Goal: Transaction & Acquisition: Purchase product/service

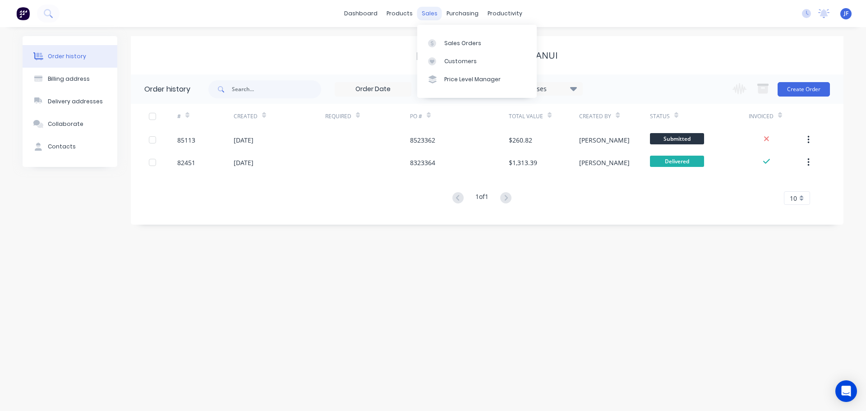
click at [432, 16] on div "sales" at bounding box center [429, 14] width 25 height 14
click at [448, 47] on div "Sales Orders" at bounding box center [462, 43] width 37 height 8
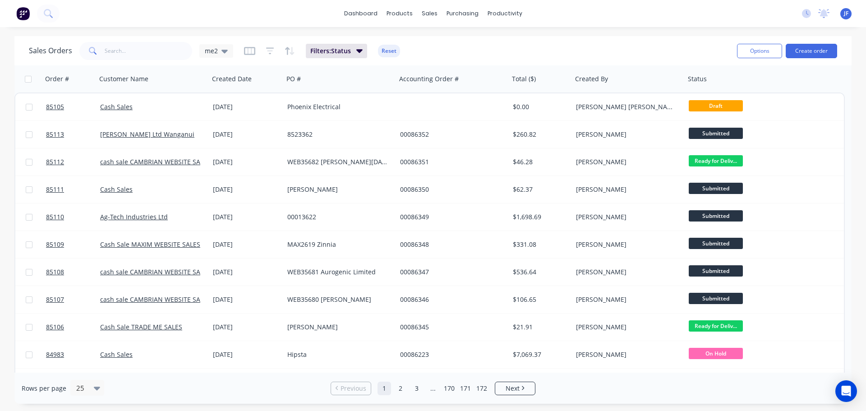
click at [822, 42] on div "Options Create order" at bounding box center [785, 51] width 104 height 22
click at [823, 48] on button "Create order" at bounding box center [811, 51] width 51 height 14
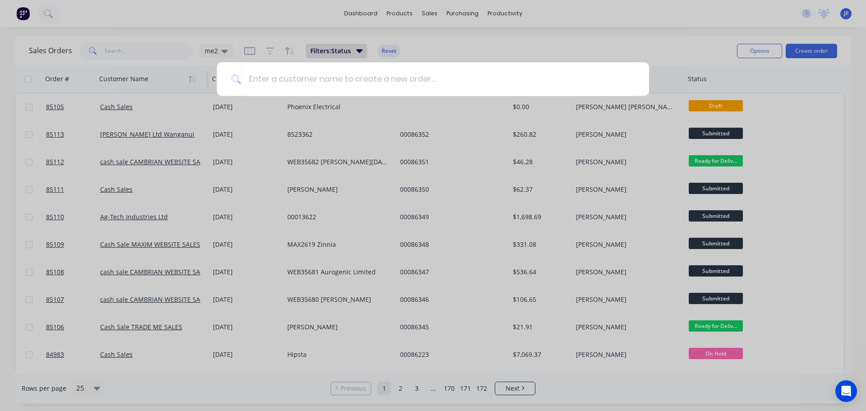
drag, startPoint x: 73, startPoint y: 160, endPoint x: 141, endPoint y: 79, distance: 105.6
click at [75, 159] on div at bounding box center [433, 205] width 866 height 411
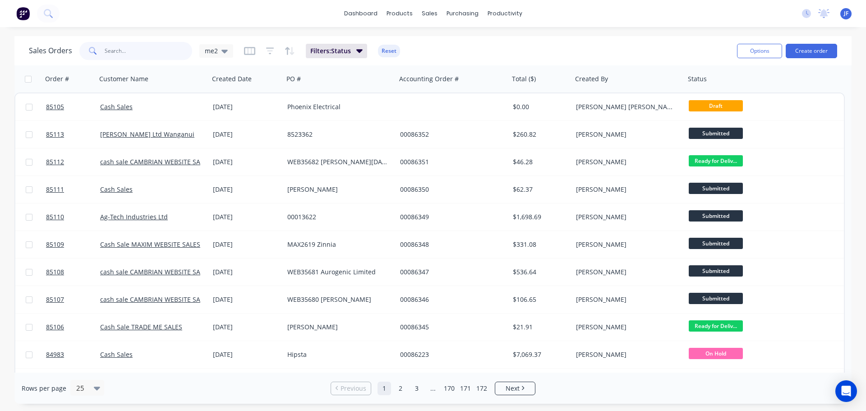
click at [132, 58] on input "text" at bounding box center [149, 51] width 88 height 18
type input "ravi"
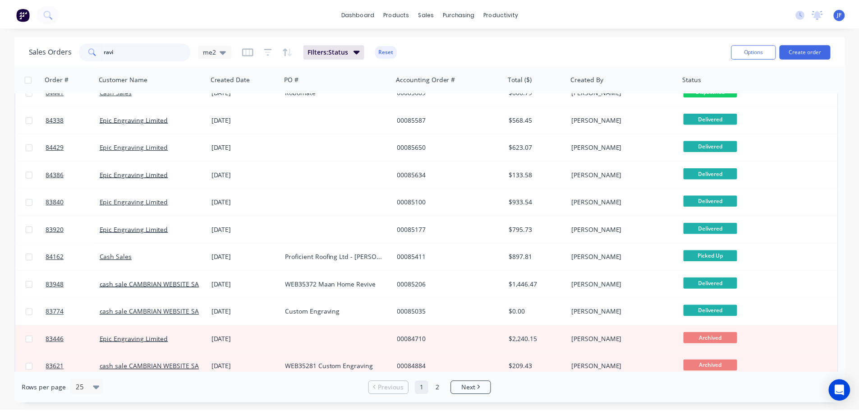
scroll to position [361, 0]
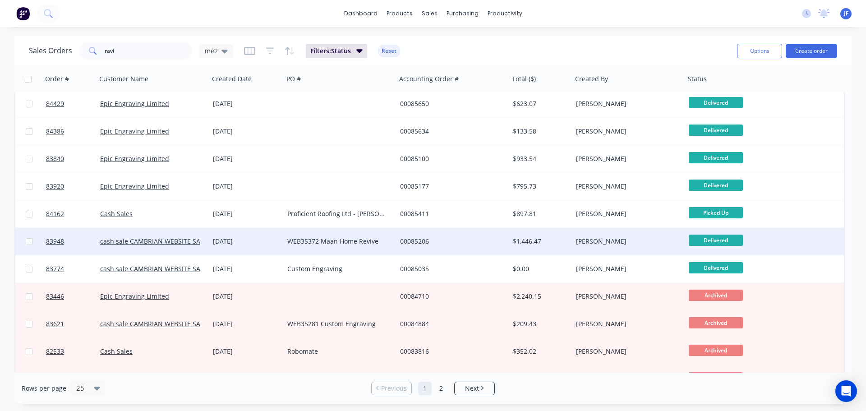
click at [316, 240] on div "WEB35372 Maan Home Revive" at bounding box center [337, 241] width 100 height 9
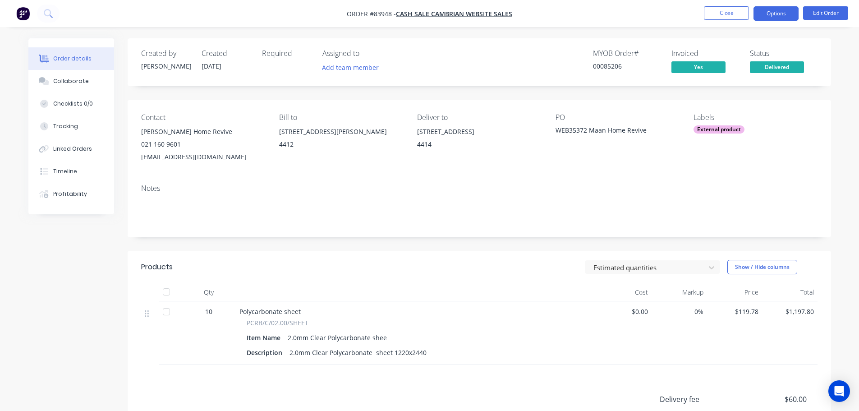
click at [783, 15] on button "Options" at bounding box center [776, 13] width 45 height 14
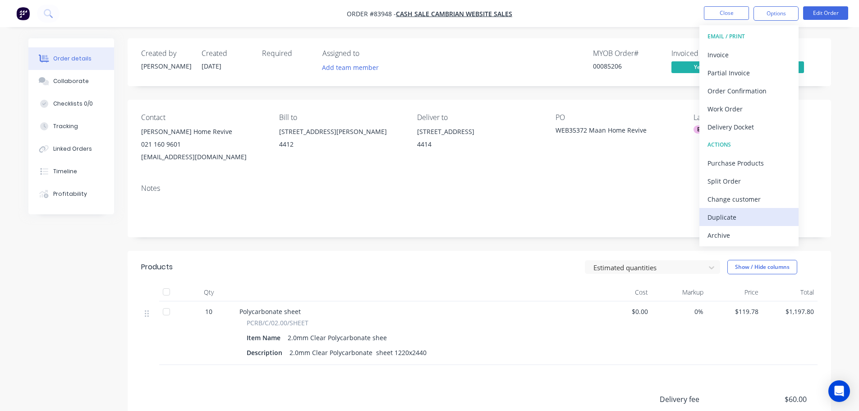
click at [724, 223] on div "Duplicate" at bounding box center [749, 217] width 83 height 13
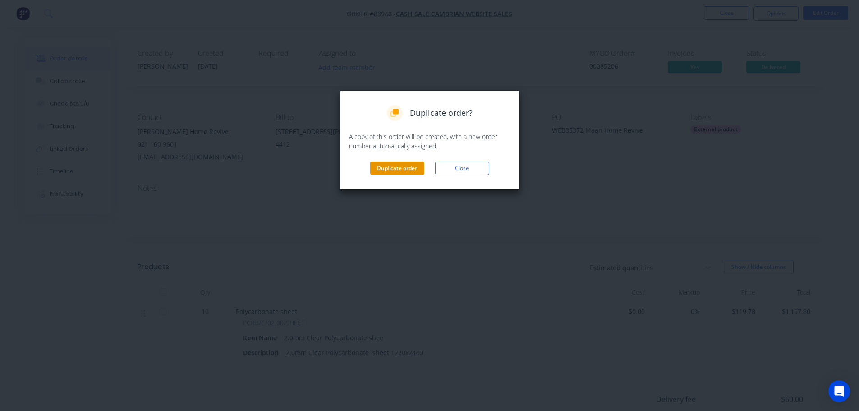
click at [391, 169] on button "Duplicate order" at bounding box center [397, 168] width 54 height 14
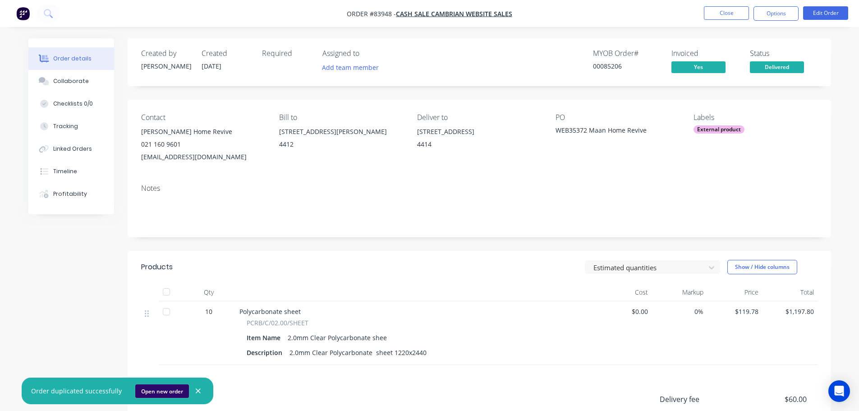
click at [158, 392] on button "Open new order" at bounding box center [162, 391] width 54 height 14
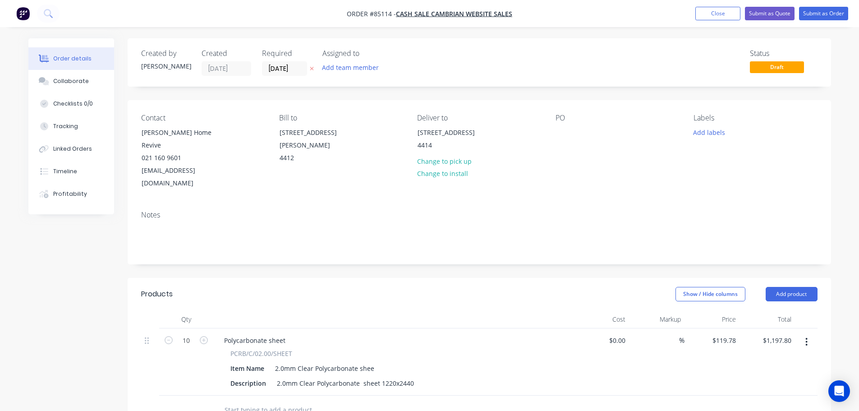
click at [311, 69] on icon "button" at bounding box center [312, 69] width 4 height 4
click at [443, 139] on div "23 Chestnut Close Palmerston North" at bounding box center [455, 132] width 75 height 13
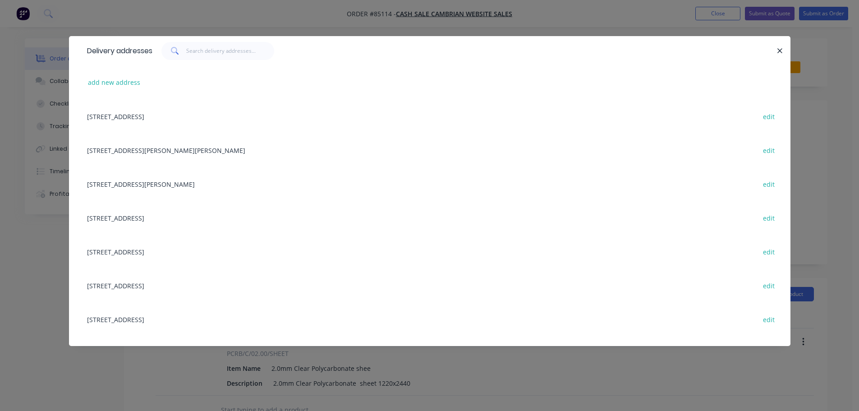
drag, startPoint x: 97, startPoint y: 83, endPoint x: 1, endPoint y: 149, distance: 116.1
click at [97, 83] on button "add new address" at bounding box center [114, 82] width 62 height 12
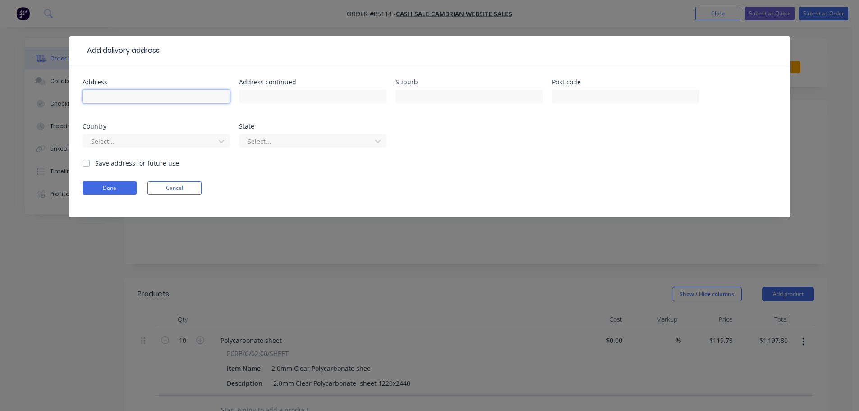
click at [152, 100] on input "text" at bounding box center [156, 97] width 147 height 14
paste input "Ankit Bansal 14 Brightwater Terrace Palmerston North 4410"
type input "Ankit Bansal 14 Brightwater Terrace Palmerston North 4410"
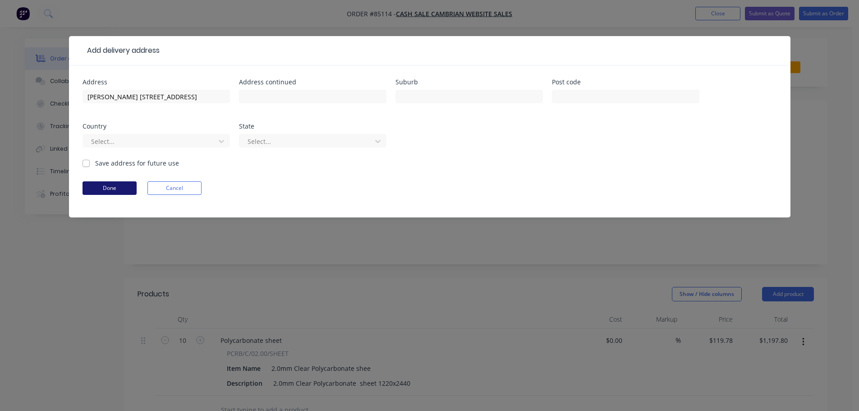
click at [118, 188] on button "Done" at bounding box center [110, 188] width 54 height 14
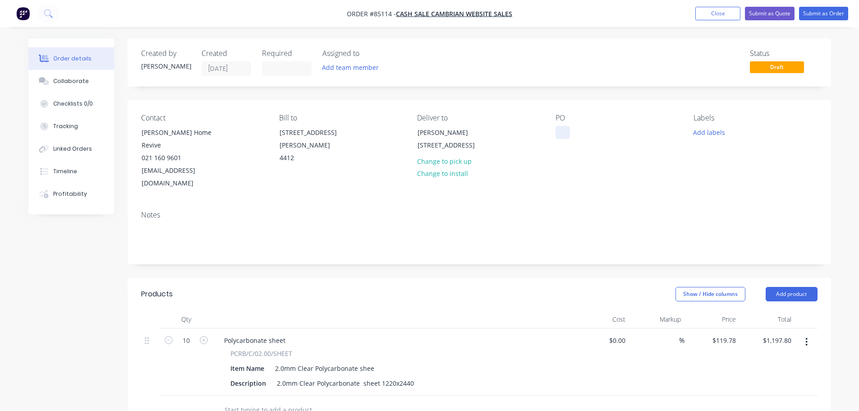
click at [562, 133] on div at bounding box center [563, 132] width 14 height 13
drag, startPoint x: 178, startPoint y: 133, endPoint x: 249, endPoint y: 141, distance: 72.1
click at [249, 141] on div "Contact Ravi Maan - Maan Home Revive 021 160 9601 ravi@maanhomerevive.co.nz" at bounding box center [203, 152] width 124 height 76
copy div "Maan Home Revive"
click at [596, 129] on div "WEB35685" at bounding box center [579, 132] width 46 height 13
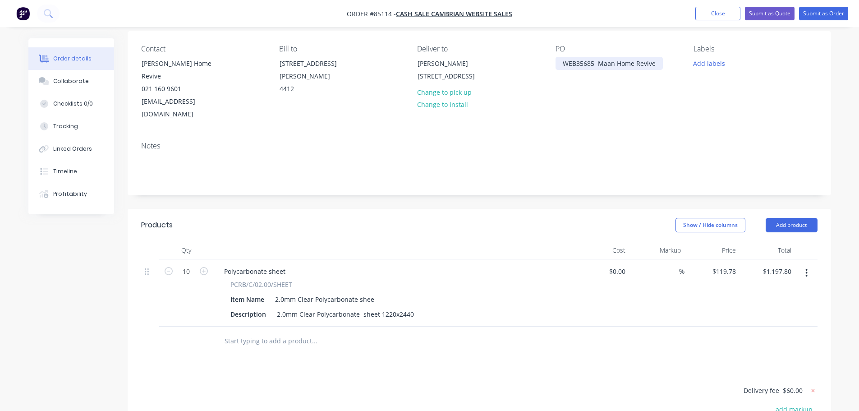
scroll to position [90, 0]
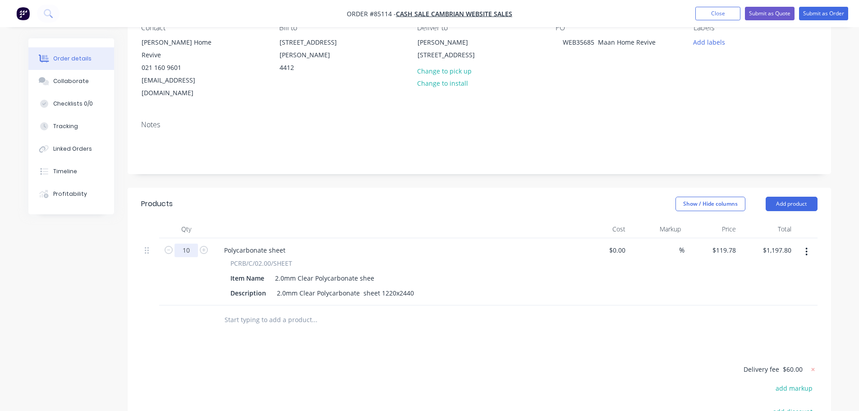
click at [181, 244] on input "10" at bounding box center [186, 251] width 23 height 14
type input "6"
type input "$718.68"
click at [565, 292] on div "Polycarbonate sheet PCRB/C/02.00/SHEET Item Name 2.0mm Clear Polycarbonate shee…" at bounding box center [393, 271] width 361 height 67
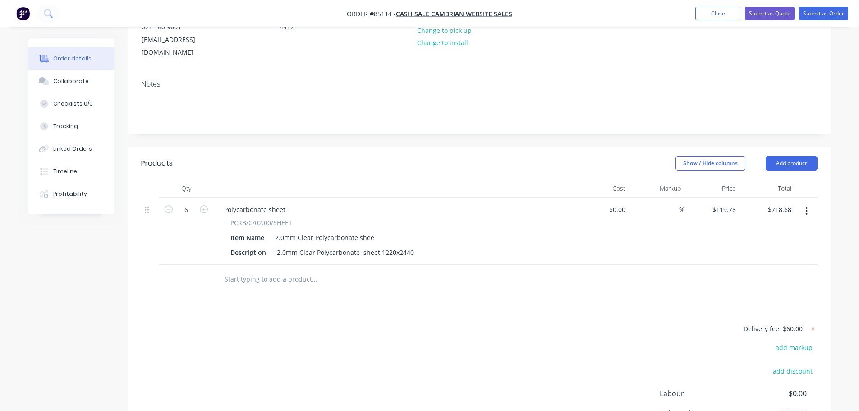
scroll to position [0, 0]
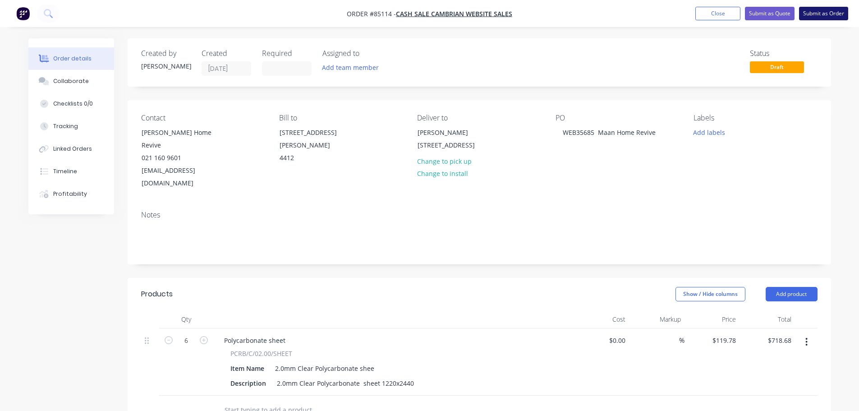
click at [820, 13] on button "Submit as Order" at bounding box center [823, 14] width 49 height 14
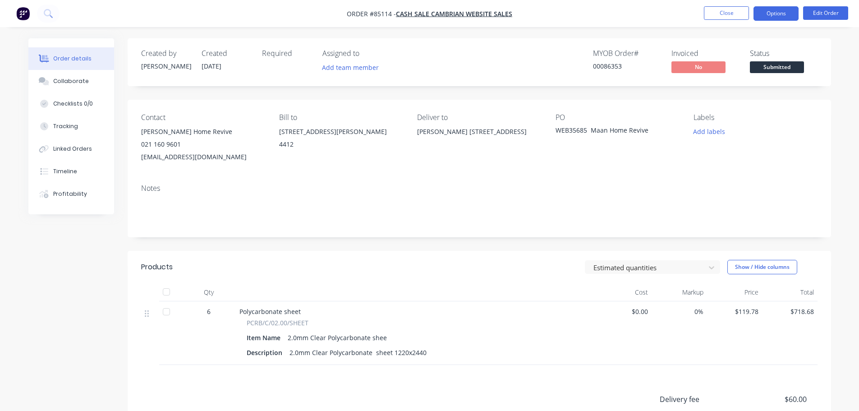
click at [774, 19] on button "Options" at bounding box center [776, 13] width 45 height 14
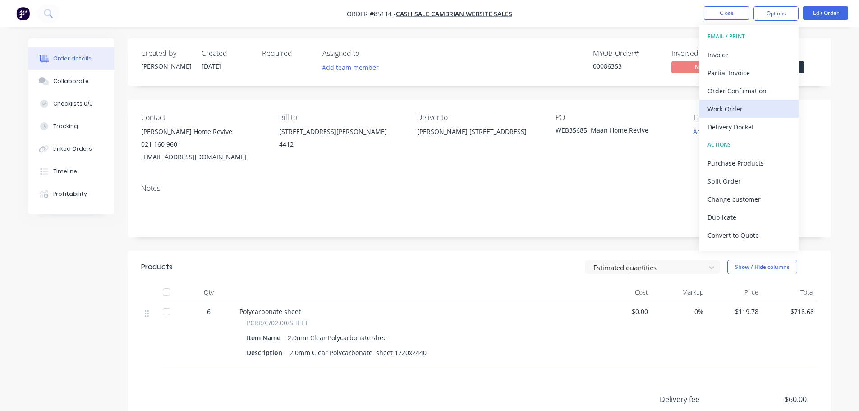
click at [743, 106] on div "Work Order" at bounding box center [749, 108] width 83 height 13
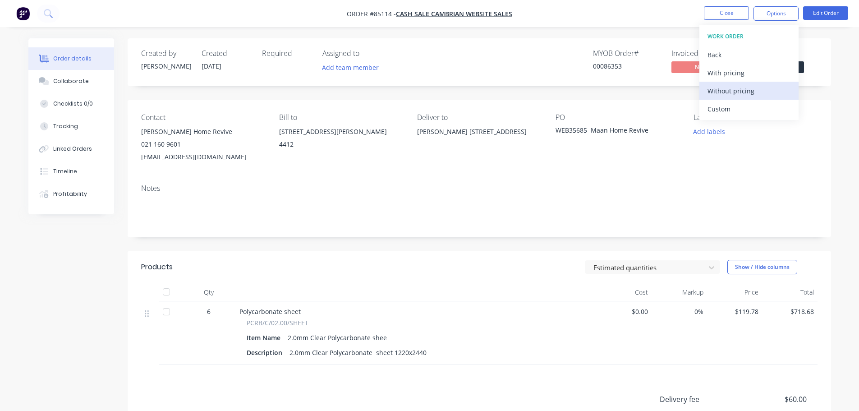
click at [738, 87] on div "Without pricing" at bounding box center [749, 90] width 83 height 13
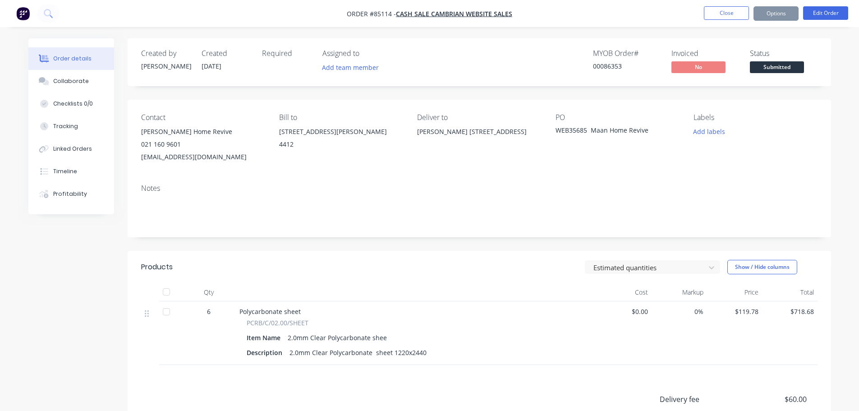
click at [605, 67] on div "00086353" at bounding box center [627, 65] width 68 height 9
copy div "00086353"
click at [763, 16] on button "Options" at bounding box center [776, 13] width 45 height 14
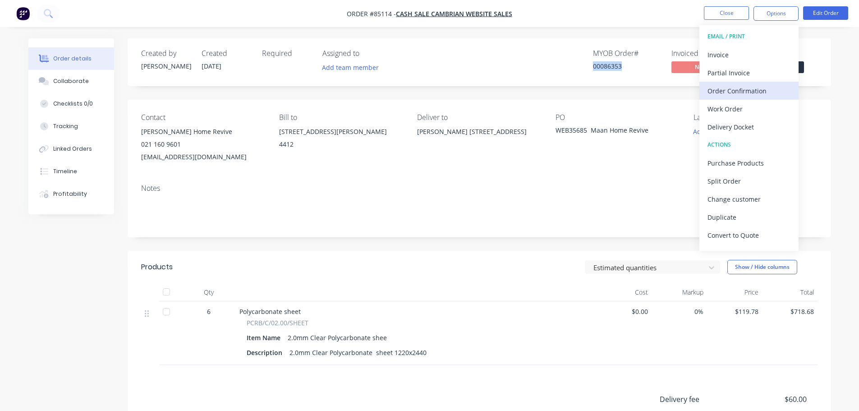
click at [743, 93] on div "Order Confirmation" at bounding box center [749, 90] width 83 height 13
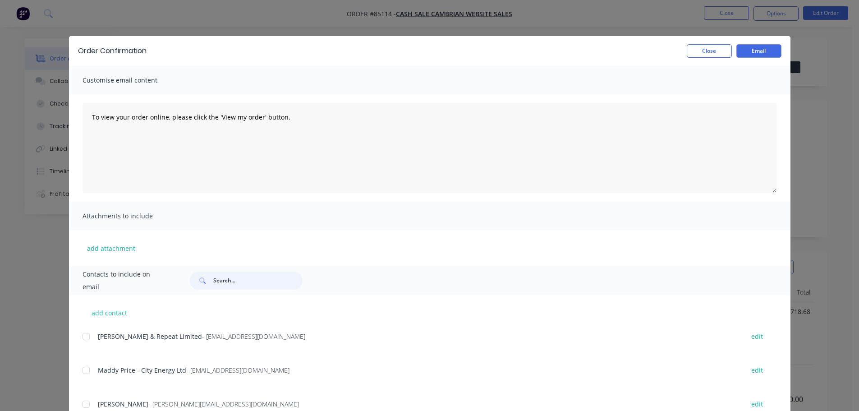
click at [222, 283] on input "text" at bounding box center [257, 280] width 89 height 18
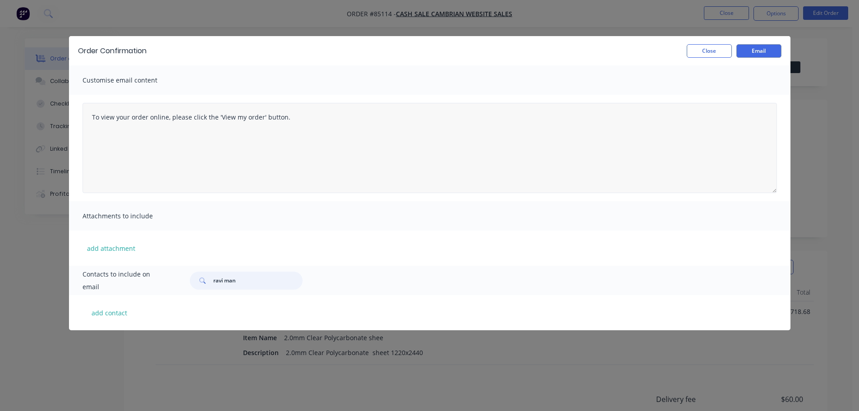
type input "ravi man"
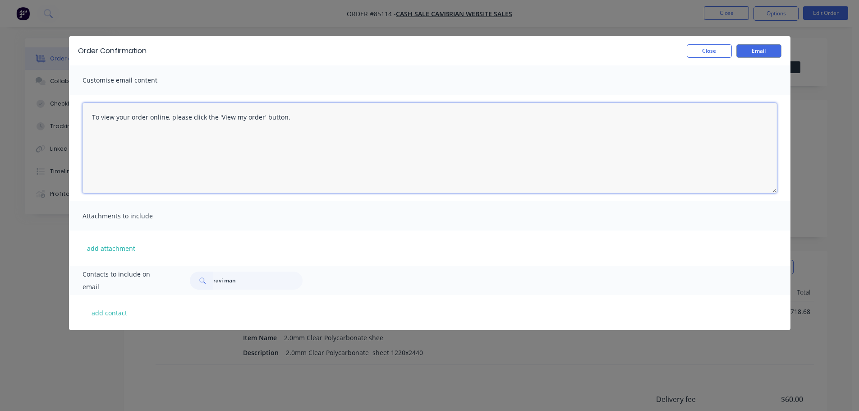
click at [209, 165] on textarea "To view your order online, please click the 'View my order' button." at bounding box center [430, 148] width 694 height 90
click at [312, 119] on textarea "To view your order online, please click the 'View my order' button." at bounding box center [430, 148] width 694 height 90
paste textarea "hank you for your order, confirmation of your order is attached. We will send t…"
type textarea "Thank you for your order, confirmation of your order is attached. We will send …"
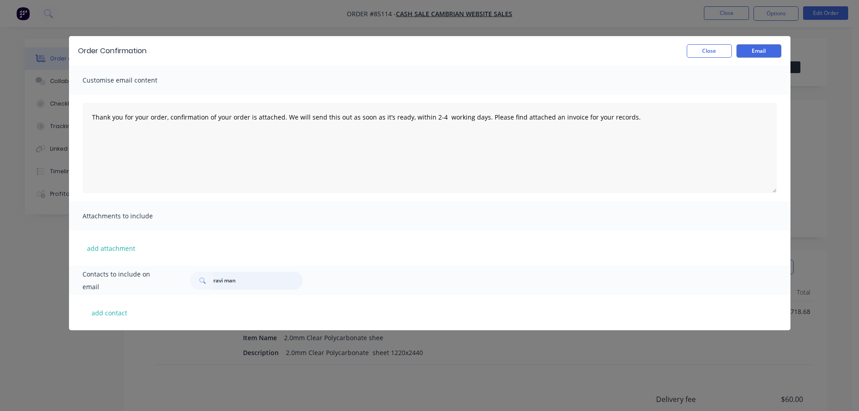
click at [248, 281] on input "ravi man" at bounding box center [257, 280] width 89 height 18
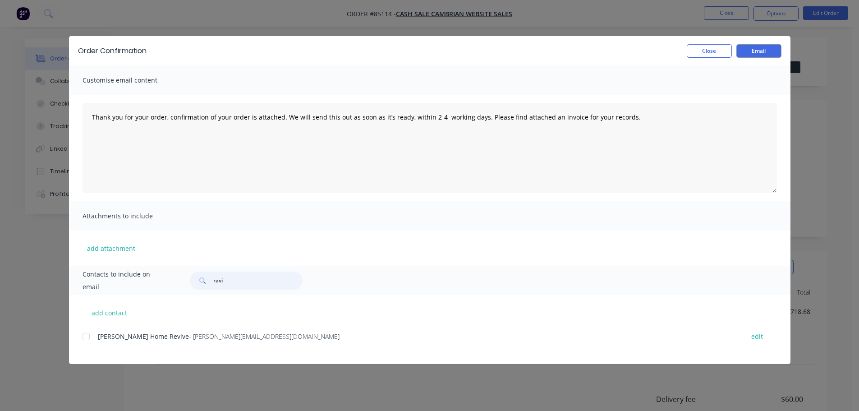
click at [83, 339] on div at bounding box center [86, 336] width 18 height 18
type input "ravi"
click at [769, 51] on button "Email" at bounding box center [758, 51] width 45 height 14
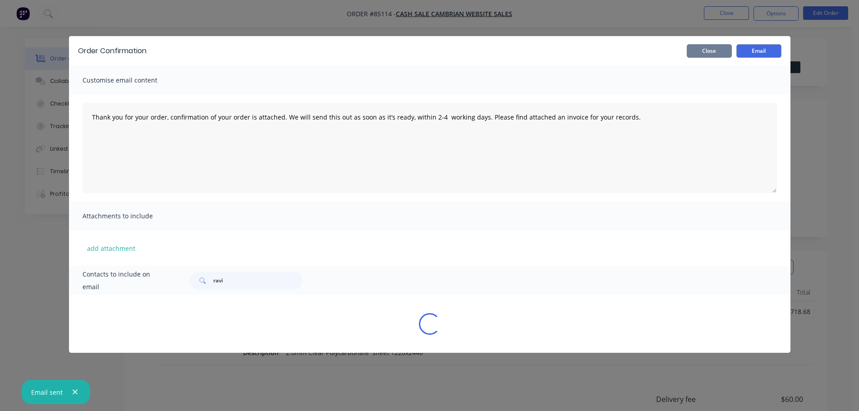
click at [725, 47] on button "Close" at bounding box center [709, 51] width 45 height 14
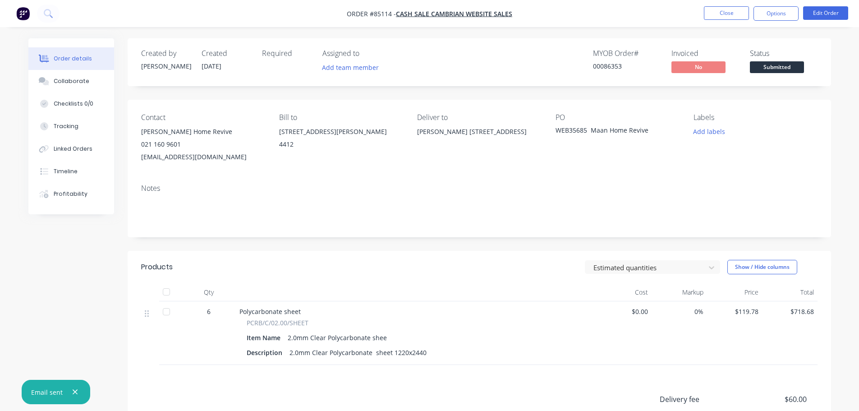
click at [724, 35] on div "Order details Collaborate Checklists 0/0 Tracking Linked Orders Timeline Profit…" at bounding box center [429, 272] width 859 height 545
click at [43, 176] on button "Timeline" at bounding box center [71, 171] width 86 height 23
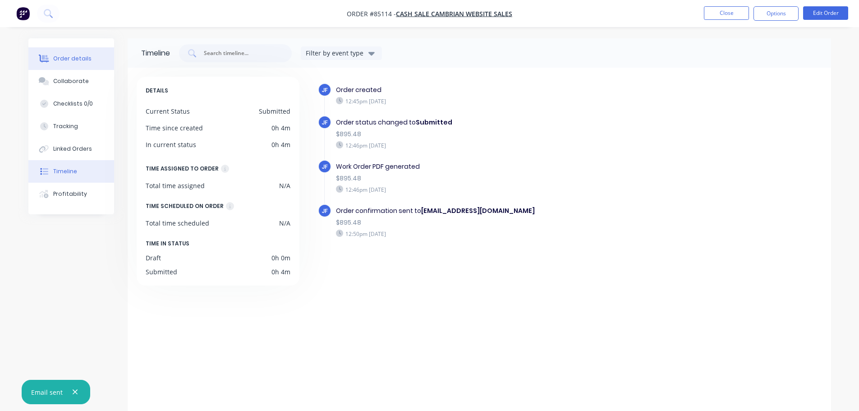
click at [92, 60] on button "Order details" at bounding box center [71, 58] width 86 height 23
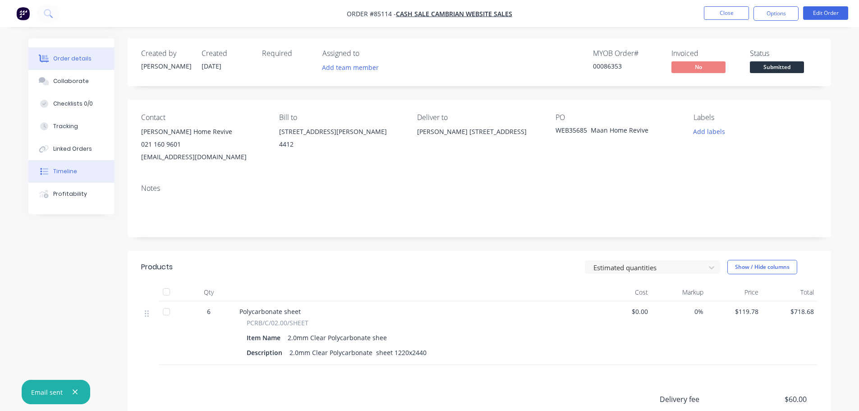
drag, startPoint x: 42, startPoint y: 174, endPoint x: 47, endPoint y: 161, distance: 13.1
click at [42, 174] on icon at bounding box center [44, 171] width 8 height 8
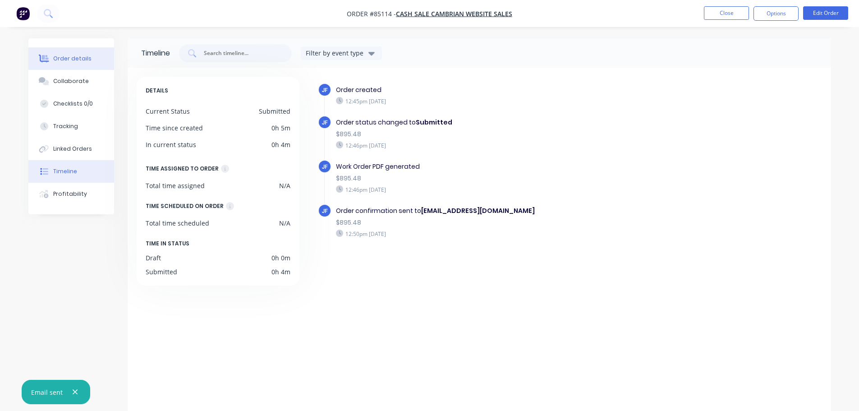
click at [85, 64] on button "Order details" at bounding box center [71, 58] width 86 height 23
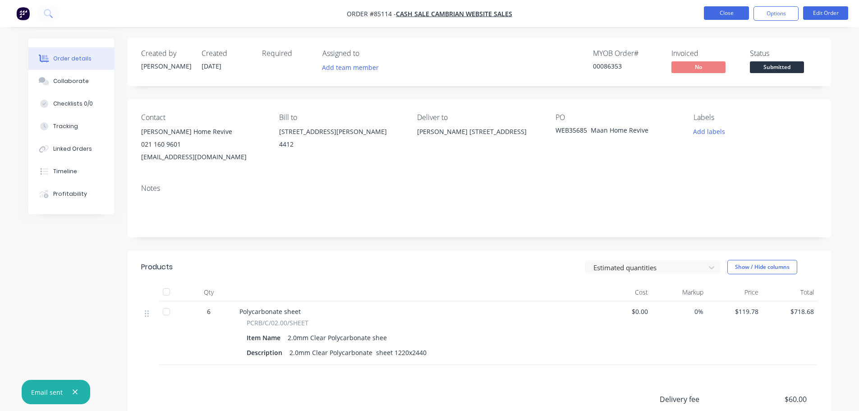
click at [722, 8] on button "Close" at bounding box center [726, 13] width 45 height 14
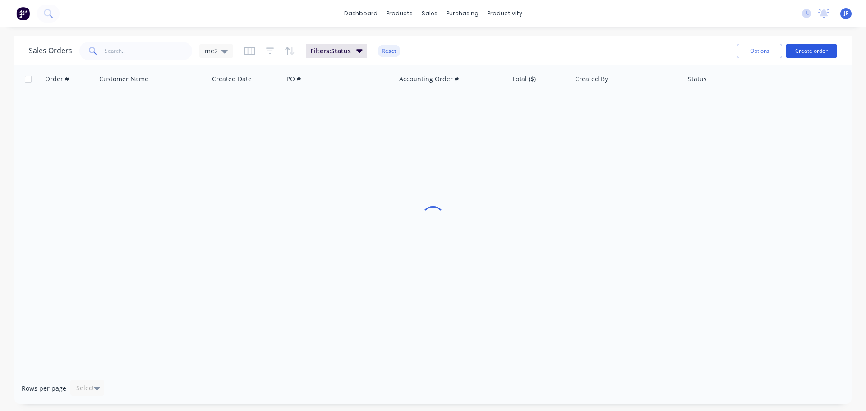
click at [798, 55] on button "Create order" at bounding box center [811, 51] width 51 height 14
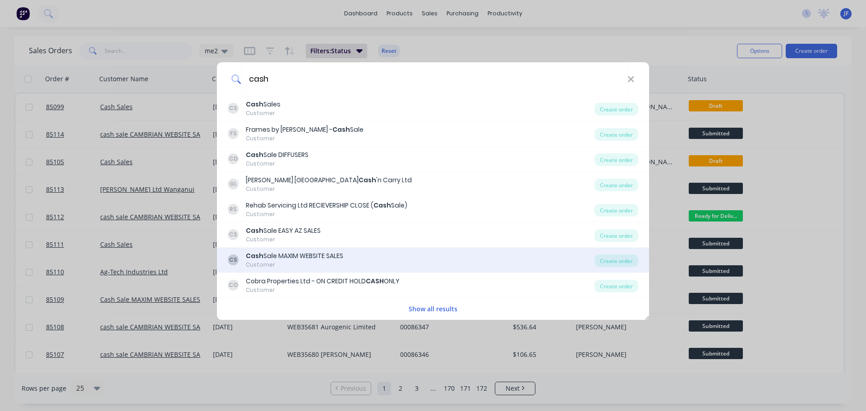
type input "cash"
click at [342, 254] on div "Cash Sale MAXIM WEBSITE SALES" at bounding box center [294, 255] width 97 height 9
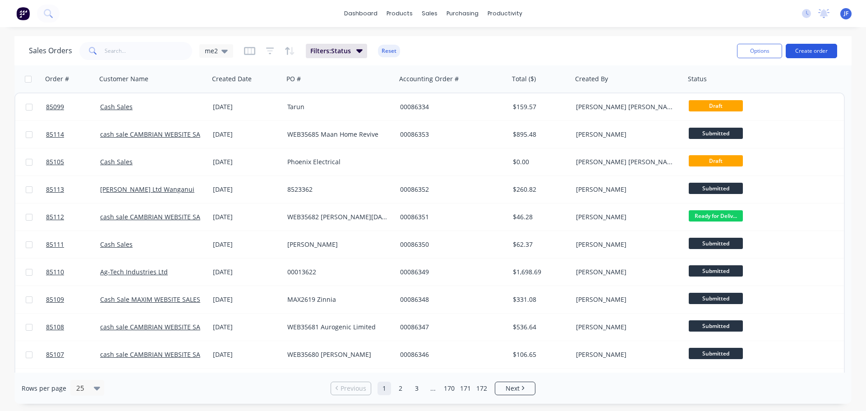
click at [816, 50] on button "Create order" at bounding box center [811, 51] width 51 height 14
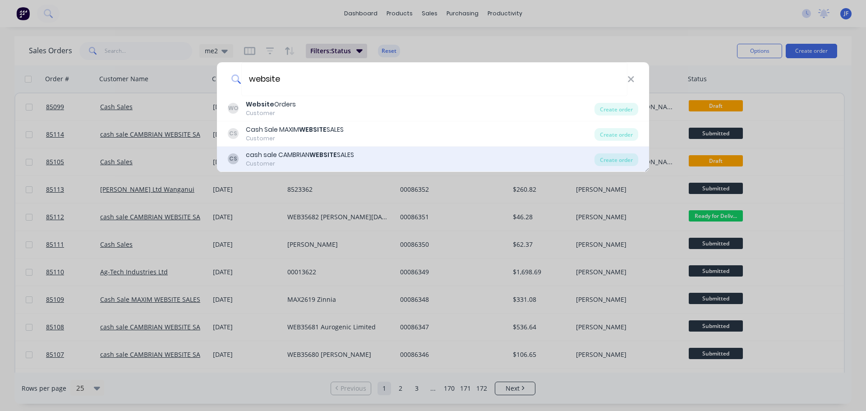
type input "website"
click at [377, 156] on div "CS cash sale CAMBRIAN WEBSITE SALES Customer" at bounding box center [411, 159] width 367 height 18
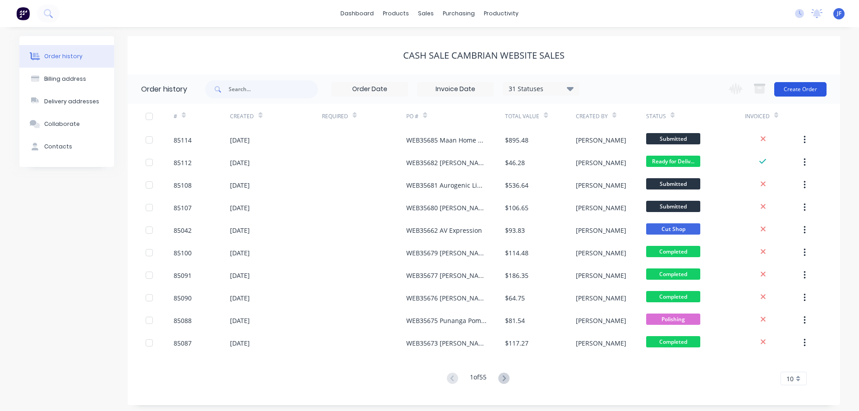
click at [786, 91] on button "Create Order" at bounding box center [800, 89] width 52 height 14
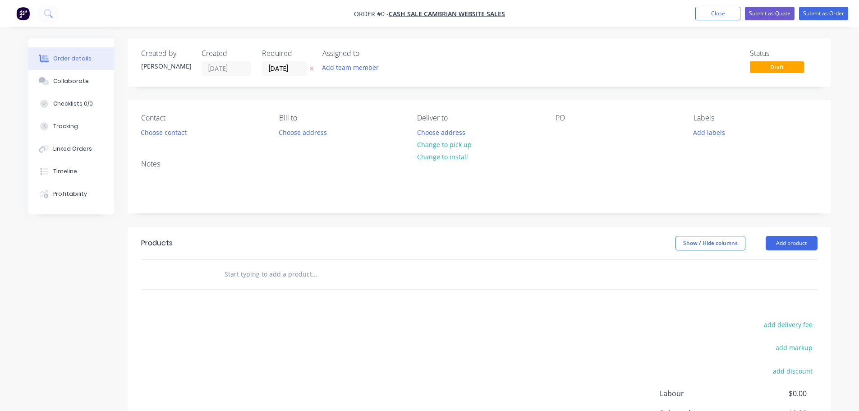
click at [312, 69] on icon "button" at bounding box center [312, 69] width 4 height 4
click at [160, 137] on button "Choose contact" at bounding box center [163, 132] width 55 height 12
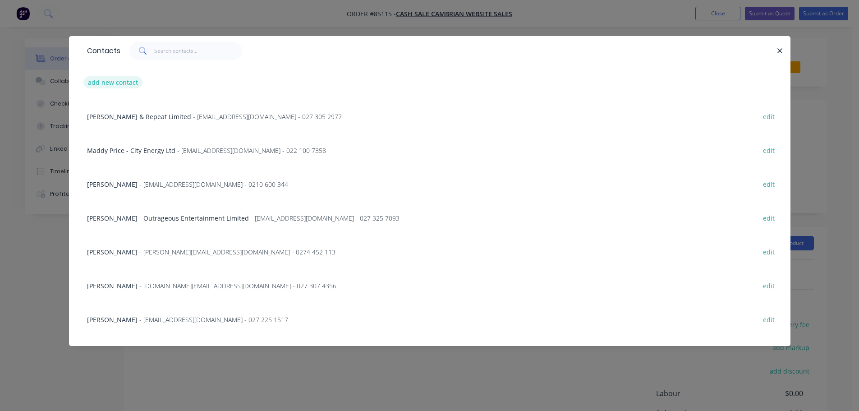
click at [120, 83] on button "add new contact" at bounding box center [113, 82] width 60 height 12
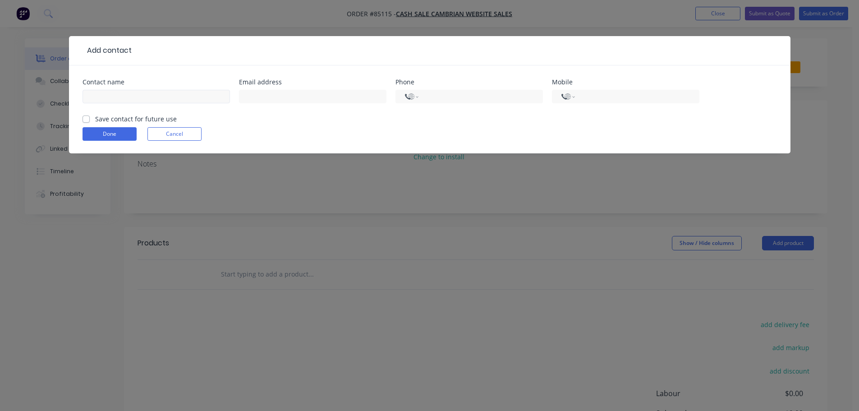
select select "NZ"
click at [116, 98] on input "text" at bounding box center [156, 97] width 147 height 14
paste input "Ceri Price"
type input "Ceri Price"
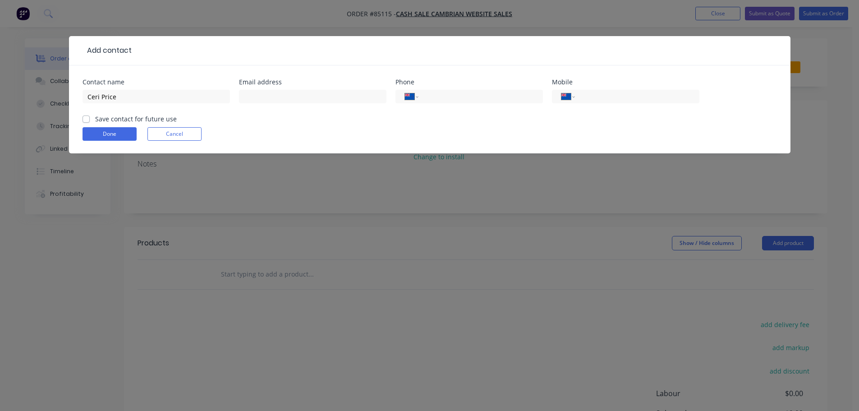
click at [116, 117] on label "Save contact for future use" at bounding box center [136, 118] width 82 height 9
click at [90, 117] on input "Save contact for future use" at bounding box center [86, 118] width 7 height 9
checkbox input "true"
click at [609, 99] on input "tel" at bounding box center [635, 97] width 108 height 10
paste input "022 632 6410"
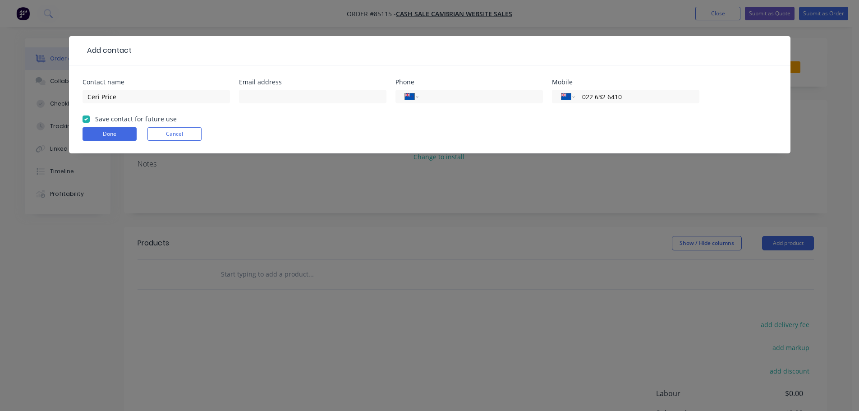
type input "022 632 6410"
click at [316, 96] on input "text" at bounding box center [312, 97] width 147 height 14
paste input "cprice222@gmail.com"
type input "cprice222@gmail.com"
click at [113, 134] on button "Done" at bounding box center [110, 134] width 54 height 14
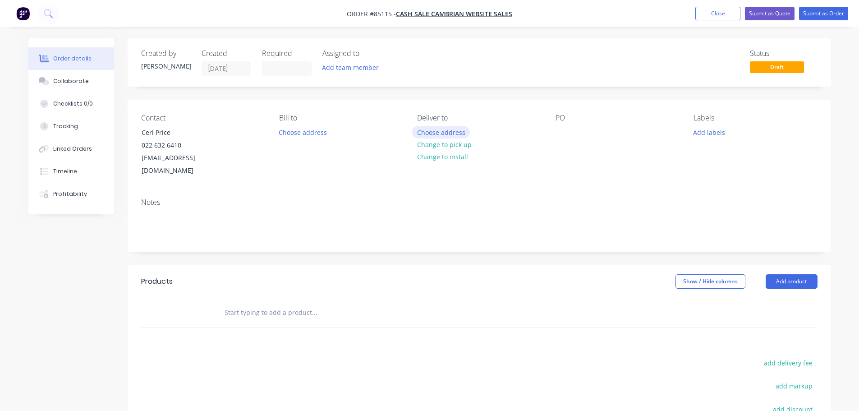
click at [443, 128] on button "Choose address" at bounding box center [441, 132] width 58 height 12
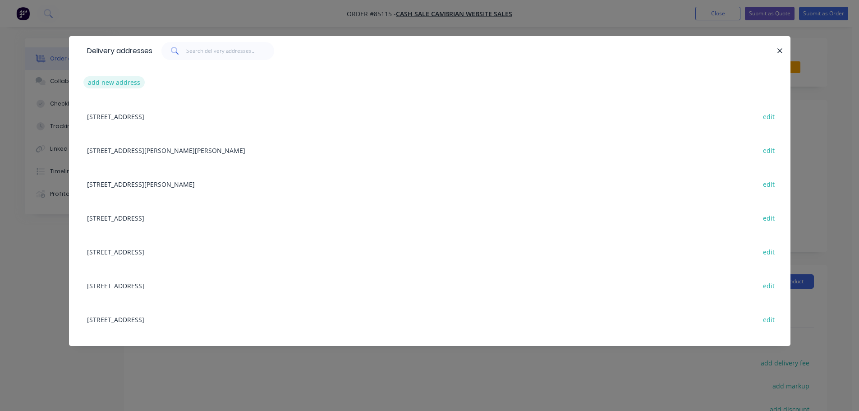
click at [133, 83] on button "add new address" at bounding box center [114, 82] width 62 height 12
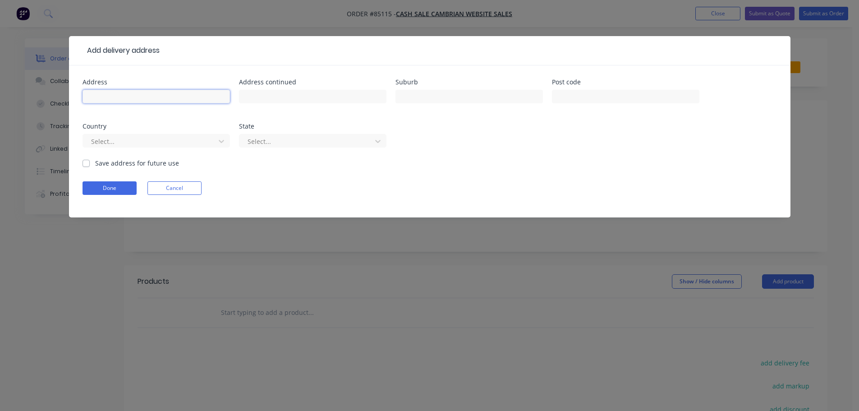
click at [132, 96] on input "text" at bounding box center [156, 97] width 147 height 14
paste input "16 Junction Rd Waiheke Island 1081"
type input "16 Junction Rd Waiheke Island 1081"
click at [113, 189] on button "Done" at bounding box center [110, 188] width 54 height 14
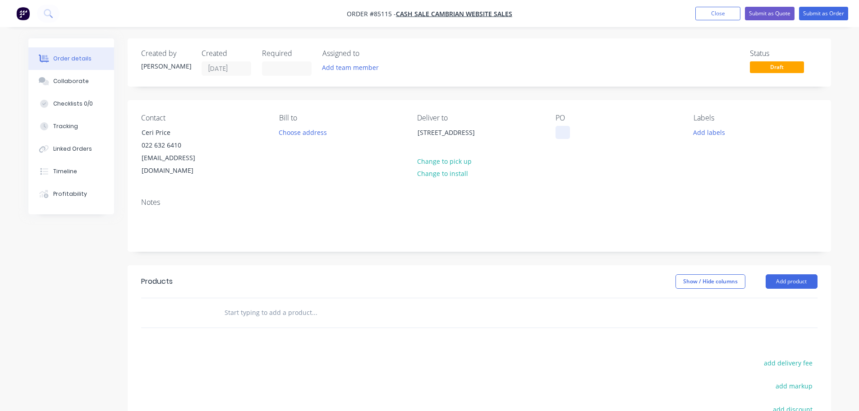
click at [557, 133] on div at bounding box center [563, 132] width 14 height 13
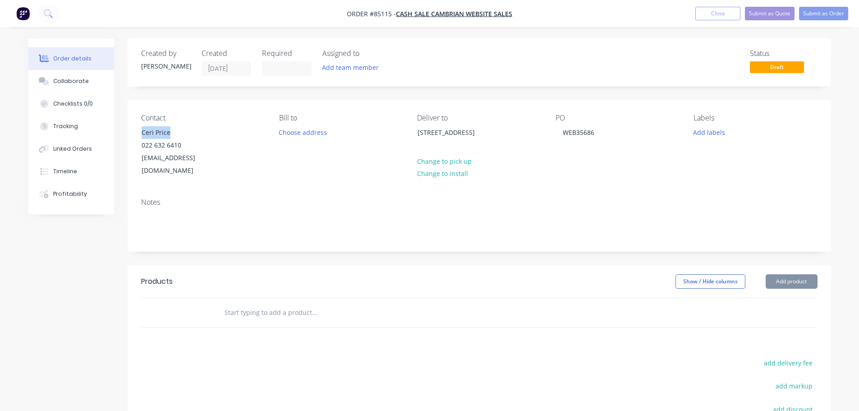
drag, startPoint x: 167, startPoint y: 130, endPoint x: 131, endPoint y: 128, distance: 36.1
click at [131, 128] on div "Contact Ceri Price 022 632 6410 cprice222@gmail.com Bill to Choose address Deli…" at bounding box center [479, 145] width 703 height 91
copy div "Ceri Price"
click at [602, 130] on div "PO WEB35686" at bounding box center [618, 146] width 124 height 64
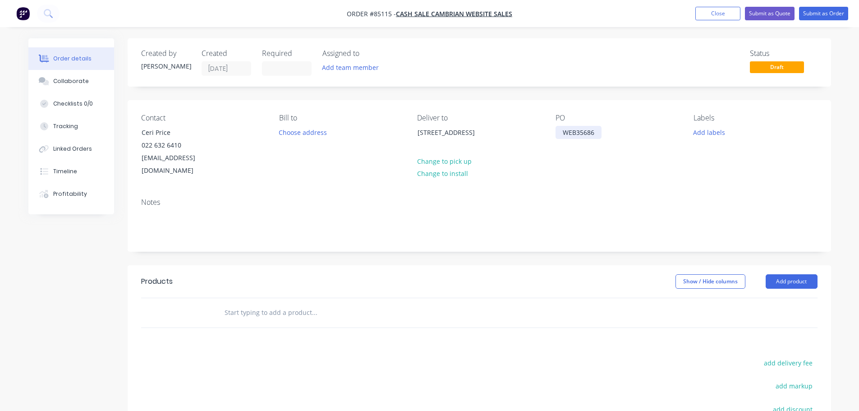
click at [597, 128] on div "WEB35686" at bounding box center [579, 132] width 46 height 13
click at [322, 303] on input "text" at bounding box center [314, 312] width 180 height 18
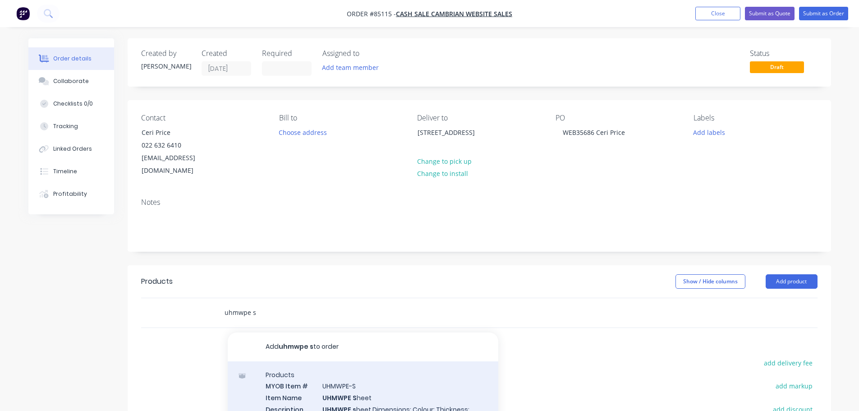
type input "uhmwpe s"
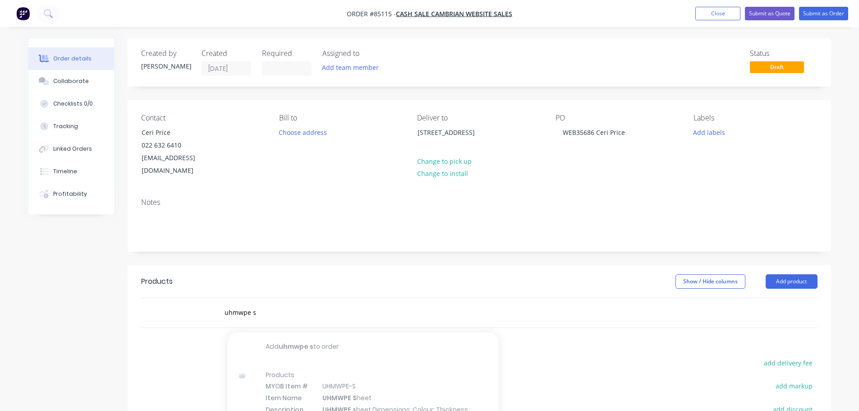
scroll to position [90, 0]
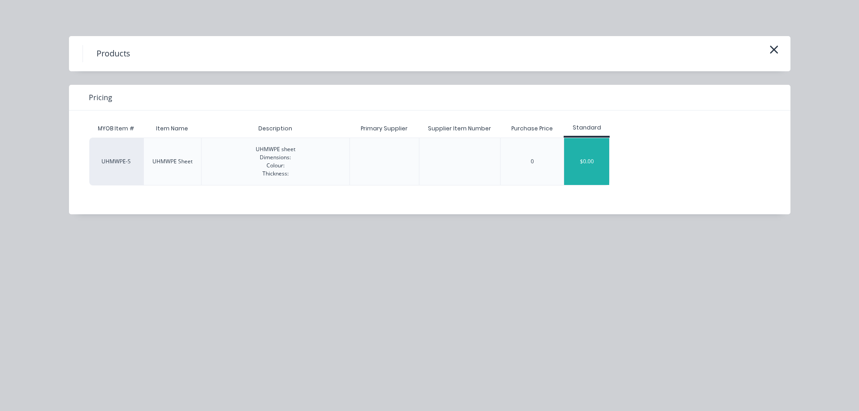
click at [592, 158] on div "$0.00" at bounding box center [586, 161] width 45 height 47
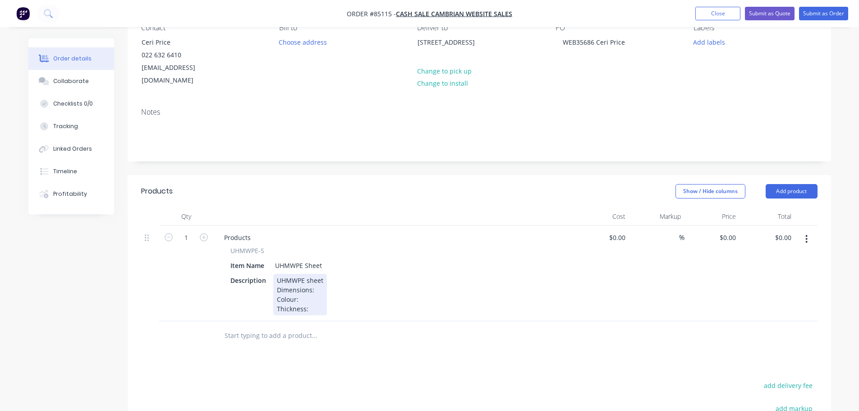
click at [313, 278] on div "UHMWPE sheet Dimensions: Colour: Thickness:" at bounding box center [300, 294] width 54 height 41
click at [184, 231] on input "1" at bounding box center [186, 238] width 23 height 14
type input "3"
click at [782, 233] on div "$0.00 $0.00" at bounding box center [767, 273] width 55 height 96
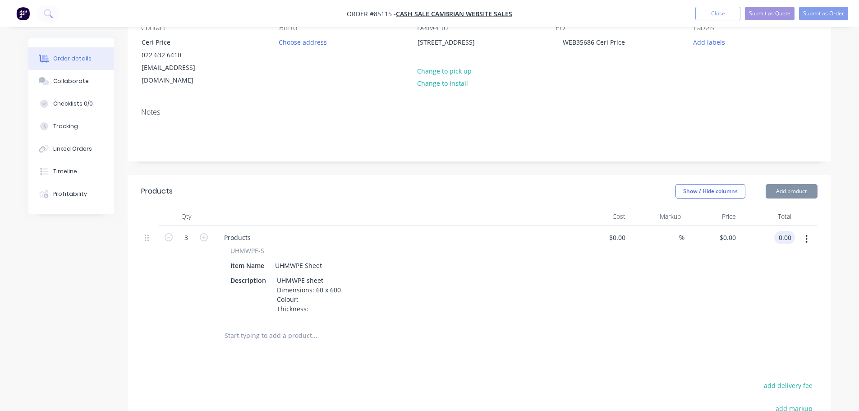
click at [783, 231] on input "0.00" at bounding box center [786, 237] width 17 height 13
type input "25.36"
type input "$8.4533"
type input "$25.36"
drag, startPoint x: 717, startPoint y: 254, endPoint x: 517, endPoint y: 265, distance: 199.6
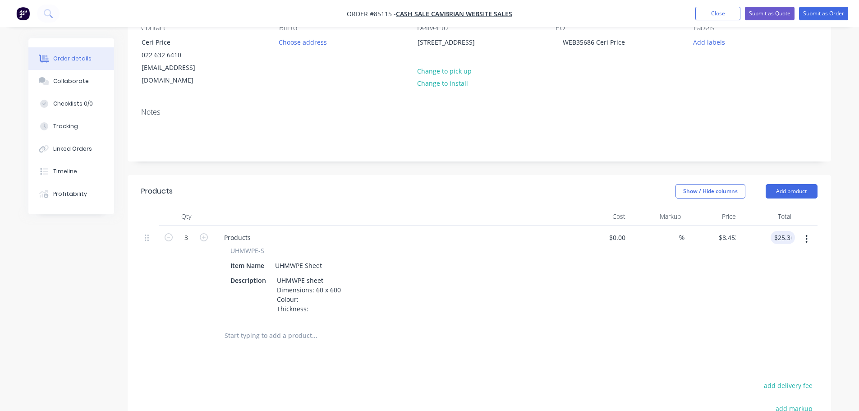
click at [715, 254] on div "$8.4533 $0.00" at bounding box center [712, 273] width 55 height 96
click at [313, 285] on div "UHMWPE sheet Dimensions: 60 x 600 Colour: Thickness:" at bounding box center [308, 294] width 71 height 41
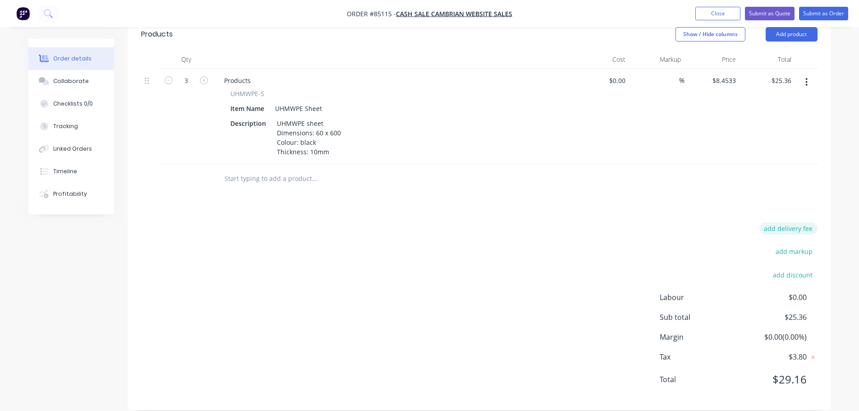
click at [787, 222] on button "add delivery fee" at bounding box center [788, 228] width 58 height 12
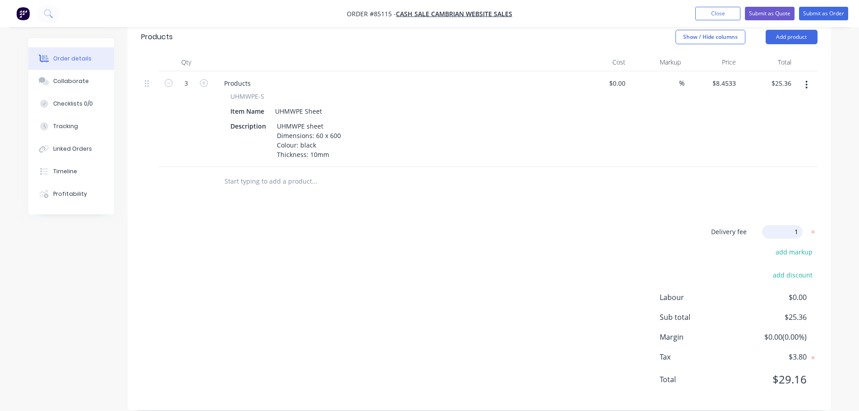
type input "12"
drag, startPoint x: 650, startPoint y: 234, endPoint x: 640, endPoint y: 229, distance: 11.5
click at [650, 234] on div "Delivery fee Delivery fee Delivery fee name (Optional) 12 12 $0 add markup add …" at bounding box center [479, 311] width 676 height 172
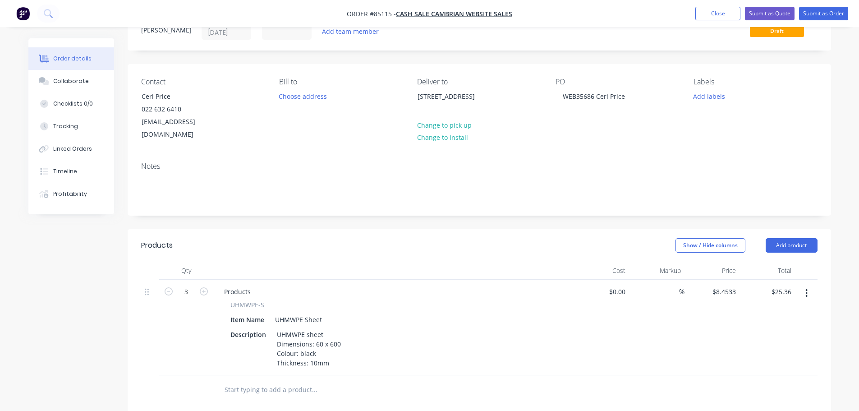
scroll to position [0, 0]
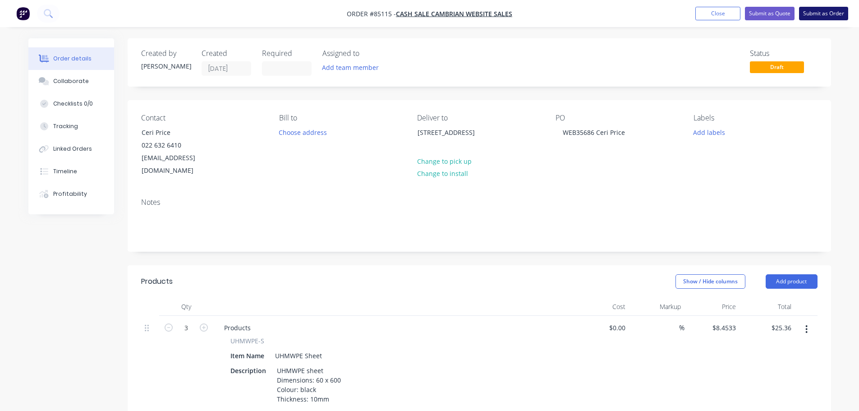
click at [841, 16] on button "Submit as Order" at bounding box center [823, 14] width 49 height 14
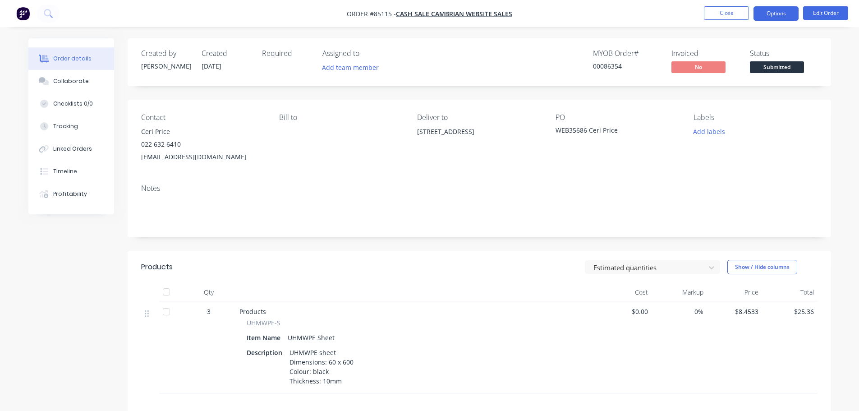
click at [783, 10] on button "Options" at bounding box center [776, 13] width 45 height 14
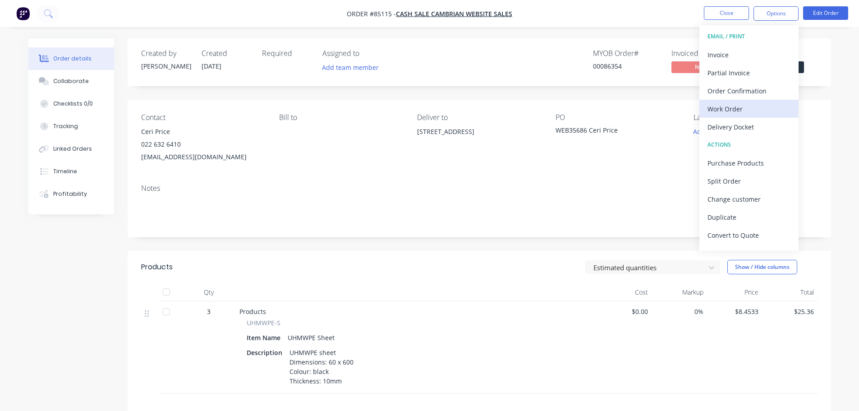
click at [754, 106] on div "Work Order" at bounding box center [749, 108] width 83 height 13
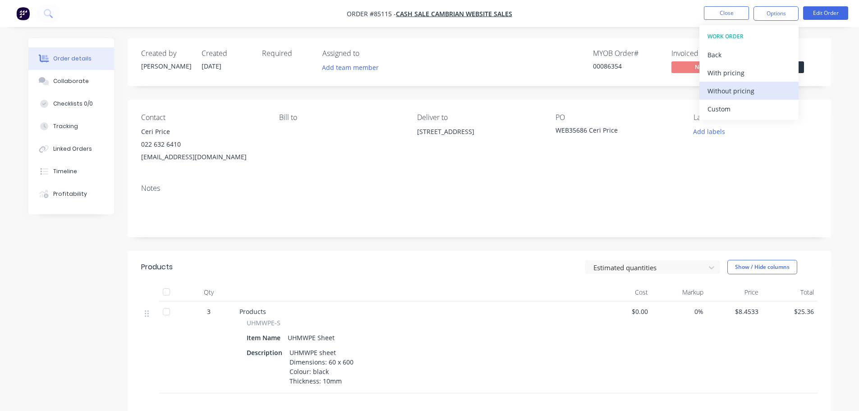
click at [753, 88] on div "Without pricing" at bounding box center [749, 90] width 83 height 13
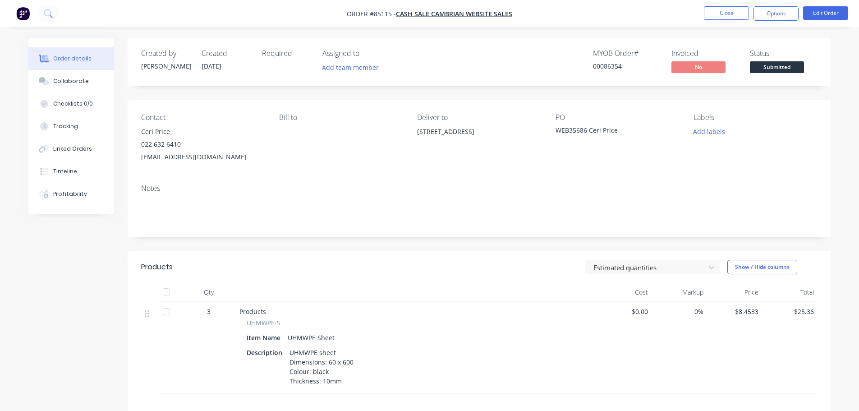
click at [625, 80] on div "Created by Jess Created 07/10/25 Required Assigned to Add team member MYOB Orde…" at bounding box center [479, 62] width 703 height 48
click at [705, 129] on button "Add labels" at bounding box center [709, 131] width 41 height 12
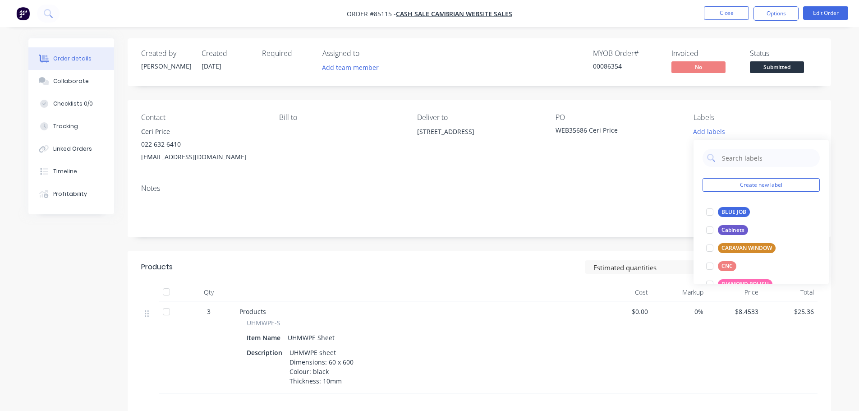
scroll to position [90, 0]
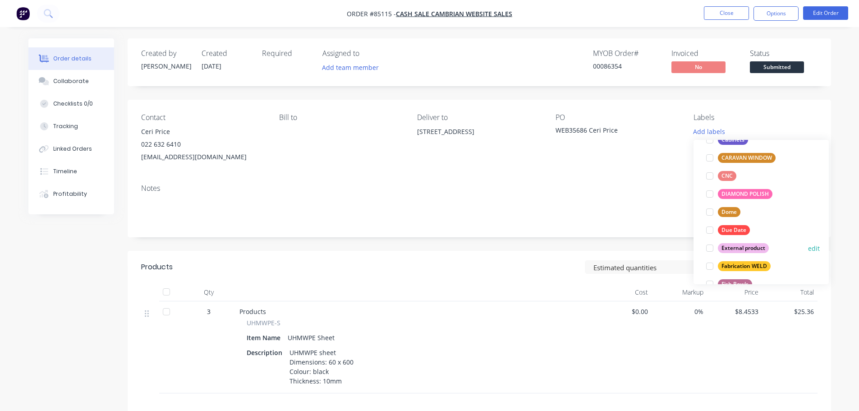
click at [734, 249] on div "External product" at bounding box center [743, 248] width 51 height 10
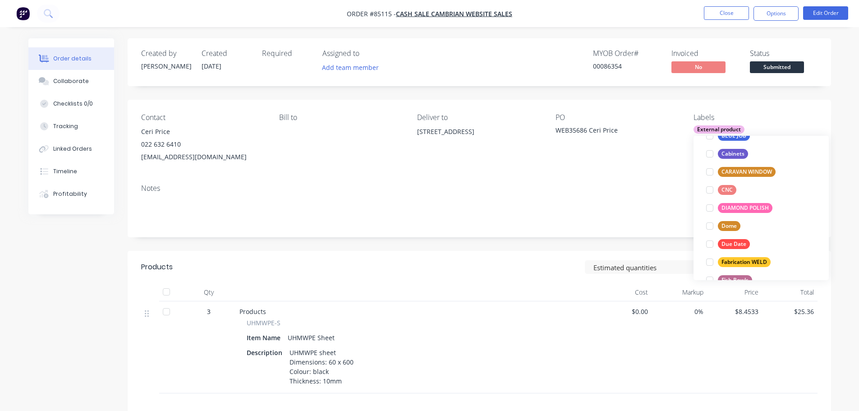
scroll to position [0, 0]
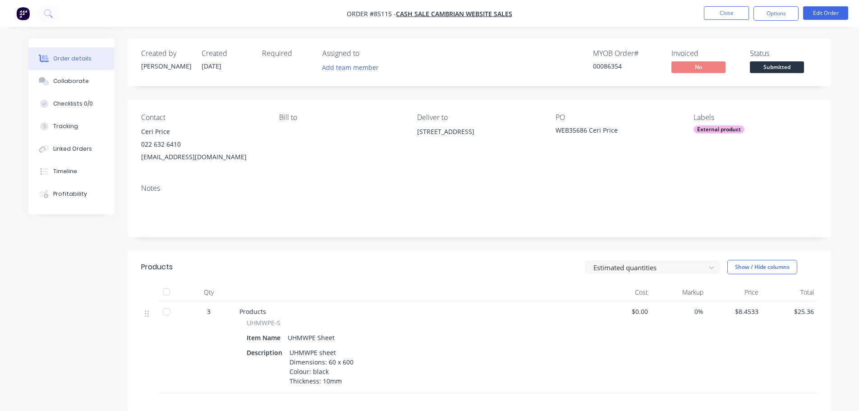
click at [577, 172] on div "Contact Ceri Price 022 632 6410 cprice222@gmail.com Bill to Deliver to 16 Junct…" at bounding box center [479, 138] width 703 height 77
click at [786, 17] on button "Options" at bounding box center [776, 13] width 45 height 14
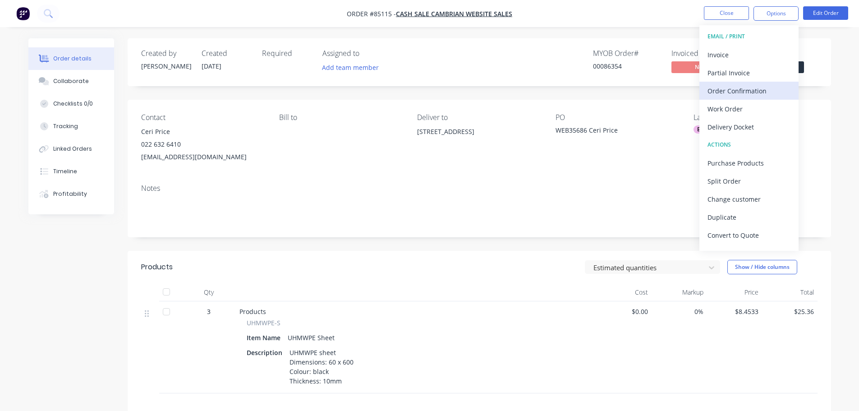
click at [734, 88] on div "Order Confirmation" at bounding box center [749, 90] width 83 height 13
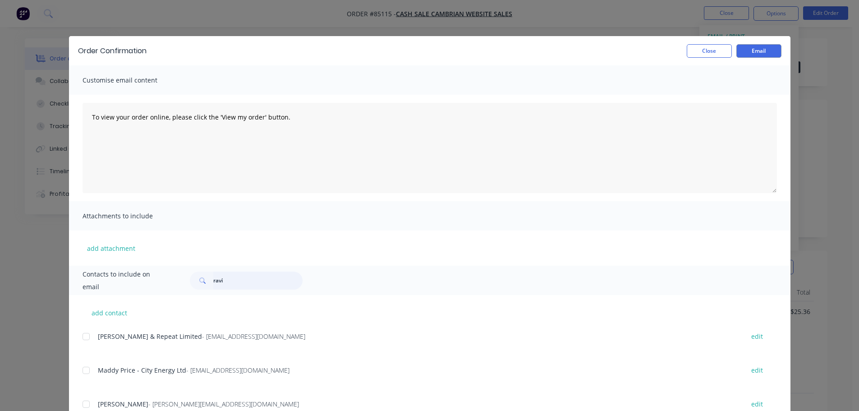
click at [249, 279] on input "ravi" at bounding box center [257, 280] width 89 height 18
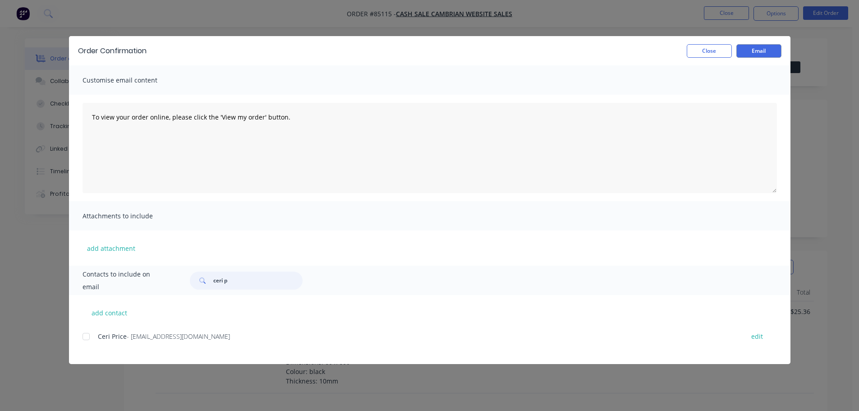
type input "ceri p"
click at [95, 330] on div "add contact Ceri Price - cprice222@gmail.com edit" at bounding box center [430, 329] width 722 height 69
click at [92, 336] on div at bounding box center [86, 336] width 18 height 18
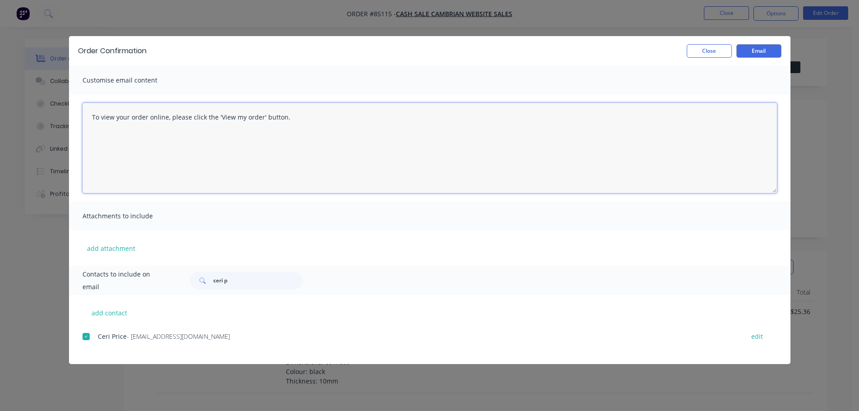
drag, startPoint x: 253, startPoint y: 121, endPoint x: 278, endPoint y: 120, distance: 24.9
click at [253, 122] on textarea "To view your order online, please click the 'View my order' button." at bounding box center [430, 148] width 694 height 90
paste textarea "[PERSON_NAME] you for your order, confirmation of your order is attached. Your …"
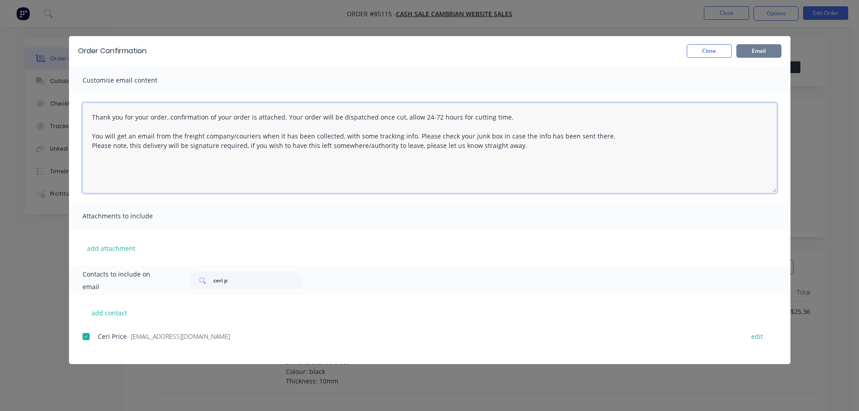
type textarea "Thank you for your order, confirmation of your order is attached. Your order wi…"
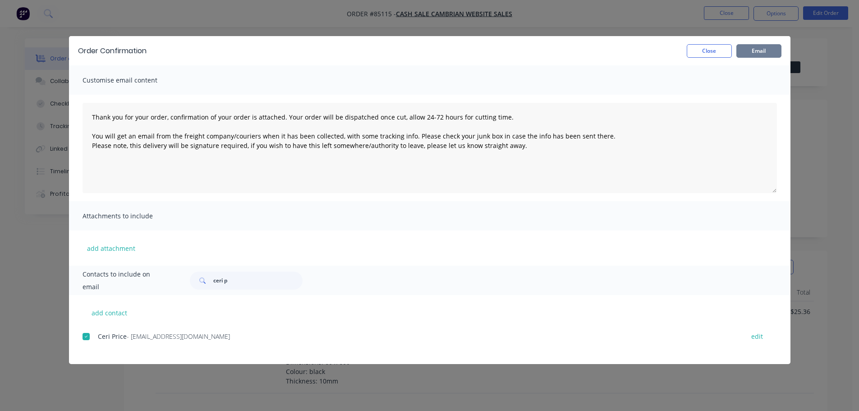
click at [747, 54] on button "Email" at bounding box center [758, 51] width 45 height 14
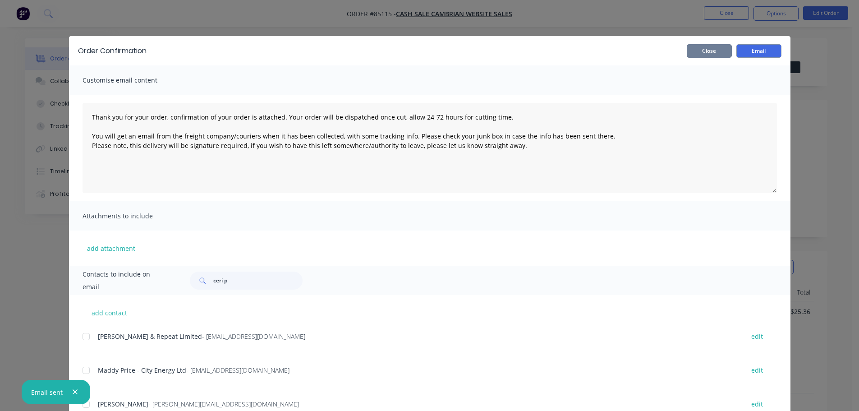
click at [726, 51] on button "Close" at bounding box center [709, 51] width 45 height 14
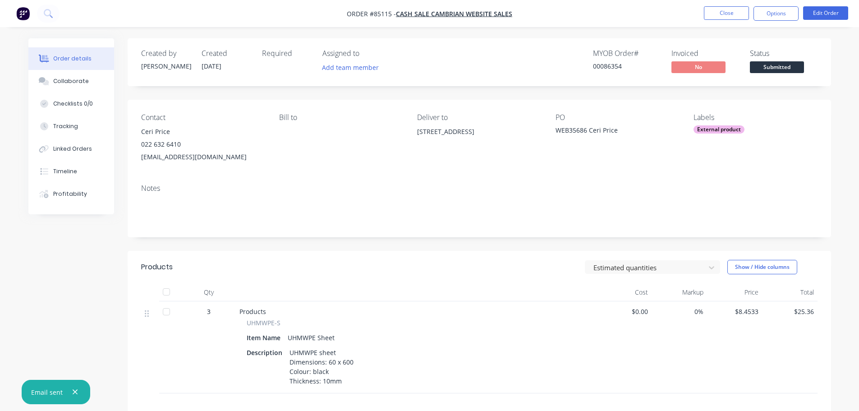
click at [794, 64] on span "Submitted" at bounding box center [777, 66] width 54 height 11
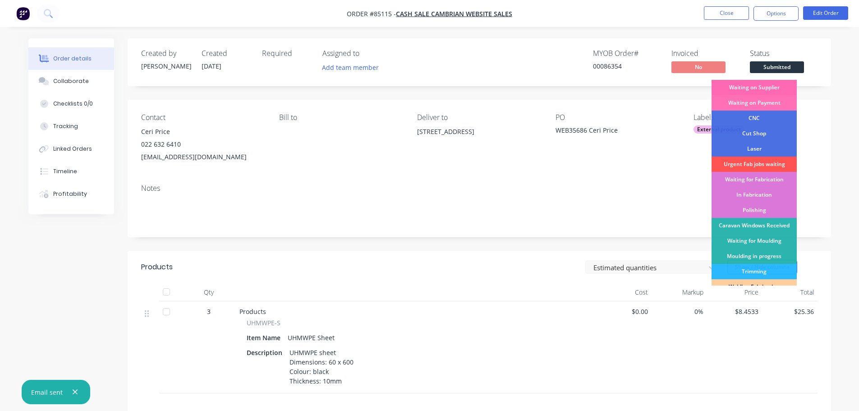
click at [781, 87] on div "Waiting on Supplier" at bounding box center [754, 87] width 85 height 15
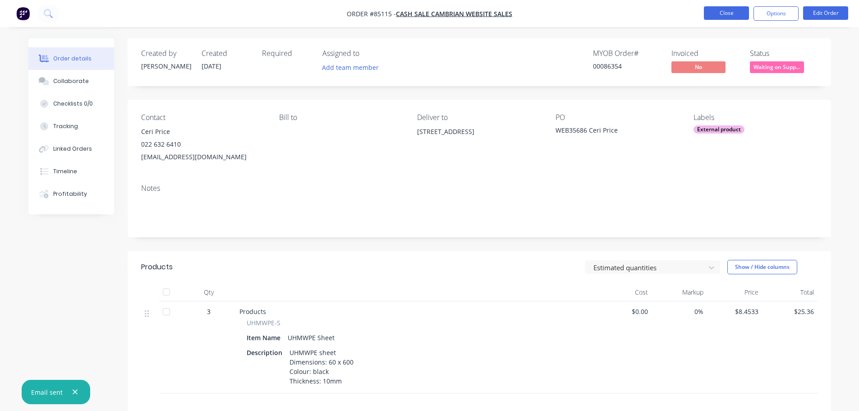
click at [725, 11] on button "Close" at bounding box center [726, 13] width 45 height 14
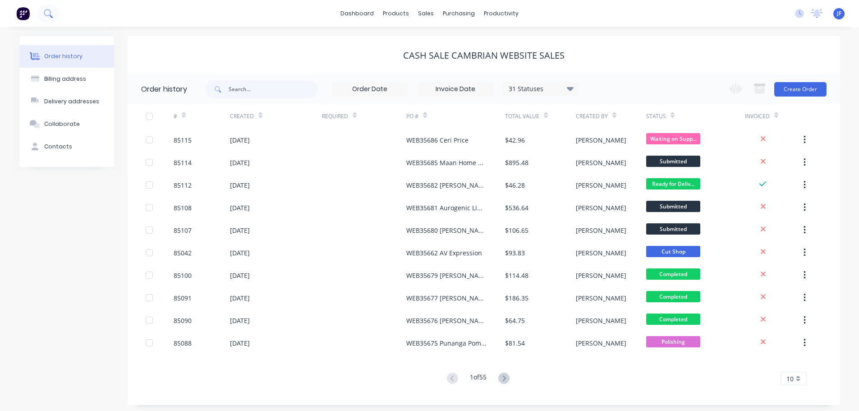
click at [46, 10] on icon at bounding box center [48, 13] width 9 height 9
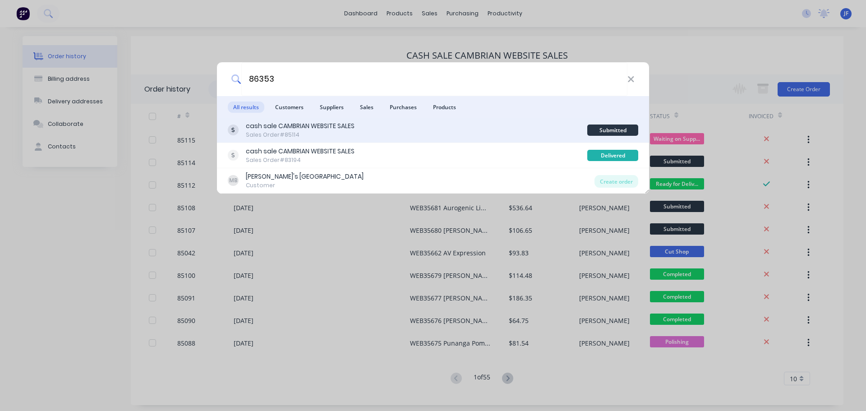
type input "86353"
click at [481, 133] on div "cash sale CAMBRIAN WEBSITE SALES Sales Order #85114" at bounding box center [407, 130] width 359 height 18
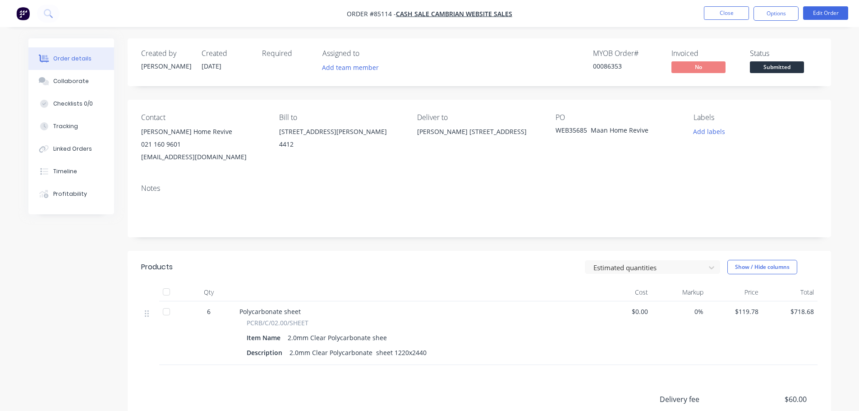
click at [782, 63] on span "Submitted" at bounding box center [777, 66] width 54 height 11
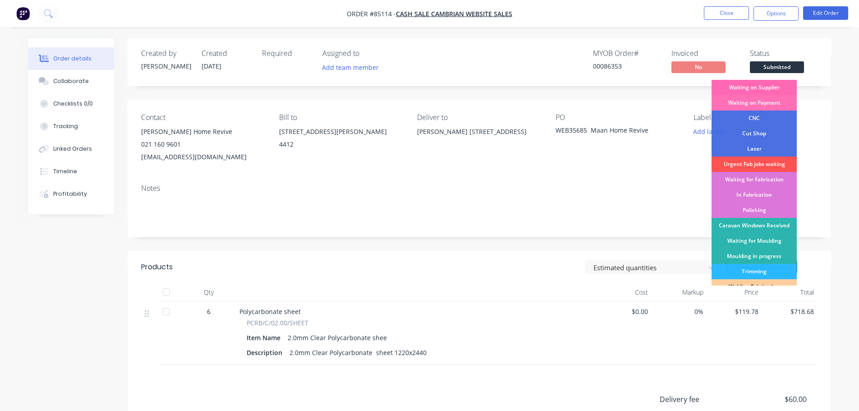
click at [770, 86] on div "Waiting on Supplier" at bounding box center [754, 87] width 85 height 15
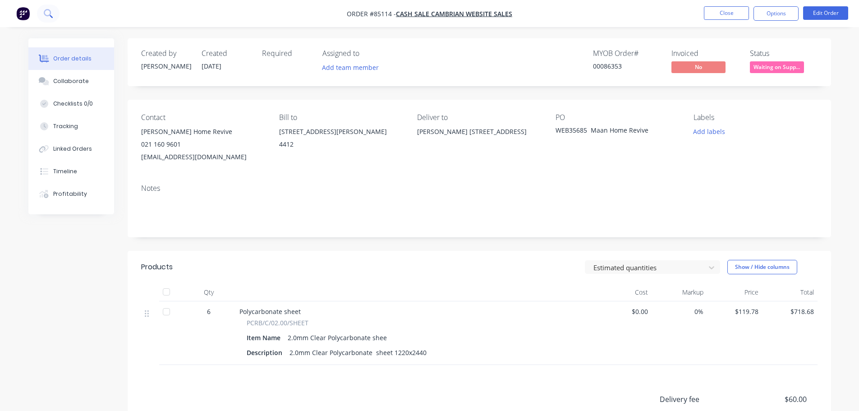
click at [52, 19] on button at bounding box center [48, 14] width 23 height 18
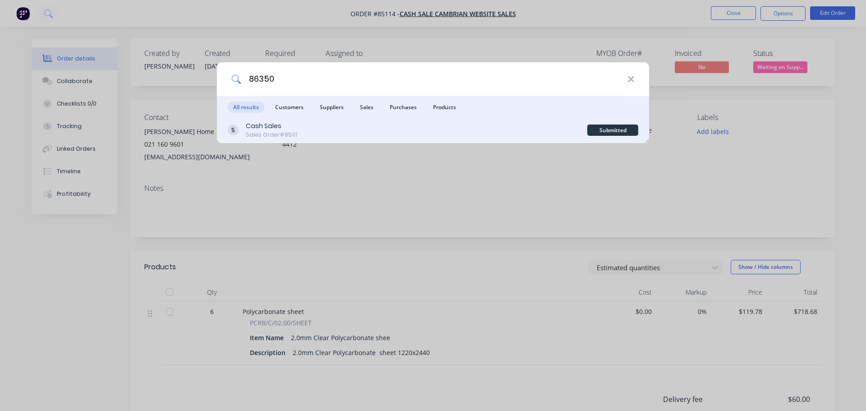
type input "86350"
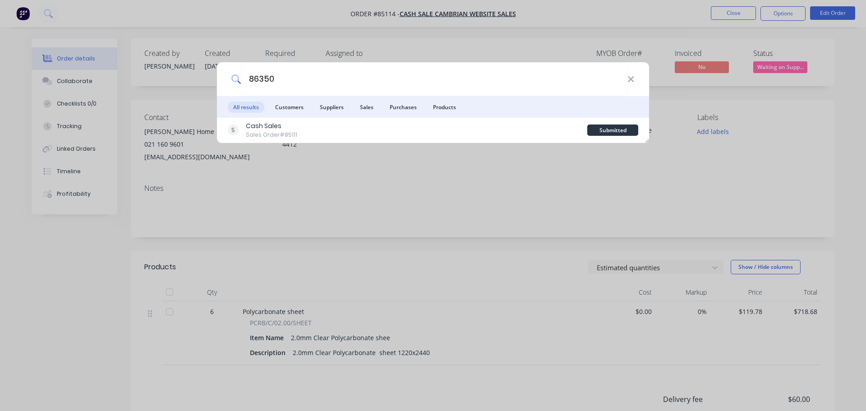
drag, startPoint x: 523, startPoint y: 135, endPoint x: 646, endPoint y: 114, distance: 124.8
click at [523, 134] on div "Cash Sales Sales Order #85111" at bounding box center [407, 130] width 359 height 18
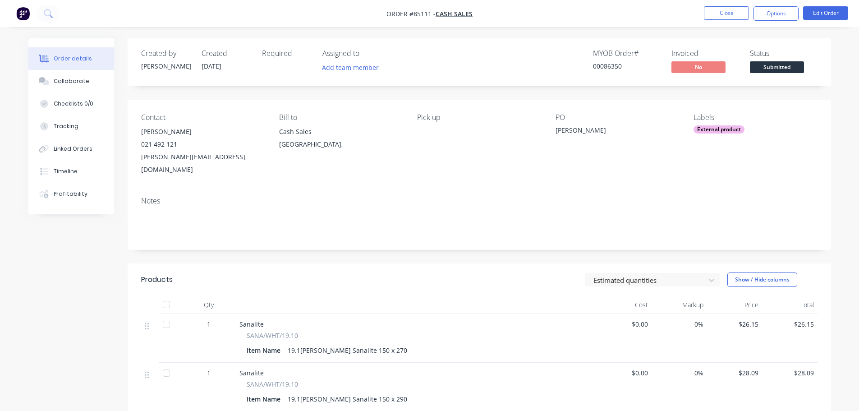
click at [749, 73] on div "MYOB Order # 00086350 Invoiced No Status Submitted" at bounding box center [615, 62] width 405 height 26
click at [764, 73] on span "Submitted" at bounding box center [777, 66] width 54 height 11
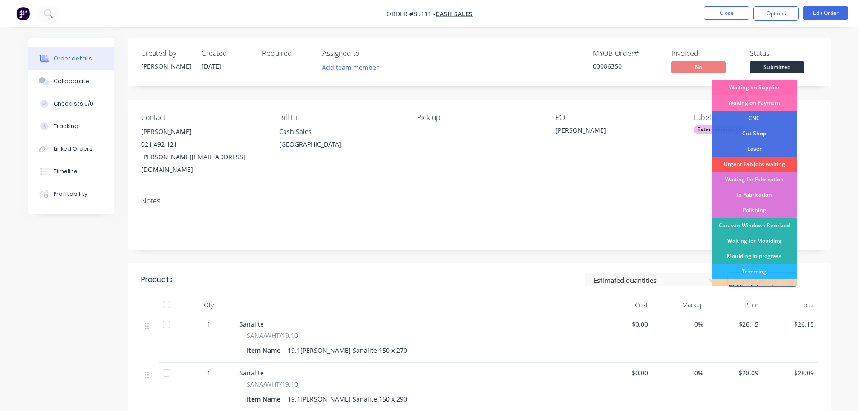
click at [767, 84] on div "Waiting on Supplier" at bounding box center [754, 87] width 85 height 15
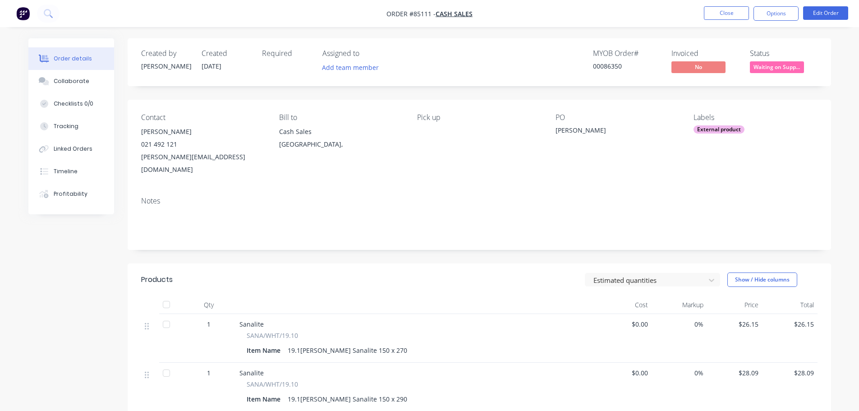
click at [719, 43] on div "Created by Jess Created 07/10/25 Required Assigned to Add team member MYOB Orde…" at bounding box center [479, 62] width 703 height 48
click at [45, 14] on icon at bounding box center [47, 12] width 7 height 7
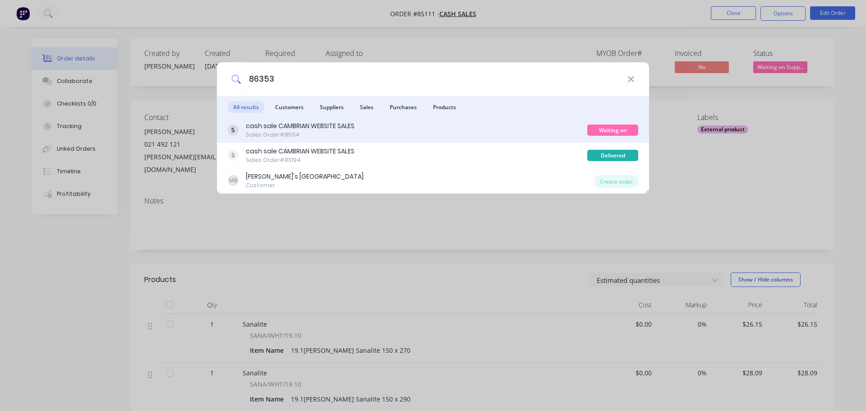
type input "86353"
click at [348, 137] on div "Sales Order #85114" at bounding box center [300, 135] width 109 height 8
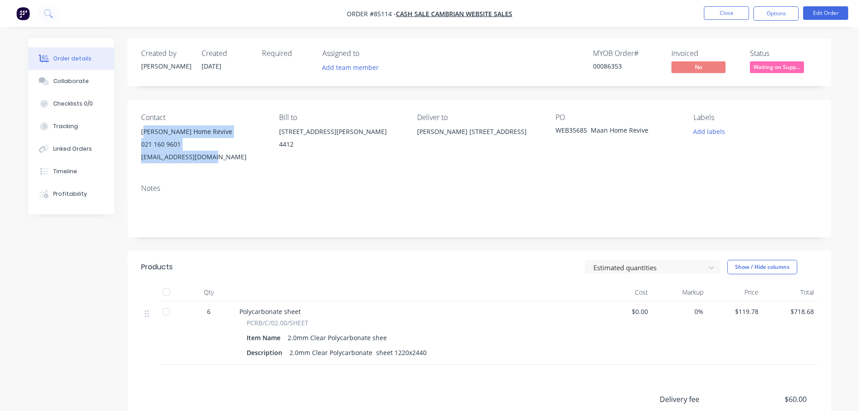
drag, startPoint x: 144, startPoint y: 127, endPoint x: 216, endPoint y: 157, distance: 77.8
click at [216, 157] on div "Ravi Maan - Maan Home Revive 021 160 9601 ravi@maanhomerevive.co.nz" at bounding box center [203, 144] width 124 height 38
drag, startPoint x: 140, startPoint y: 133, endPoint x: 421, endPoint y: 115, distance: 281.0
click at [235, 156] on div "Contact Ravi Maan - Maan Home Revive 021 160 9601 ravi@maanhomerevive.co.nz Bil…" at bounding box center [479, 138] width 703 height 77
copy div "Ravi Maan - Maan Home Revive 021 160 9601 ravi@maanhomerevive.co.nz"
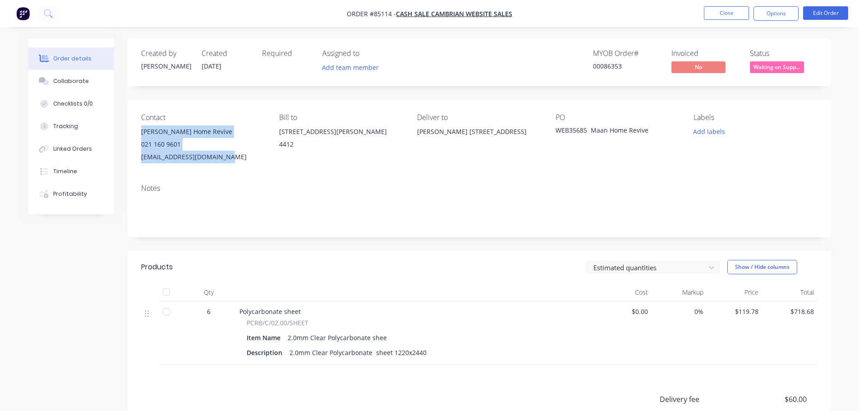
drag, startPoint x: 422, startPoint y: 131, endPoint x: 513, endPoint y: 140, distance: 91.5
click at [500, 138] on div "Ankit Bansal 14 Brightwater Terrace Palmerston North 4410" at bounding box center [479, 131] width 124 height 13
copy div "Ankit Bansal 14 Brightwater Terrace Palmerston North 4410"
click at [785, 19] on button "Options" at bounding box center [776, 13] width 45 height 14
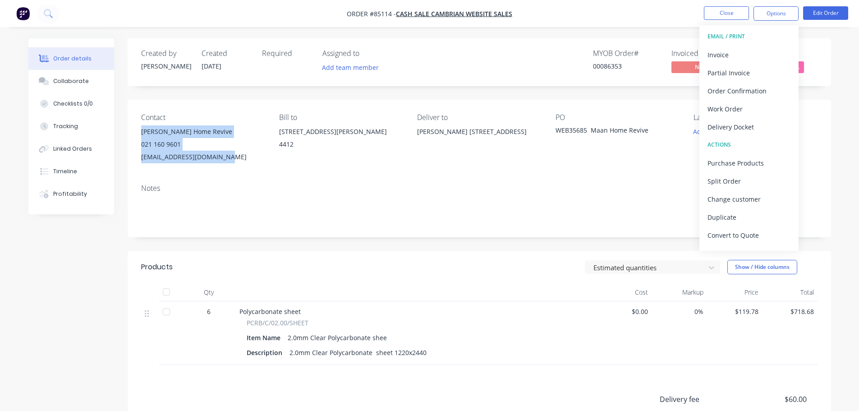
click at [737, 128] on div "Delivery Docket" at bounding box center [749, 126] width 83 height 13
click at [745, 93] on div "Without pricing" at bounding box center [749, 90] width 83 height 13
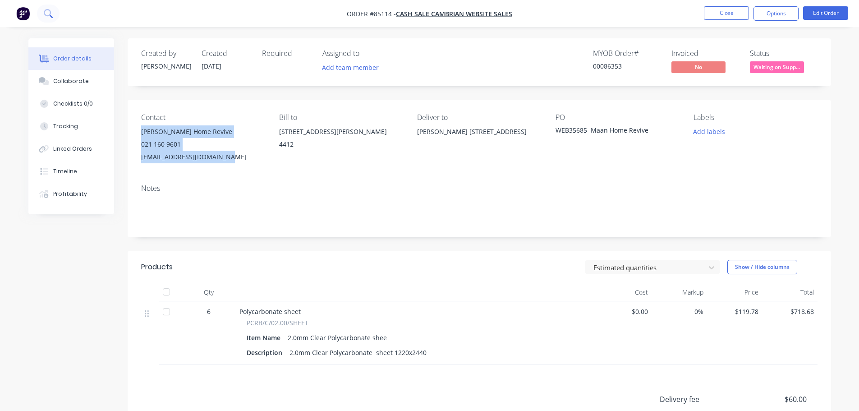
click at [53, 6] on button at bounding box center [48, 14] width 23 height 18
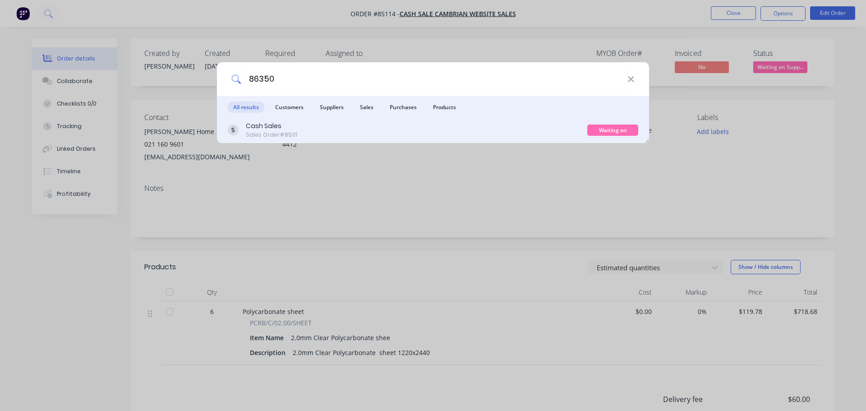
type input "86350"
click at [545, 124] on div "Cash Sales Sales Order #85111" at bounding box center [407, 130] width 359 height 18
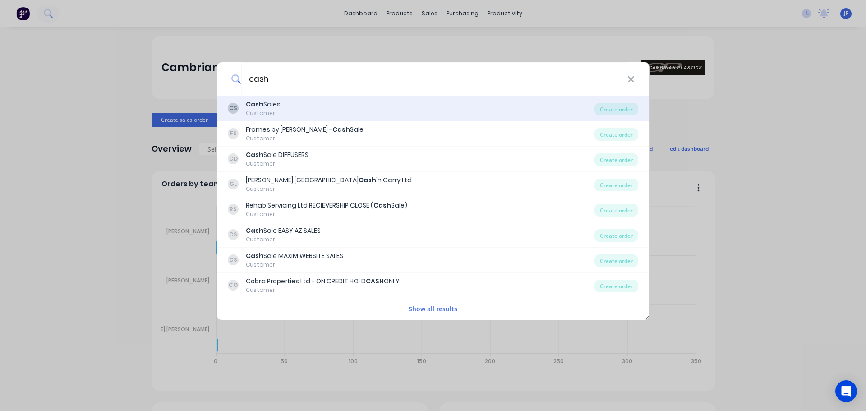
type input "cash"
click at [285, 109] on div "CS Cash Sales Customer" at bounding box center [411, 109] width 367 height 18
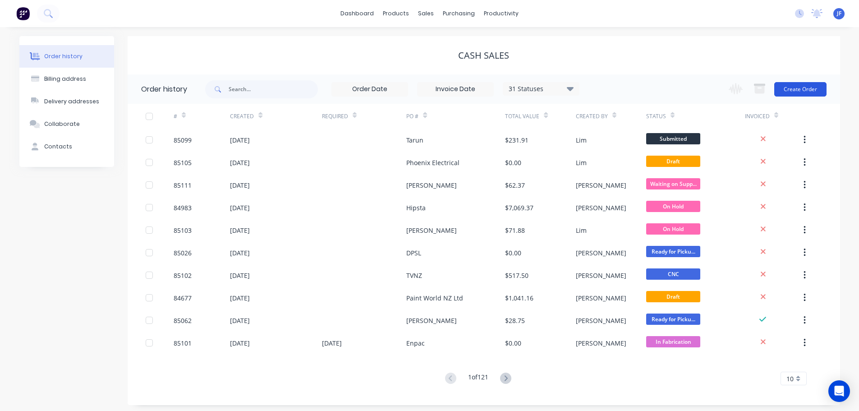
click at [796, 94] on button "Create Order" at bounding box center [800, 89] width 52 height 14
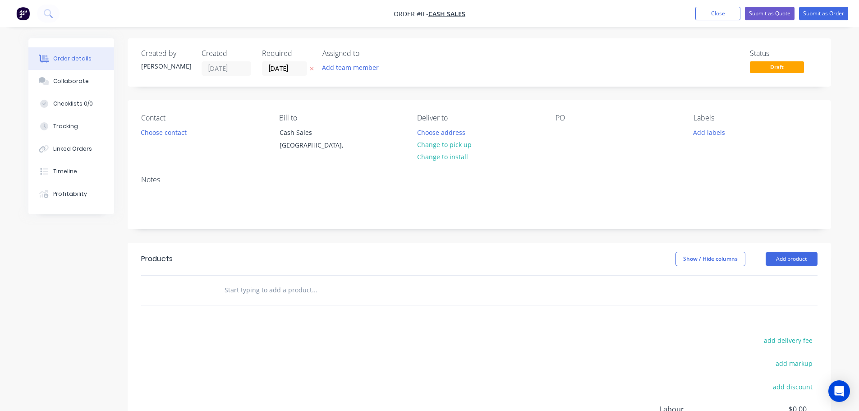
click at [313, 70] on icon "button" at bounding box center [312, 69] width 4 height 4
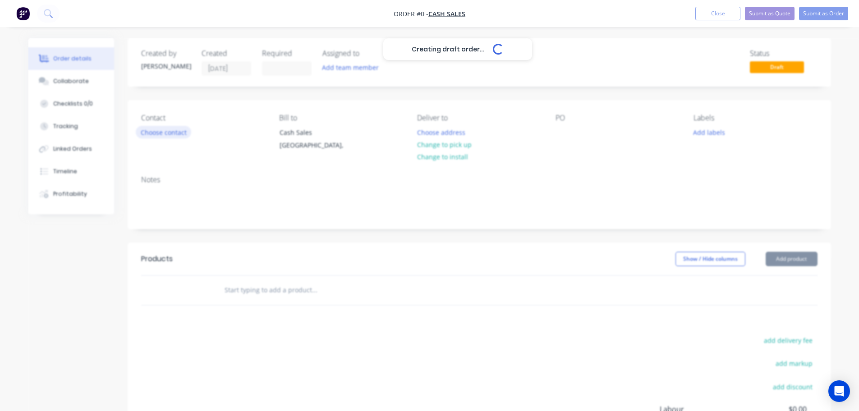
click at [181, 134] on button "Choose contact" at bounding box center [163, 132] width 55 height 12
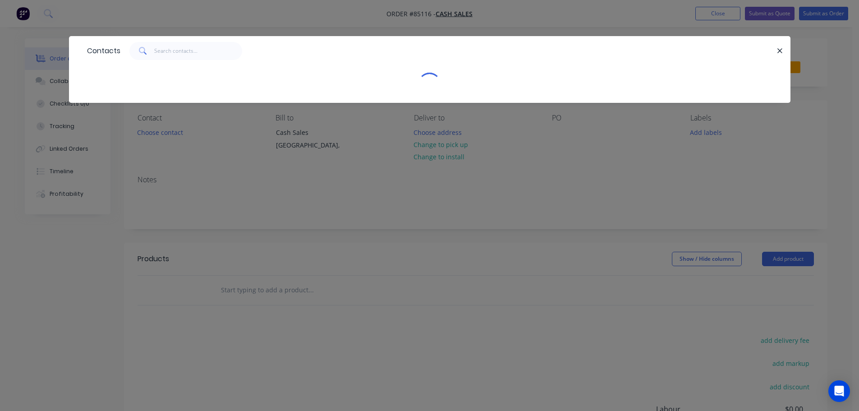
click at [170, 40] on div "Contacts" at bounding box center [430, 50] width 722 height 29
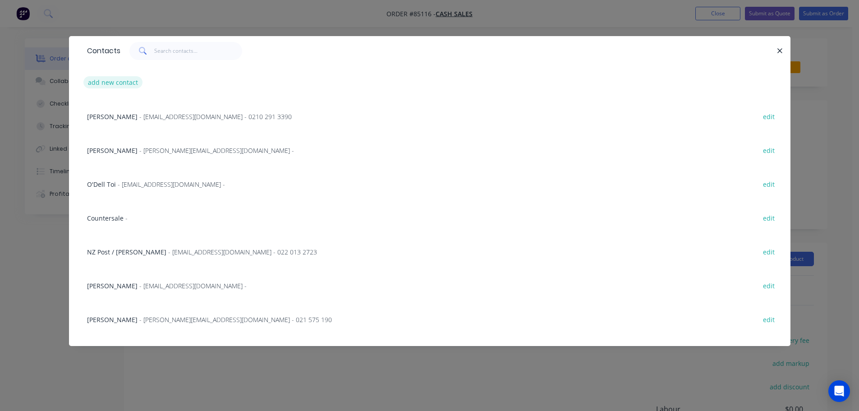
click at [124, 81] on button "add new contact" at bounding box center [113, 82] width 60 height 12
select select "NZ"
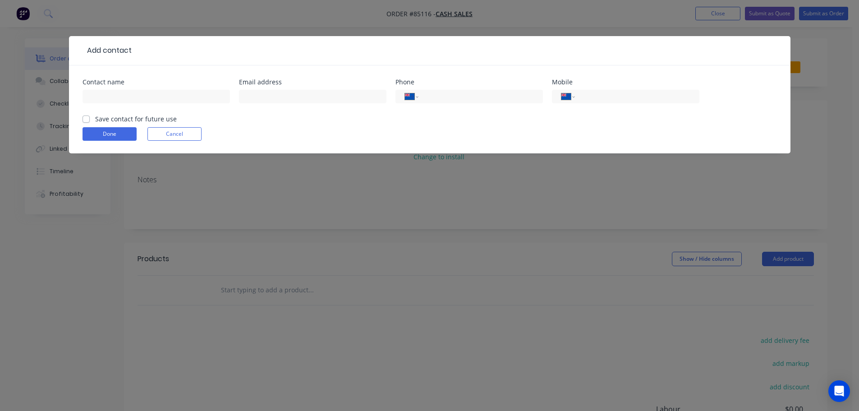
click at [123, 107] on div at bounding box center [156, 100] width 147 height 27
click at [123, 102] on input "text" at bounding box center [156, 97] width 147 height 14
drag, startPoint x: 134, startPoint y: 100, endPoint x: 84, endPoint y: 100, distance: 49.6
click at [84, 100] on input "Metropolitan Air - Mark" at bounding box center [156, 97] width 147 height 14
type input "Metropolitan Air - Mark"
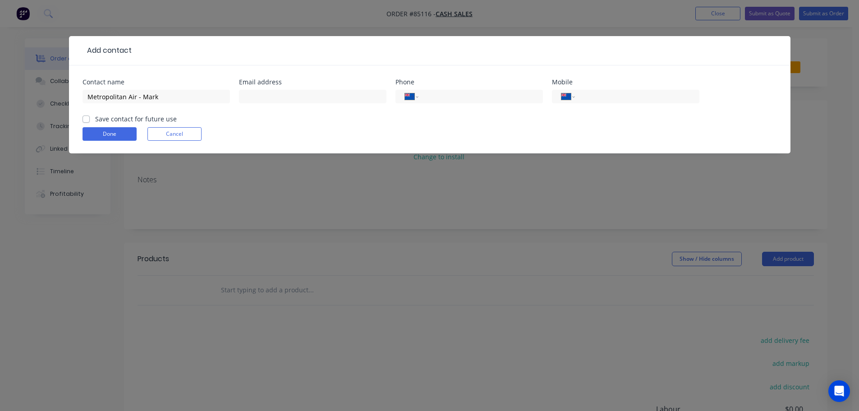
click at [123, 117] on label "Save contact for future use" at bounding box center [136, 118] width 82 height 9
click at [90, 117] on input "Save contact for future use" at bounding box center [86, 118] width 7 height 9
checkbox input "true"
drag, startPoint x: 136, startPoint y: 96, endPoint x: 63, endPoint y: 100, distance: 72.7
click at [62, 97] on div "Add contact Contact name Metropolitan Air - Mark Email address Phone Internatio…" at bounding box center [429, 205] width 859 height 411
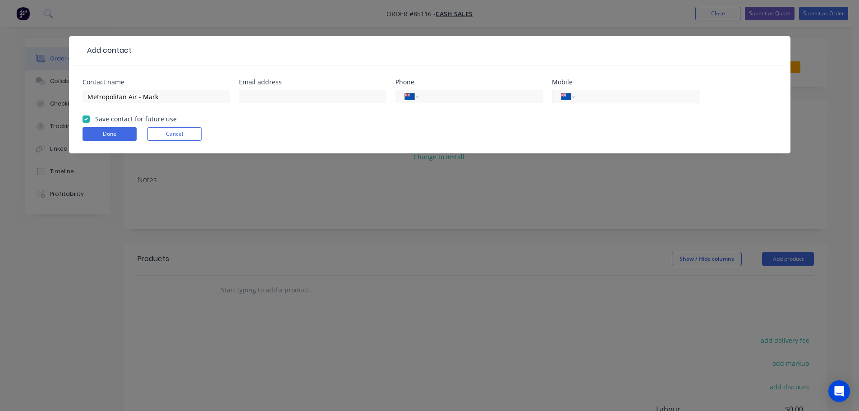
click at [615, 94] on input "tel" at bounding box center [635, 97] width 108 height 10
type input "021 346 727"
click at [105, 136] on button "Done" at bounding box center [110, 134] width 54 height 14
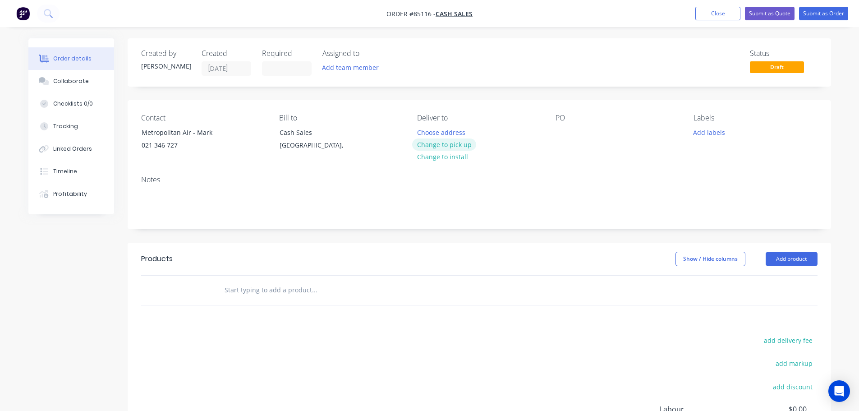
click at [459, 143] on button "Change to pick up" at bounding box center [444, 144] width 64 height 12
click at [555, 131] on div "Contact Metropolitan Air - Mark 021 346 727 Bill to Cash Sales [GEOGRAPHIC_DATA…" at bounding box center [479, 134] width 703 height 68
click at [561, 131] on div at bounding box center [563, 132] width 14 height 13
click at [562, 130] on div at bounding box center [563, 132] width 14 height 13
click at [569, 135] on div at bounding box center [563, 132] width 14 height 13
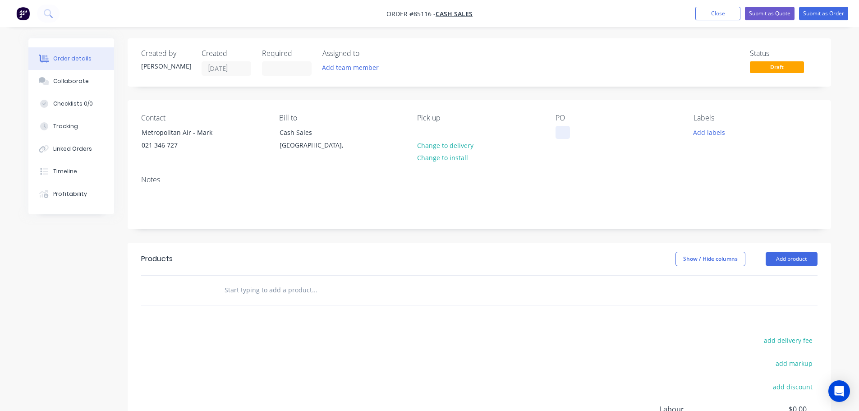
click at [568, 135] on div at bounding box center [563, 132] width 14 height 13
paste div
click at [277, 295] on input "text" at bounding box center [314, 290] width 180 height 18
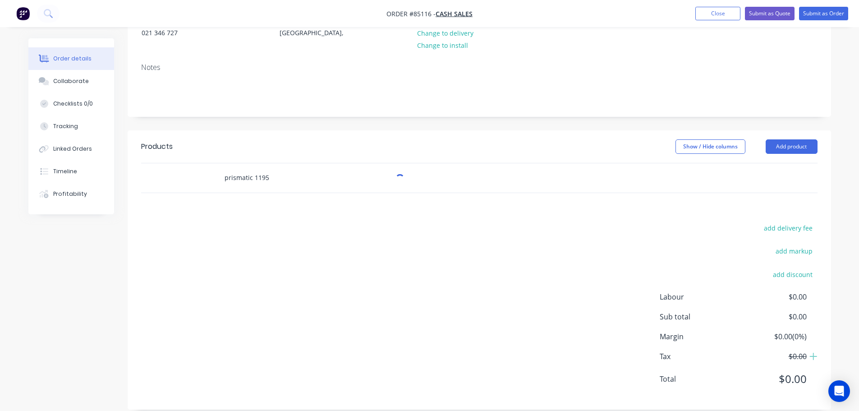
scroll to position [124, 0]
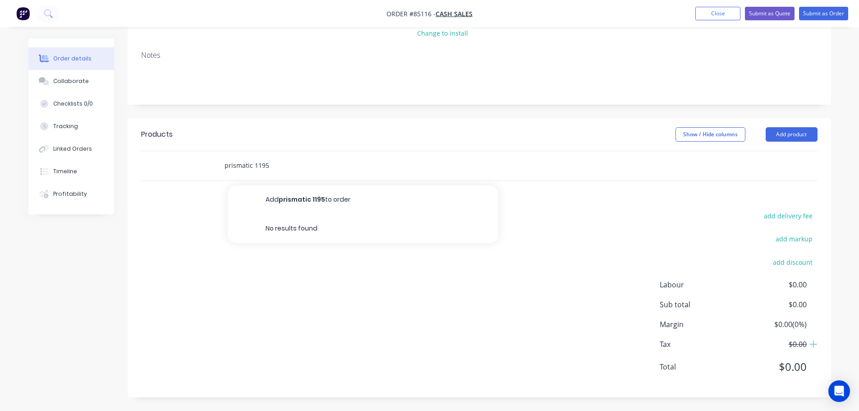
drag, startPoint x: 253, startPoint y: 165, endPoint x: 133, endPoint y: 162, distance: 119.5
click at [133, 162] on div "prismatic 1195 Add prismatic 1195 to order No results found" at bounding box center [479, 166] width 703 height 30
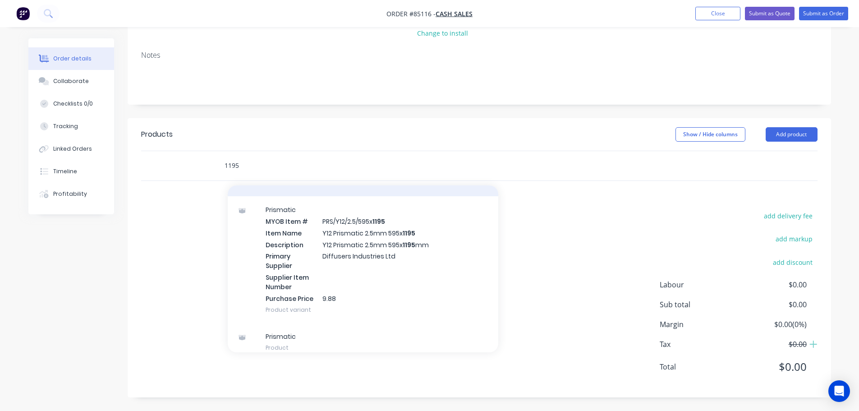
scroll to position [153, 0]
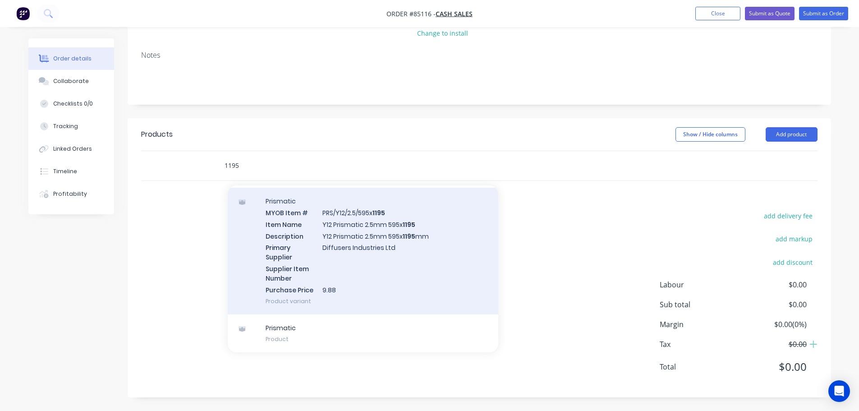
type input "1195"
click at [389, 230] on div "Prismatic MYOB Item # PRS/Y12/2.5/595x 1195 Item Name Y12 Prismatic 2.5mm 595x …" at bounding box center [363, 251] width 271 height 127
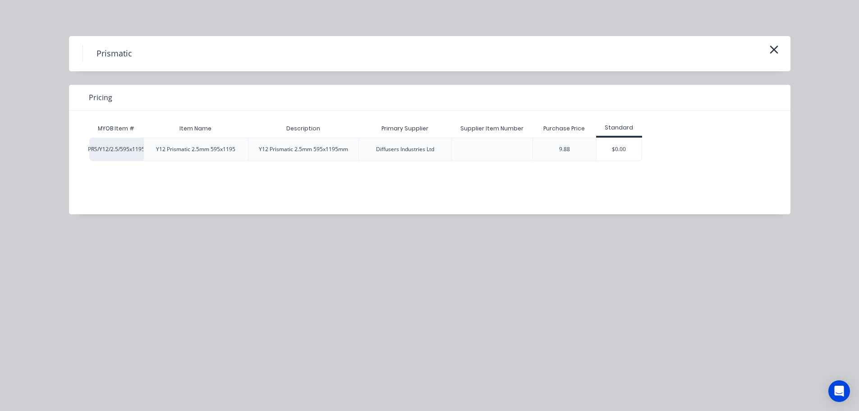
drag, startPoint x: 610, startPoint y: 140, endPoint x: 596, endPoint y: 146, distance: 14.7
click at [610, 141] on div "$0.00" at bounding box center [619, 149] width 45 height 23
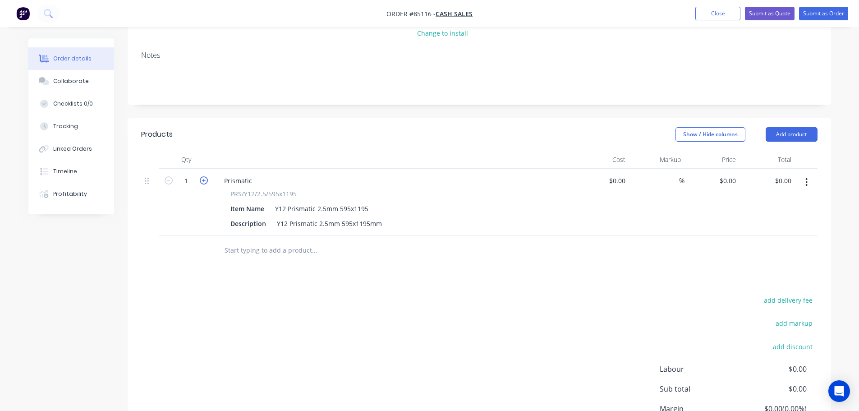
click at [204, 184] on icon "button" at bounding box center [204, 180] width 8 height 8
type input "2"
drag, startPoint x: 735, startPoint y: 181, endPoint x: 718, endPoint y: 229, distance: 51.1
click at [734, 182] on input "0" at bounding box center [734, 180] width 10 height 13
paste input "39.04"
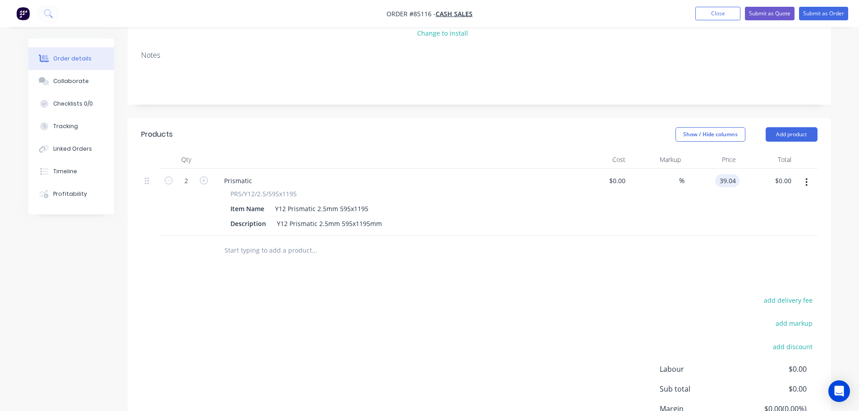
type input "$39.04"
type input "$78.08"
drag, startPoint x: 704, startPoint y: 262, endPoint x: 624, endPoint y: 274, distance: 80.7
click at [703, 262] on div at bounding box center [479, 250] width 676 height 29
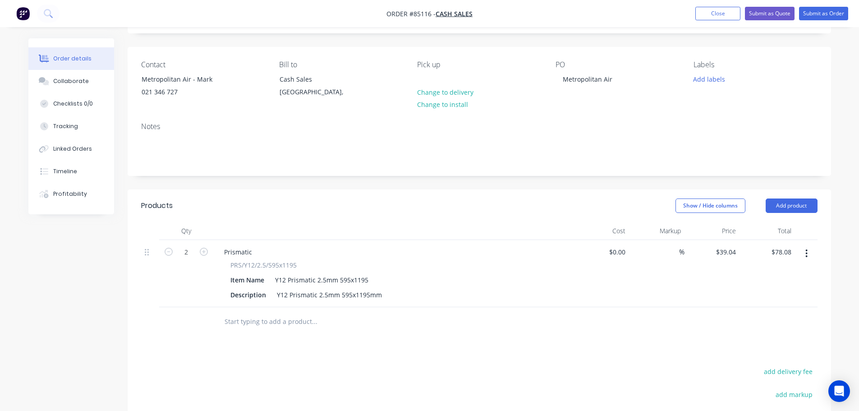
scroll to position [0, 0]
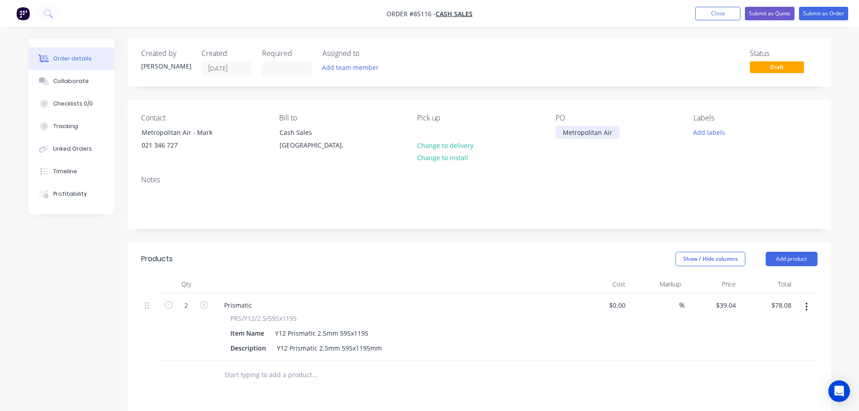
click at [613, 135] on div "Metropolitan Air" at bounding box center [588, 132] width 64 height 13
click at [713, 138] on div "Labels Add labels" at bounding box center [756, 134] width 124 height 41
click at [713, 135] on button "Add labels" at bounding box center [709, 132] width 41 height 12
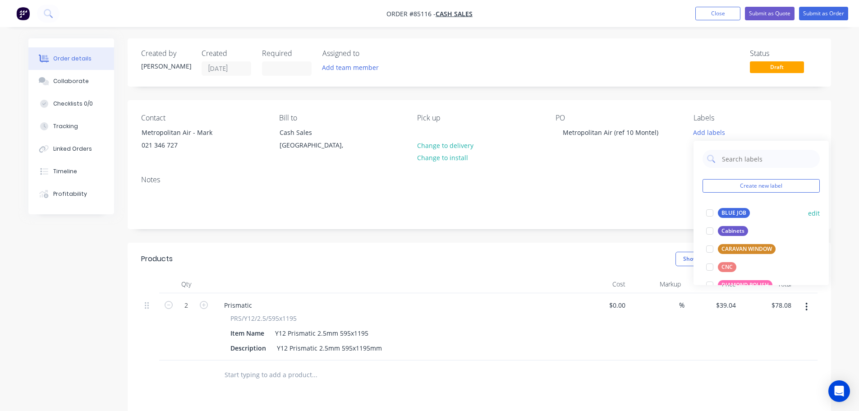
click at [721, 215] on div "BLUE JOB" at bounding box center [734, 213] width 32 height 10
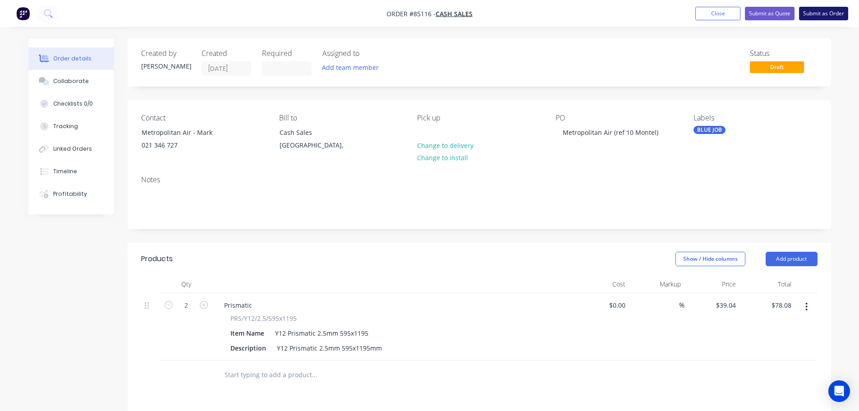
click at [811, 19] on button "Submit as Order" at bounding box center [823, 14] width 49 height 14
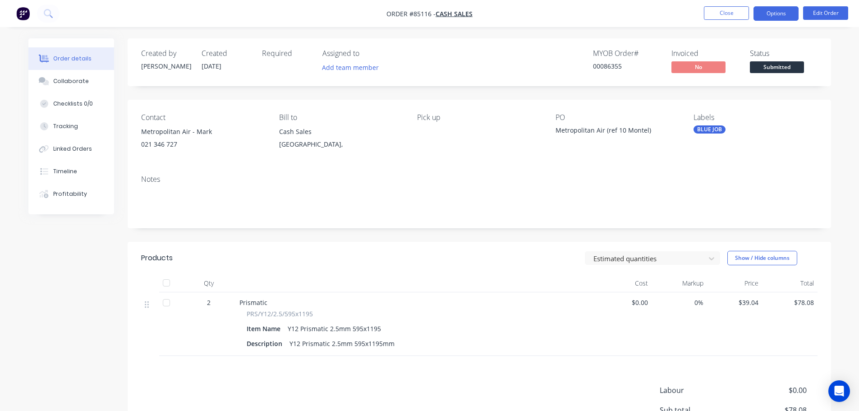
click at [794, 16] on button "Options" at bounding box center [776, 13] width 45 height 14
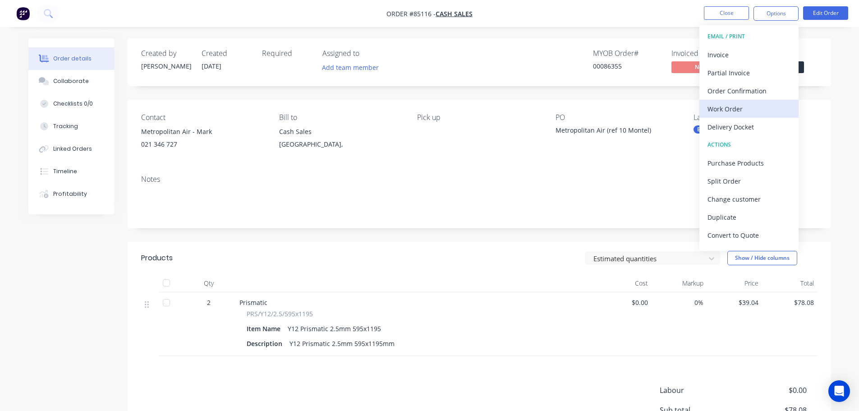
click at [741, 106] on div "Work Order" at bounding box center [749, 108] width 83 height 13
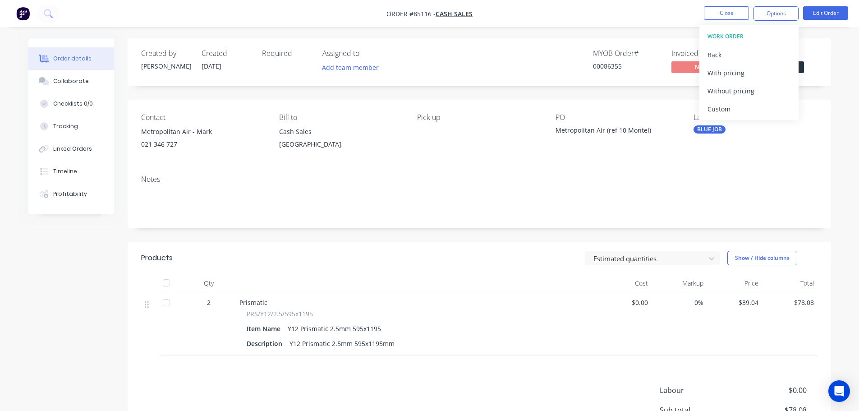
click at [741, 89] on div "Without pricing" at bounding box center [749, 90] width 83 height 13
click at [420, 39] on div "Created by [PERSON_NAME] Created [DATE] Required Assigned to Add team member MY…" at bounding box center [479, 62] width 703 height 48
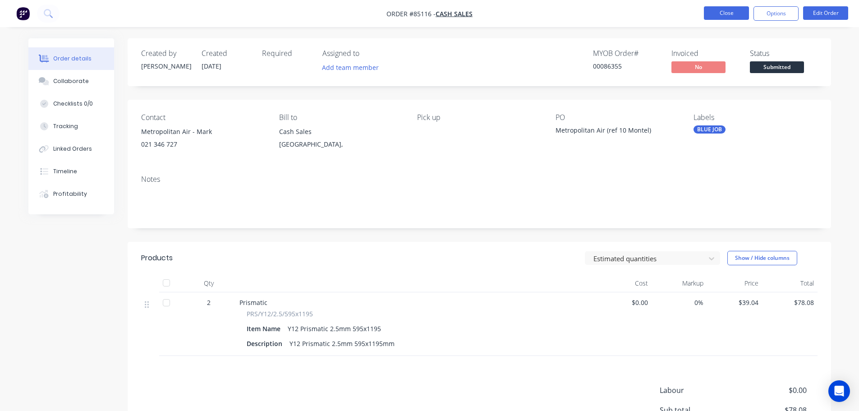
click at [720, 17] on button "Close" at bounding box center [726, 13] width 45 height 14
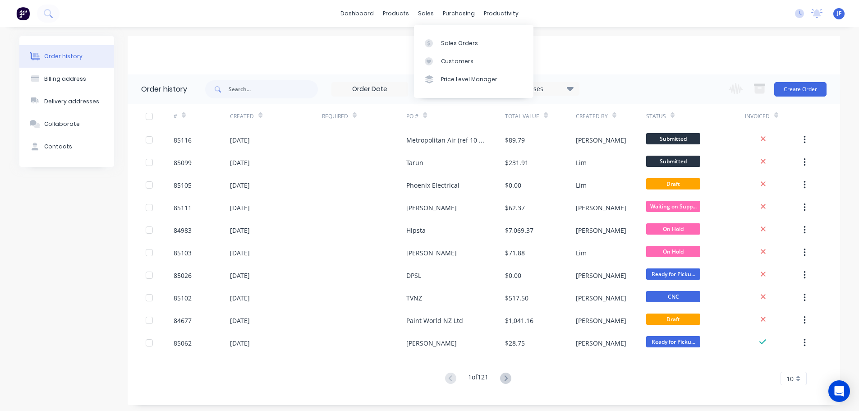
click at [583, 34] on div "Order history Billing address Delivery addresses Collaborate Contacts Cash Sale…" at bounding box center [429, 220] width 859 height 387
click at [427, 10] on div "sales" at bounding box center [426, 14] width 25 height 14
click at [446, 38] on link "Sales Orders" at bounding box center [474, 43] width 120 height 18
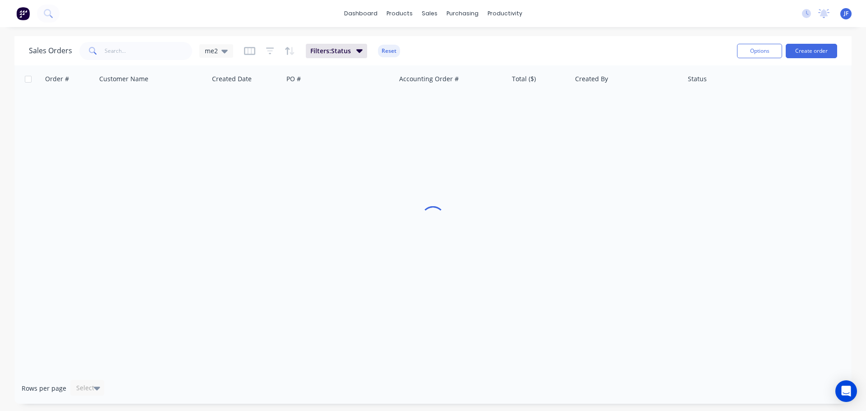
click at [388, 39] on div "Sales Orders me2 Filters: Status Reset Options Create order" at bounding box center [432, 50] width 837 height 29
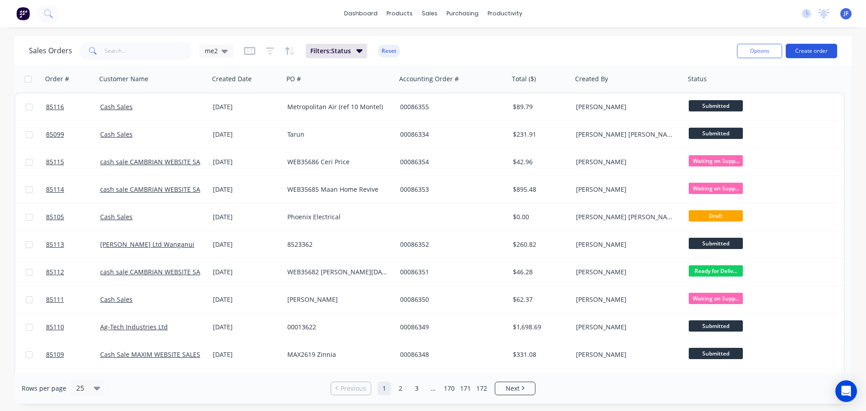
click at [815, 52] on button "Create order" at bounding box center [811, 51] width 51 height 14
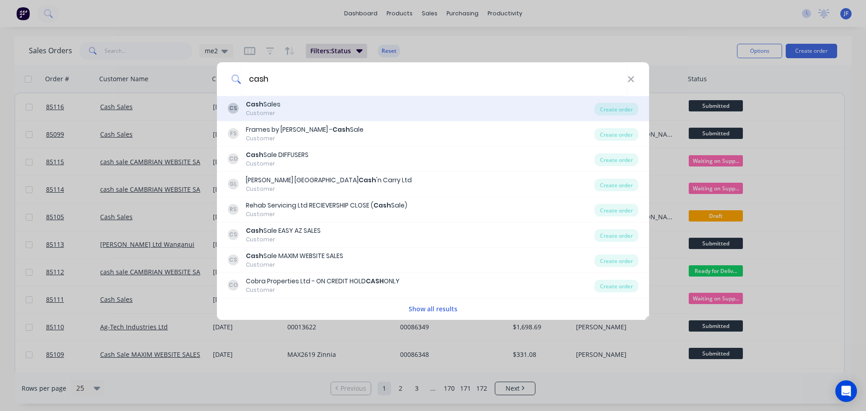
type input "cash"
click at [388, 111] on div "CS Cash Sales Customer" at bounding box center [411, 109] width 367 height 18
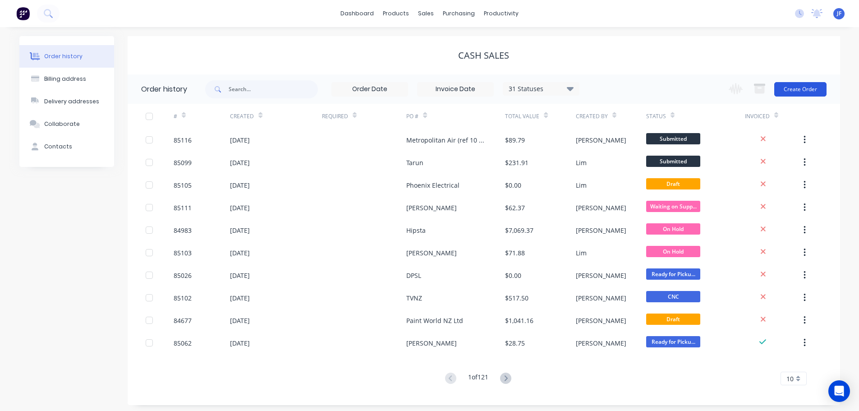
click at [793, 93] on button "Create Order" at bounding box center [800, 89] width 52 height 14
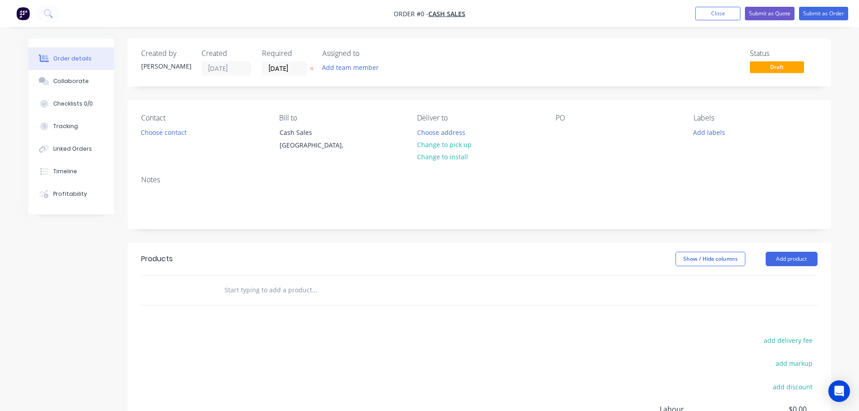
click at [311, 73] on button "button" at bounding box center [311, 69] width 9 height 10
click at [159, 133] on button "Choose contact" at bounding box center [163, 132] width 55 height 12
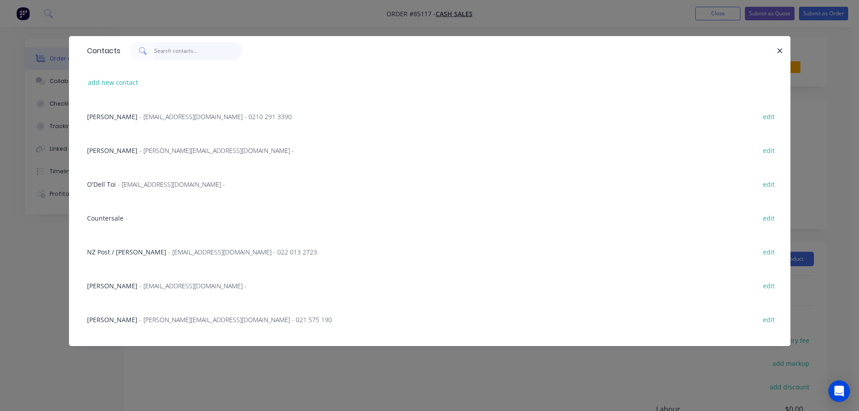
click at [166, 53] on input "text" at bounding box center [198, 51] width 88 height 18
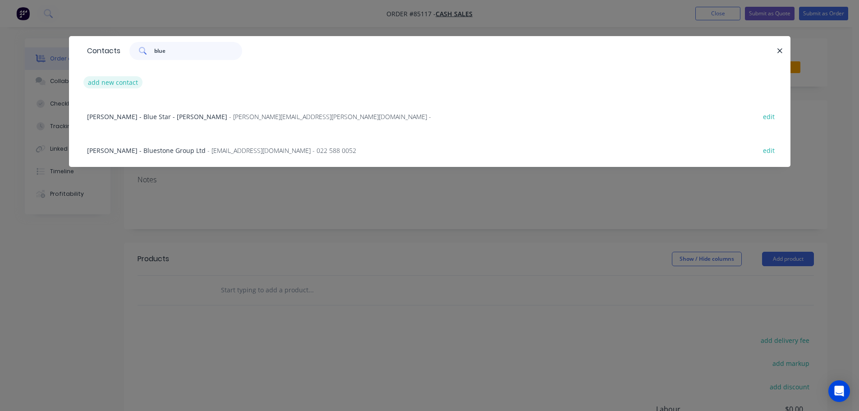
type input "blue"
click at [119, 79] on button "add new contact" at bounding box center [113, 82] width 60 height 12
select select "NZ"
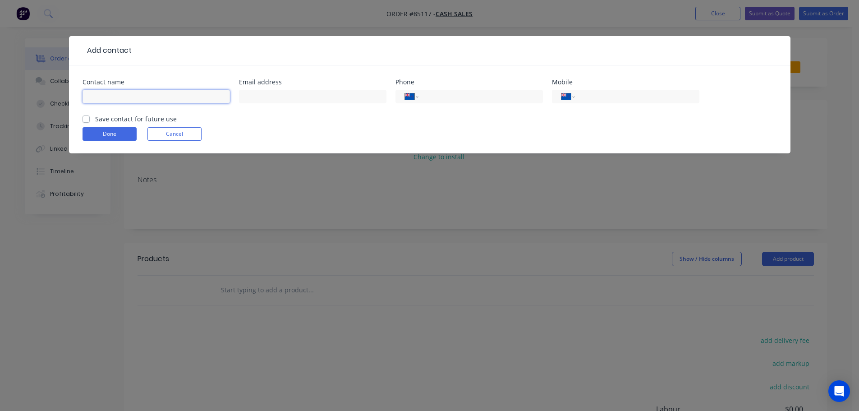
click at [119, 93] on input "text" at bounding box center [156, 97] width 147 height 14
type input "Blue Murder Motel"
click at [136, 119] on label "Save contact for future use" at bounding box center [136, 118] width 82 height 9
click at [90, 119] on input "Save contact for future use" at bounding box center [86, 118] width 7 height 9
checkbox input "true"
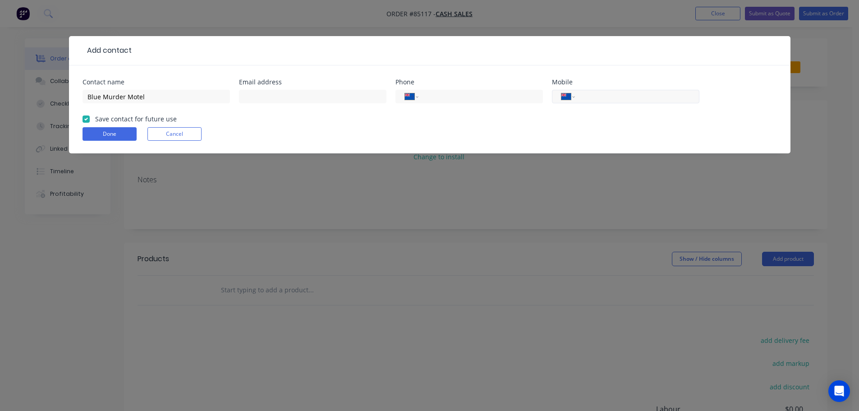
click at [596, 93] on input "tel" at bounding box center [635, 97] width 108 height 10
type input "022 350 9810"
click at [118, 134] on button "Done" at bounding box center [110, 134] width 54 height 14
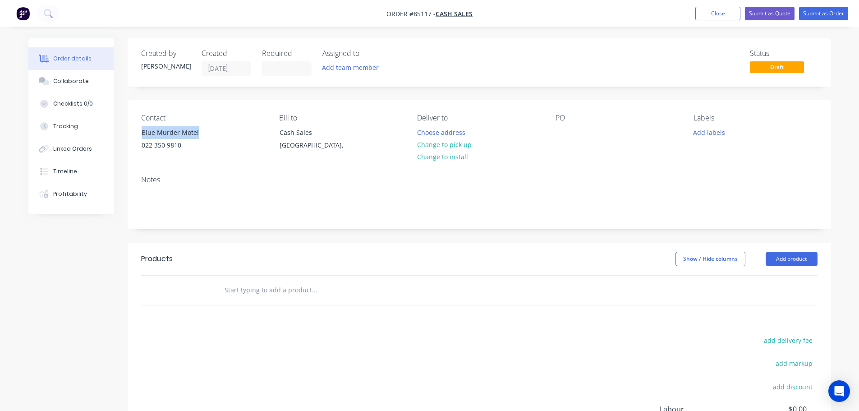
drag, startPoint x: 152, startPoint y: 134, endPoint x: 256, endPoint y: 134, distance: 104.2
click at [256, 134] on div "Contact Blue Murder Motel 022 350 9810" at bounding box center [203, 134] width 124 height 41
copy div "Blue Murder Motel"
click at [565, 130] on div at bounding box center [563, 132] width 14 height 13
paste div
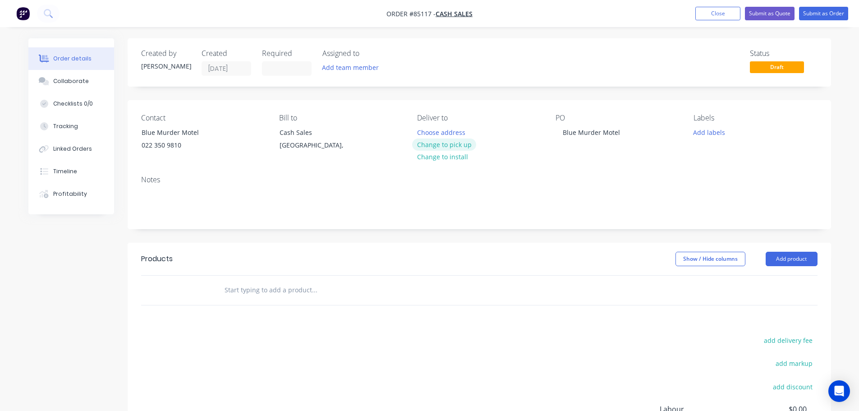
click at [437, 140] on button "Change to pick up" at bounding box center [444, 144] width 64 height 12
click at [270, 294] on input "text" at bounding box center [314, 290] width 180 height 18
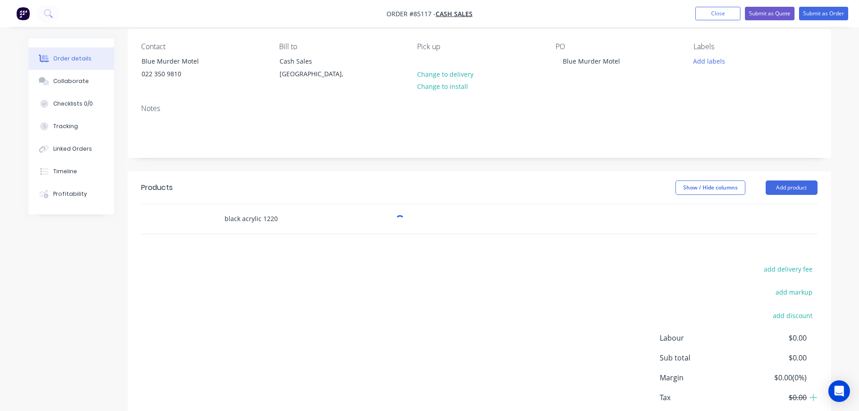
scroll to position [124, 0]
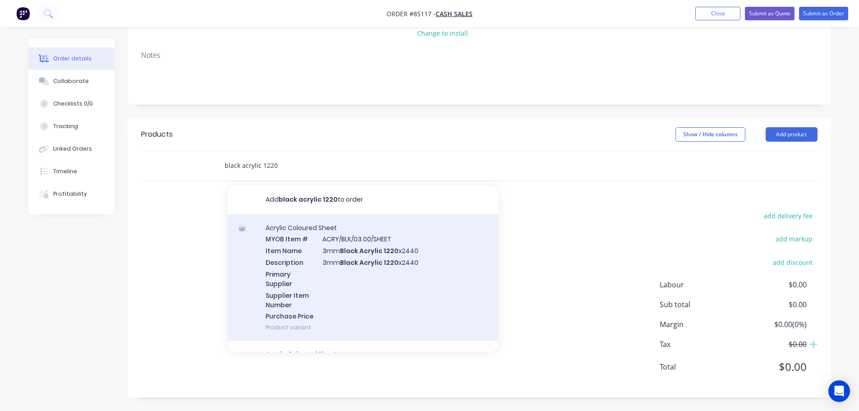
type input "black acrylic 1220"
click at [337, 285] on div "Acrylic Coloured Sheet MYOB Item # ACRY/BLK/03.00/SHEET Item Name 3mm Black Acr…" at bounding box center [363, 277] width 271 height 127
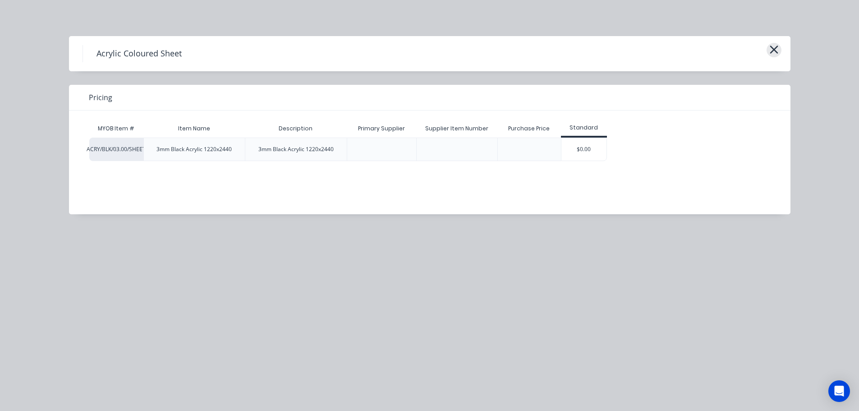
click at [772, 47] on icon "button" at bounding box center [774, 50] width 8 height 8
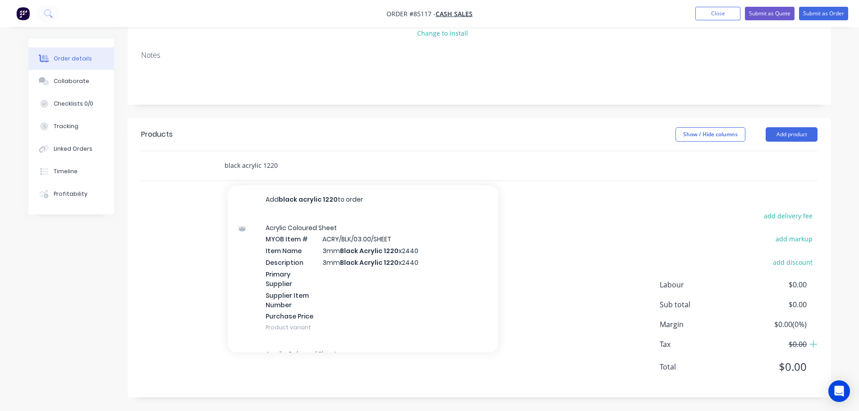
click at [249, 162] on input "black acrylic 1220" at bounding box center [314, 165] width 180 height 18
click at [306, 166] on input "black acrylic 1220" at bounding box center [314, 165] width 180 height 18
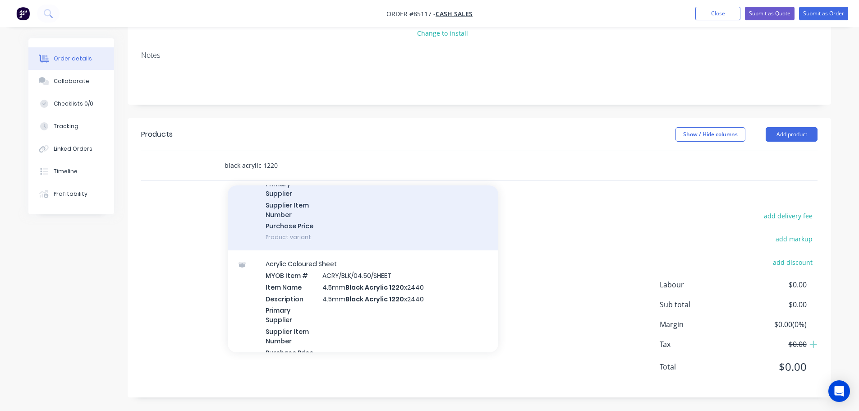
scroll to position [180, 0]
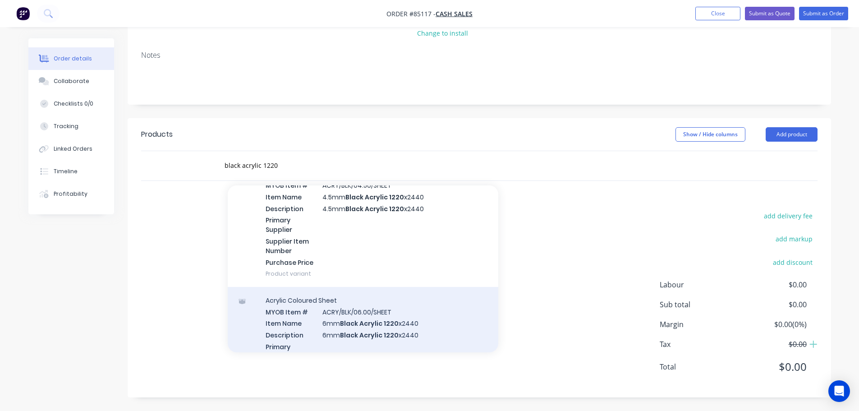
click at [337, 323] on div "Acrylic Coloured Sheet MYOB Item # ACRY/BLK/06.00/SHEET Item Name 6mm Black Acr…" at bounding box center [363, 350] width 271 height 127
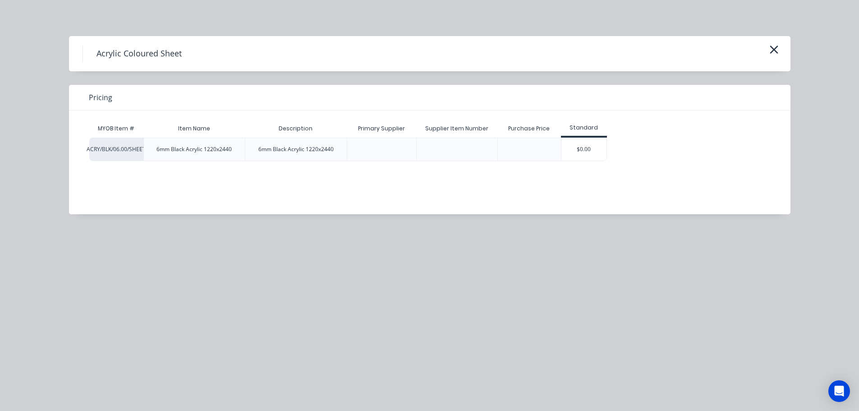
click at [590, 149] on div "$0.00" at bounding box center [583, 149] width 45 height 23
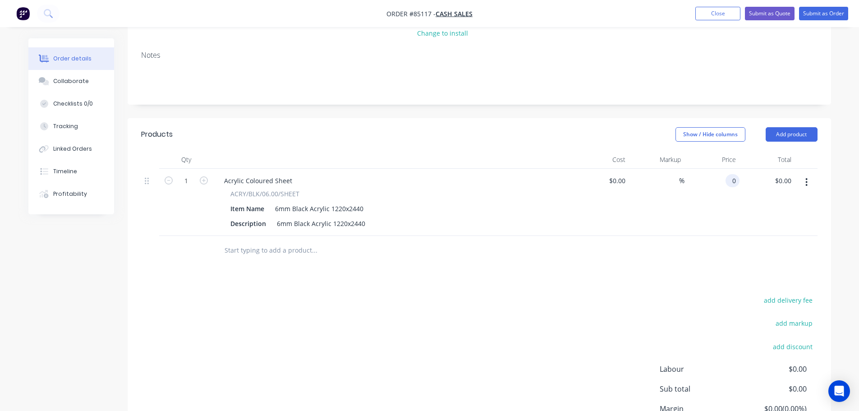
click at [730, 181] on input "0" at bounding box center [734, 180] width 10 height 13
paste input "275.34"
type input "$275.34"
click at [702, 238] on div at bounding box center [479, 250] width 676 height 29
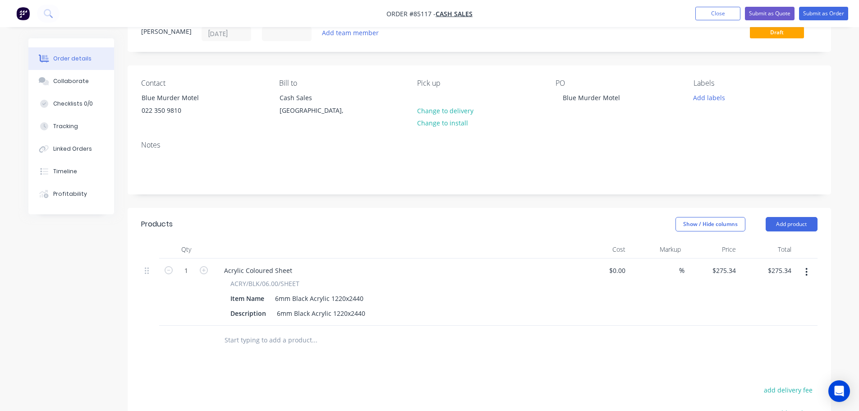
scroll to position [0, 0]
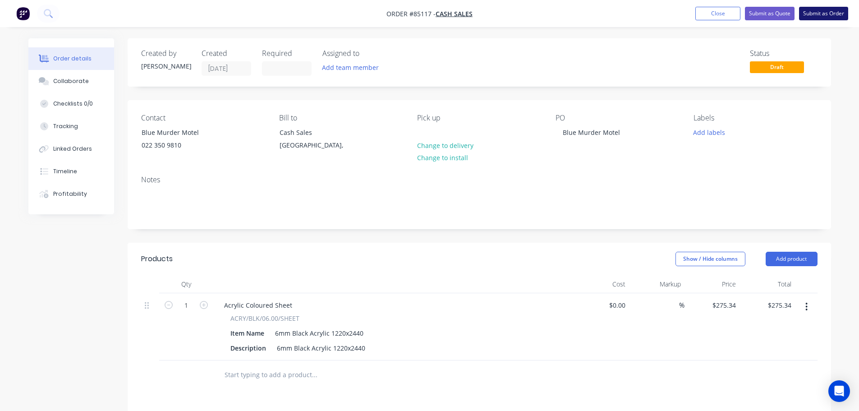
click at [808, 20] on button "Submit as Order" at bounding box center [823, 14] width 49 height 14
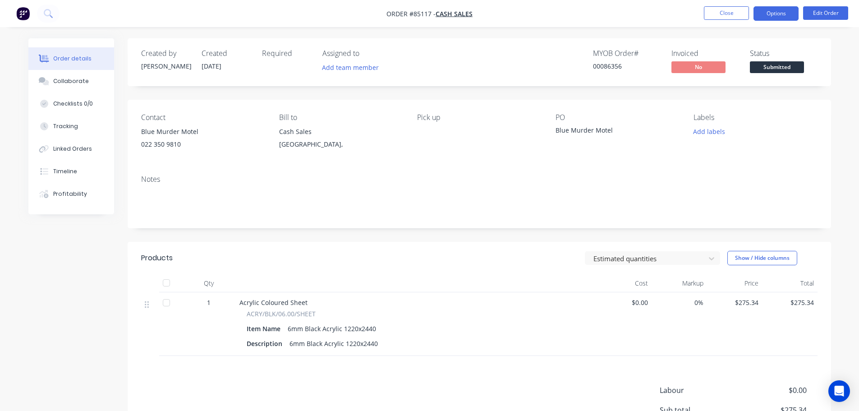
click at [779, 18] on button "Options" at bounding box center [776, 13] width 45 height 14
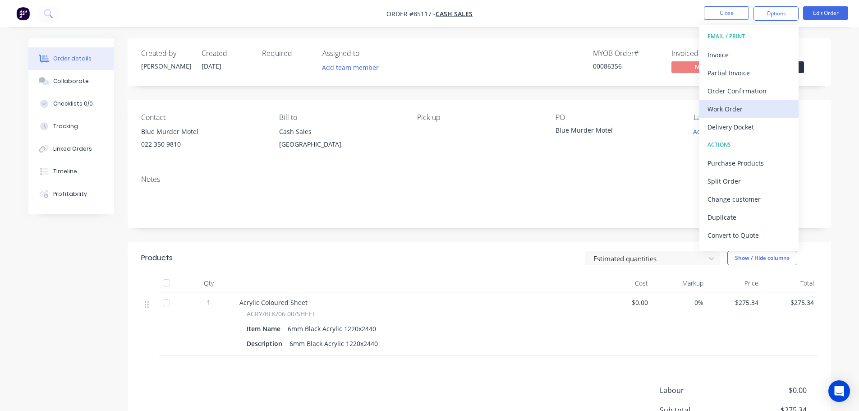
click at [734, 110] on div "Work Order" at bounding box center [749, 108] width 83 height 13
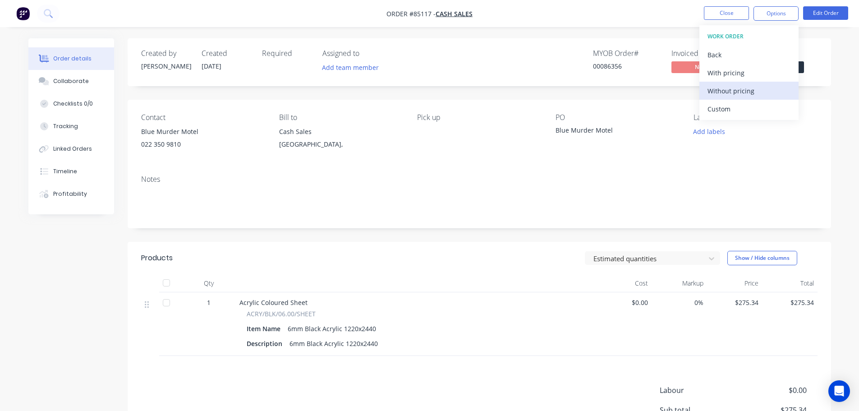
click at [741, 88] on div "Without pricing" at bounding box center [749, 90] width 83 height 13
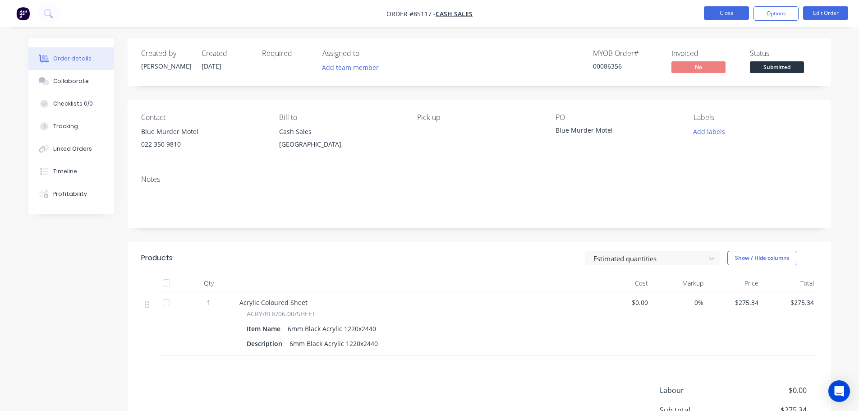
click at [741, 18] on button "Close" at bounding box center [726, 13] width 45 height 14
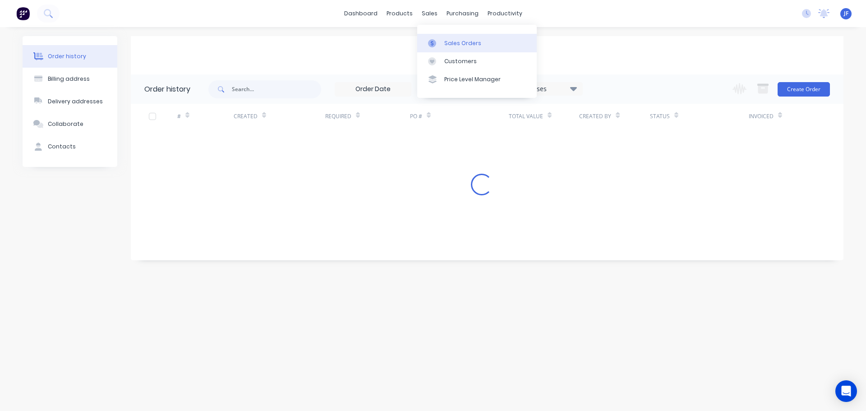
click at [469, 40] on div "Sales Orders" at bounding box center [462, 43] width 37 height 8
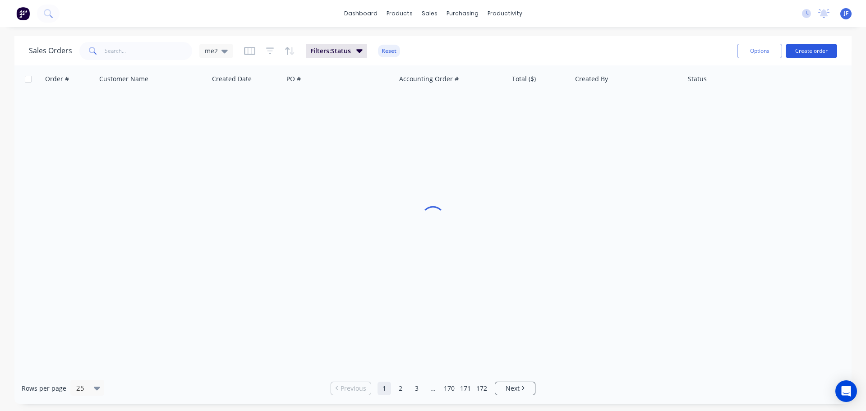
click at [809, 55] on button "Create order" at bounding box center [811, 51] width 51 height 14
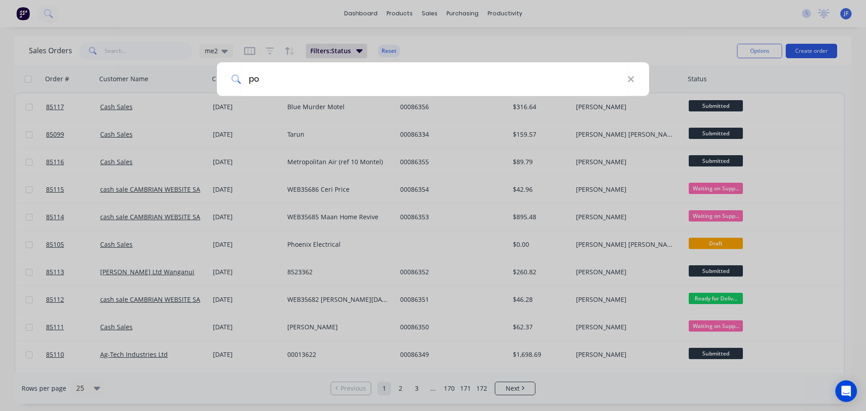
type input "p"
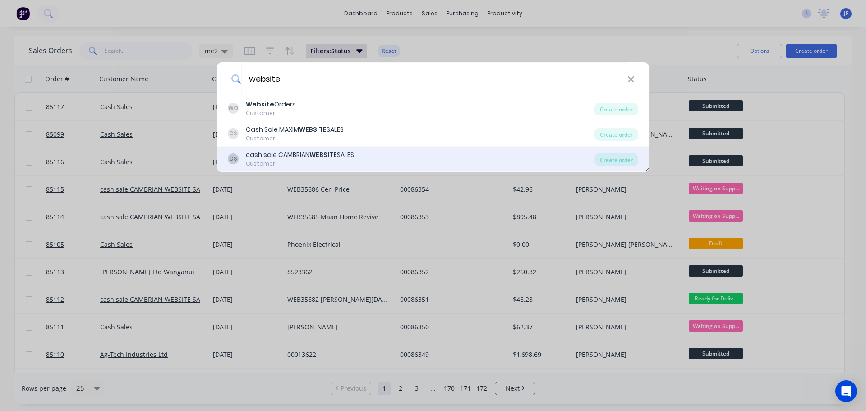
type input "website"
click at [368, 151] on div "CS cash sale CAMBRIAN WEBSITE SALES Customer" at bounding box center [411, 159] width 367 height 18
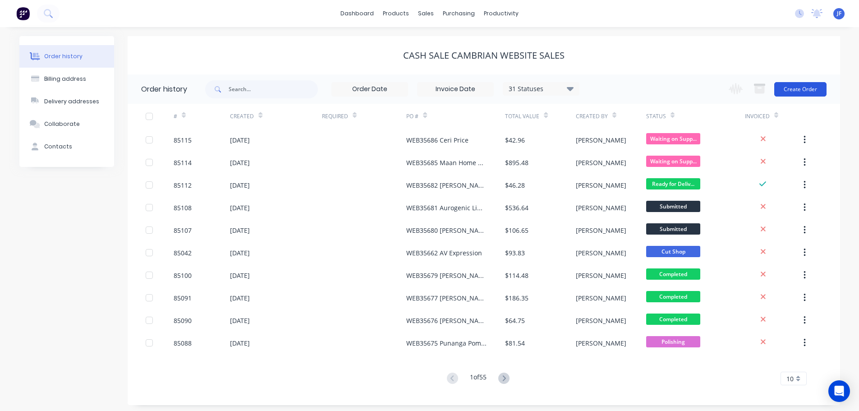
click at [802, 92] on button "Create Order" at bounding box center [800, 89] width 52 height 14
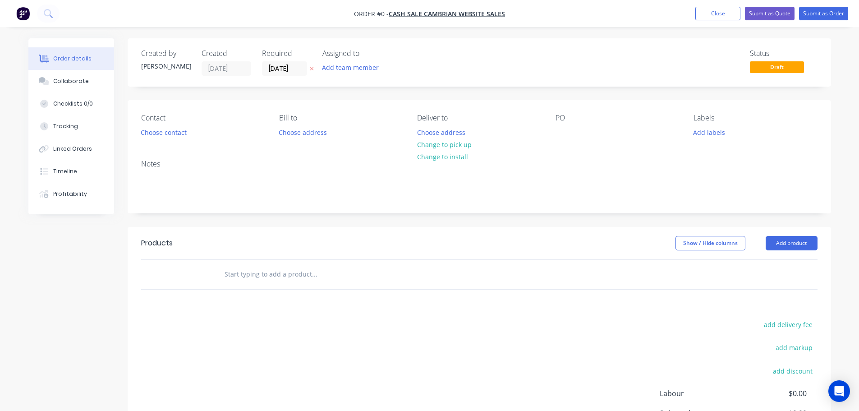
click at [314, 68] on button "button" at bounding box center [311, 69] width 9 height 10
click at [178, 130] on button "Choose contact" at bounding box center [163, 132] width 55 height 12
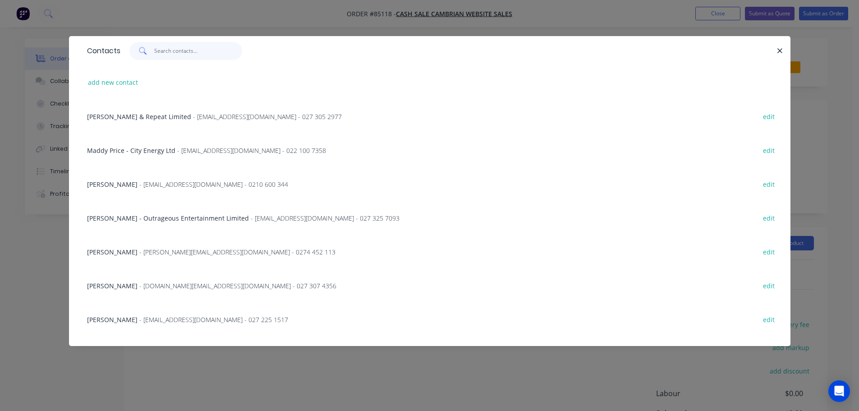
click at [191, 55] on input "text" at bounding box center [198, 51] width 88 height 18
paste input "[DOMAIN_NAME]"
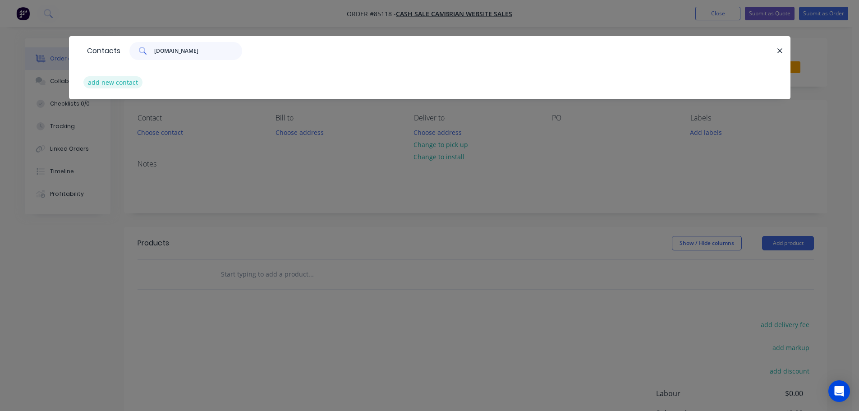
type input "[DOMAIN_NAME]"
click at [115, 87] on button "add new contact" at bounding box center [113, 82] width 60 height 12
select select "NZ"
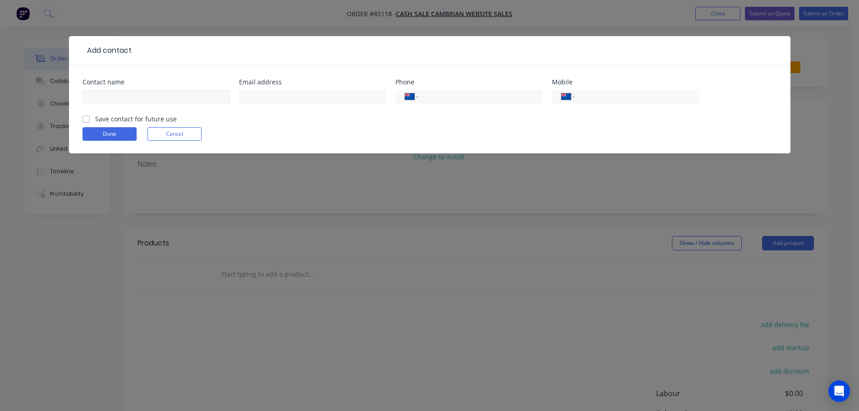
click at [126, 103] on div at bounding box center [156, 100] width 147 height 27
click at [127, 97] on input "text" at bounding box center [156, 97] width 147 height 14
paste input "[DOMAIN_NAME]"
type input "[DOMAIN_NAME]"
click at [128, 118] on label "Save contact for future use" at bounding box center [136, 118] width 82 height 9
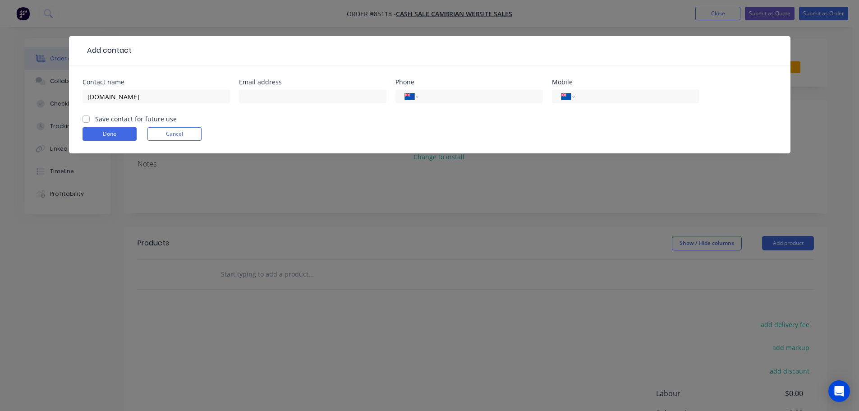
click at [90, 118] on input "Save contact for future use" at bounding box center [86, 118] width 7 height 9
checkbox input "true"
click at [143, 93] on input "[DOMAIN_NAME]" at bounding box center [156, 97] width 147 height 14
paste input "[PERSON_NAME]"
type input "[DOMAIN_NAME] - [PERSON_NAME]"
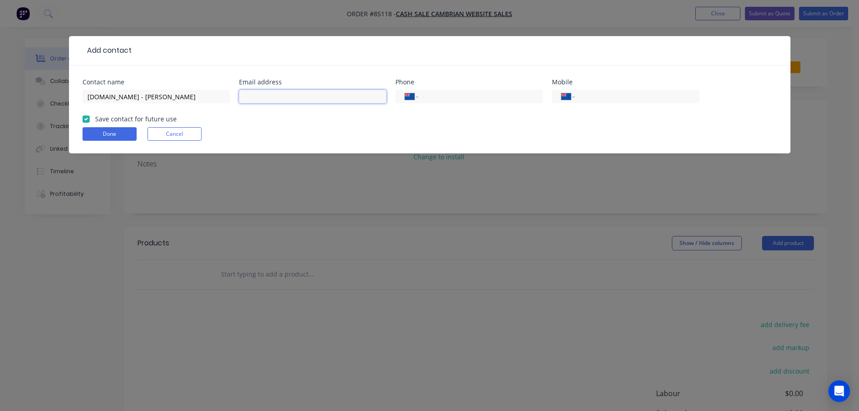
click at [291, 94] on input "text" at bounding box center [312, 97] width 147 height 14
paste input "[EMAIL_ADDRESS][DOMAIN_NAME]"
type input "[EMAIL_ADDRESS][DOMAIN_NAME]"
click at [603, 90] on div "International [GEOGRAPHIC_DATA] [GEOGRAPHIC_DATA] [GEOGRAPHIC_DATA] [GEOGRAPHIC…" at bounding box center [625, 97] width 147 height 14
click at [595, 94] on input "tel" at bounding box center [635, 97] width 108 height 10
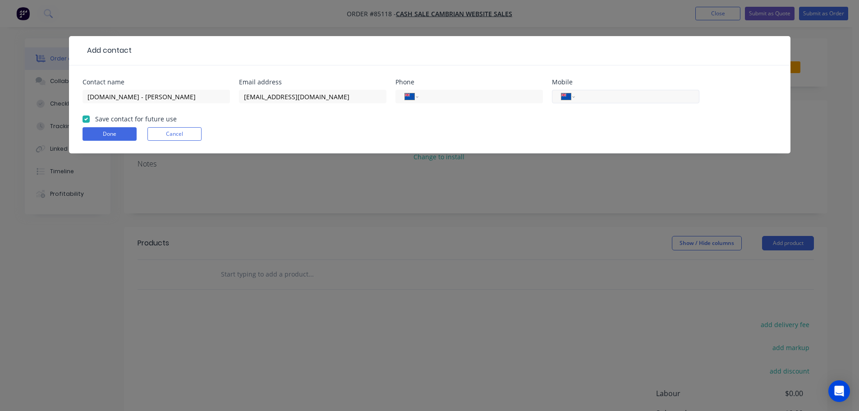
paste input "021 215 3463"
type input "021 215 3463"
drag, startPoint x: 108, startPoint y: 133, endPoint x: 113, endPoint y: 132, distance: 5.6
click at [108, 133] on button "Done" at bounding box center [110, 134] width 54 height 14
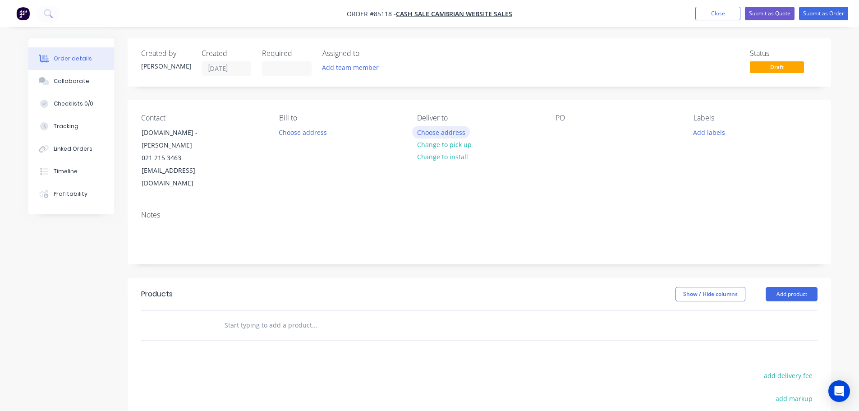
click at [441, 126] on button "Choose address" at bounding box center [441, 132] width 58 height 12
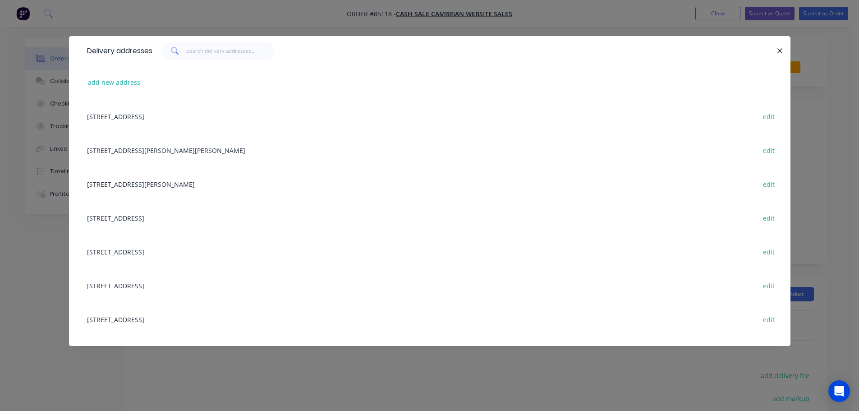
click at [104, 83] on button "add new address" at bounding box center [114, 82] width 62 height 12
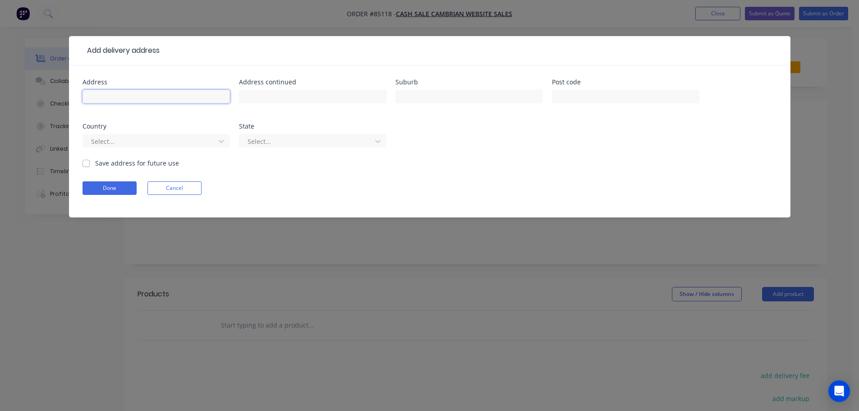
click at [138, 94] on input "text" at bounding box center [156, 97] width 147 height 14
paste input "[STREET_ADDRESS][PERSON_NAME]"
type input "[STREET_ADDRESS][PERSON_NAME]"
click at [121, 184] on button "Done" at bounding box center [110, 188] width 54 height 14
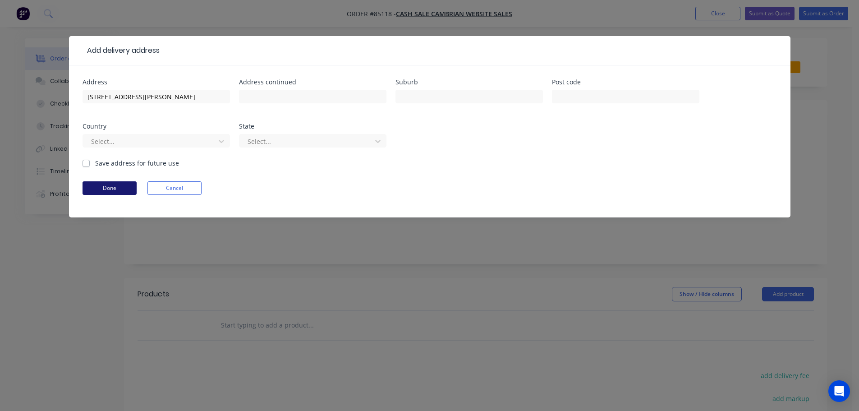
scroll to position [0, 0]
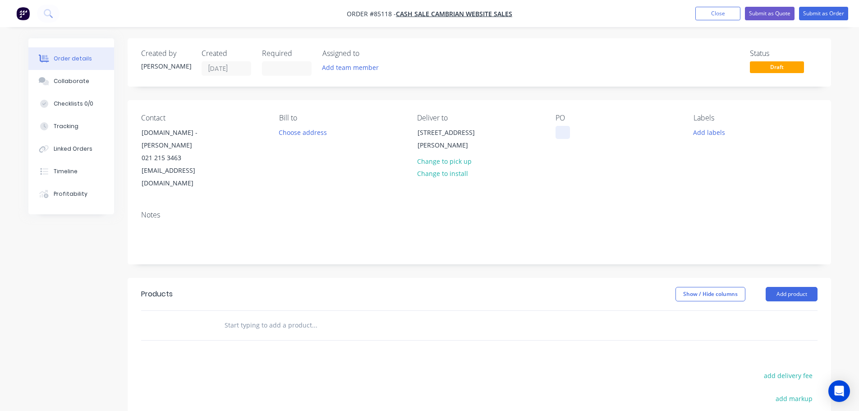
click at [561, 129] on div at bounding box center [563, 132] width 14 height 13
drag, startPoint x: 189, startPoint y: 134, endPoint x: 131, endPoint y: 135, distance: 57.7
click at [131, 135] on div "Contact [DOMAIN_NAME] - [PERSON_NAME] 021 215 3463 [EMAIL_ADDRESS][DOMAIN_NAME]…" at bounding box center [479, 151] width 703 height 103
copy div "[DOMAIN_NAME]"
click at [595, 131] on div "WEB35687" at bounding box center [579, 132] width 46 height 13
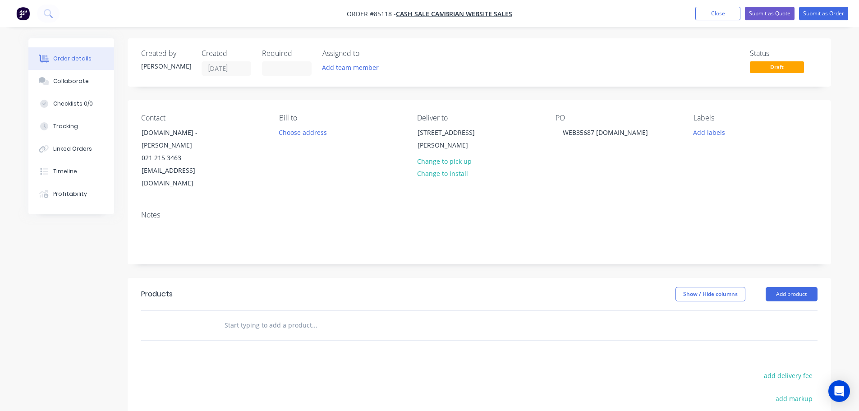
click at [303, 318] on input "text" at bounding box center [314, 325] width 180 height 18
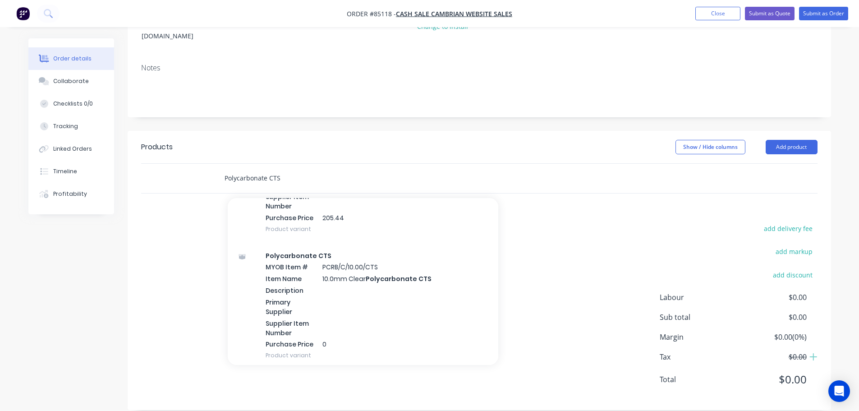
scroll to position [902, 0]
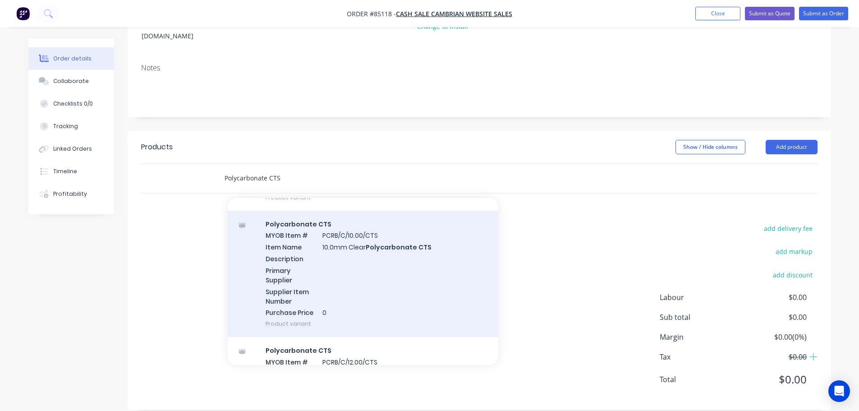
type input "Polycarbonate CTS"
click at [349, 286] on div "Polycarbonate CTS MYOB Item # PCRB/C/10.00/CTS Item Name 10.0mm Clear Polycarbo…" at bounding box center [363, 274] width 271 height 127
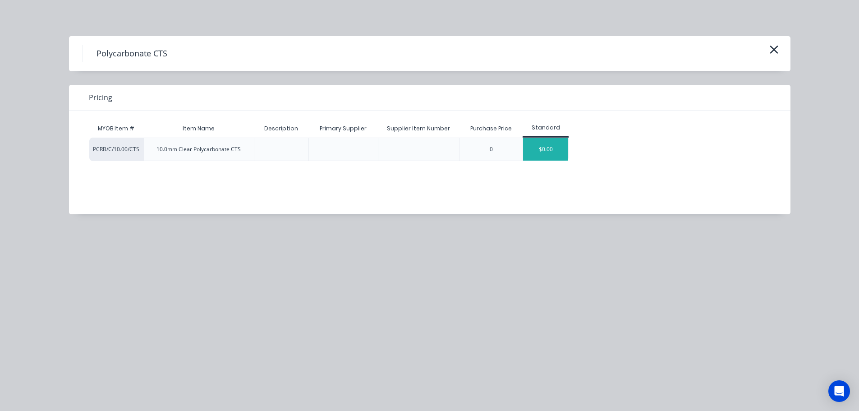
click at [544, 143] on div "$0.00" at bounding box center [545, 149] width 45 height 23
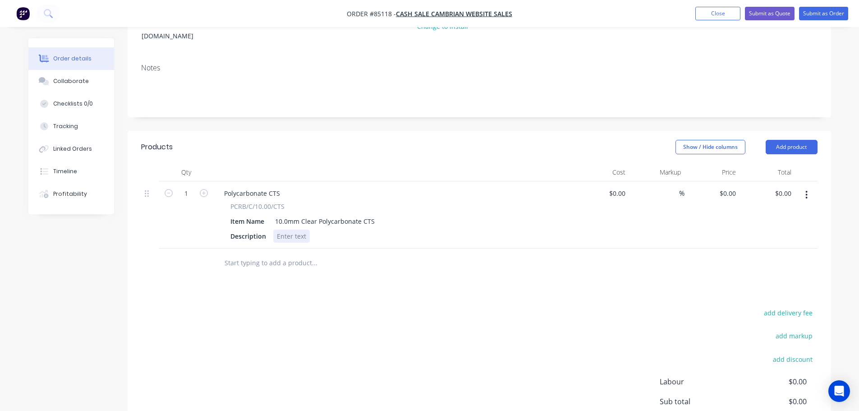
click at [300, 230] on div at bounding box center [291, 236] width 37 height 13
click at [186, 187] on input "1" at bounding box center [186, 194] width 23 height 14
type input "15"
drag, startPoint x: 504, startPoint y: 301, endPoint x: 718, endPoint y: 216, distance: 230.3
click at [523, 291] on div "Products Show / Hide columns Add product Qty Cost Markup Price Total 15 Polycar…" at bounding box center [479, 312] width 703 height 363
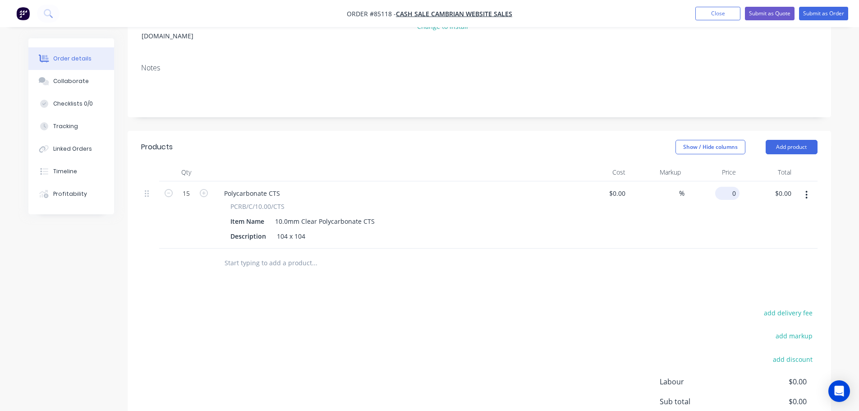
click at [725, 184] on div "0 $0.00" at bounding box center [712, 214] width 55 height 67
type input "$51.14"
type input "$767.10"
click at [804, 307] on button "add delivery fee" at bounding box center [788, 313] width 58 height 12
type input "12"
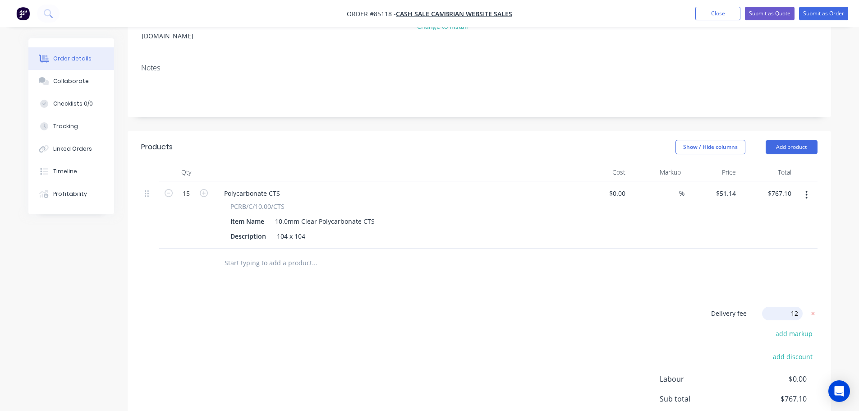
click at [632, 349] on div "Delivery fee Delivery fee Delivery fee name (Optional) 12 12 $0 add markup add …" at bounding box center [479, 393] width 676 height 172
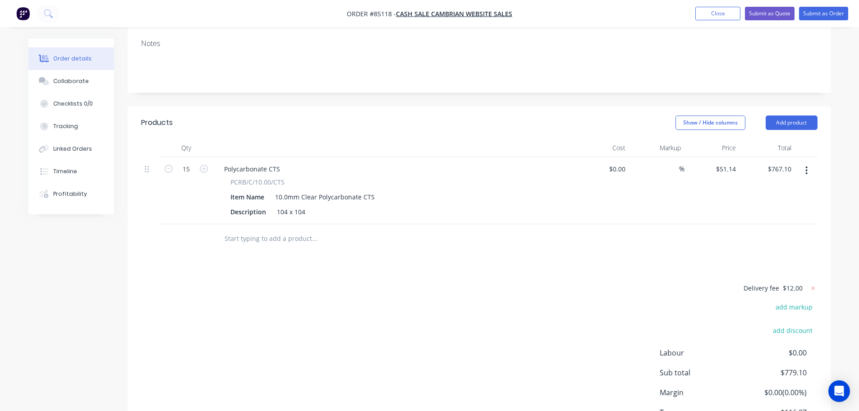
scroll to position [137, 0]
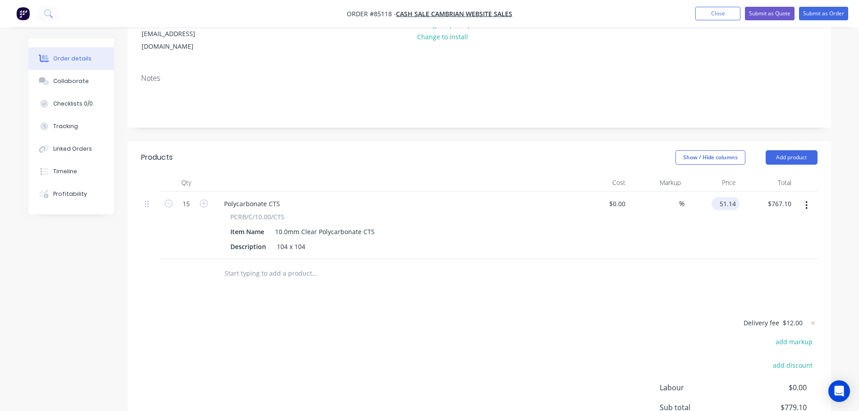
click at [713, 192] on div "51.14 $51.14" at bounding box center [712, 225] width 55 height 67
type input "$51.14"
click at [786, 197] on input "767.10" at bounding box center [781, 203] width 28 height 13
paste input "51.14"
type input "51.14"
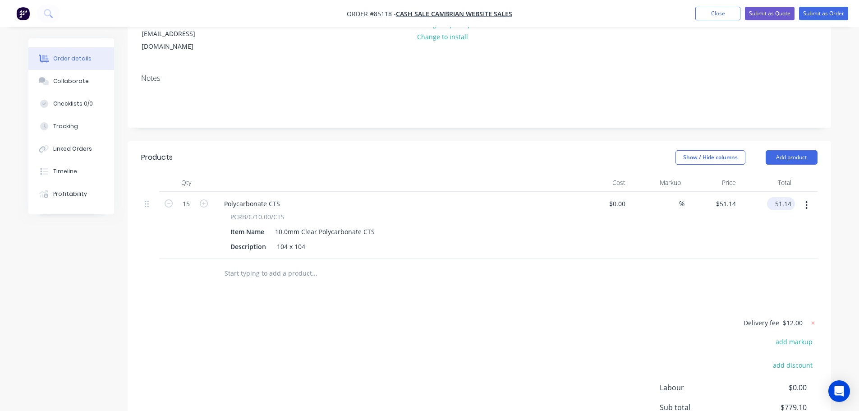
type input "$3.4093"
type input "$51.14"
click at [785, 230] on div "$51.14 $51.14" at bounding box center [767, 225] width 55 height 67
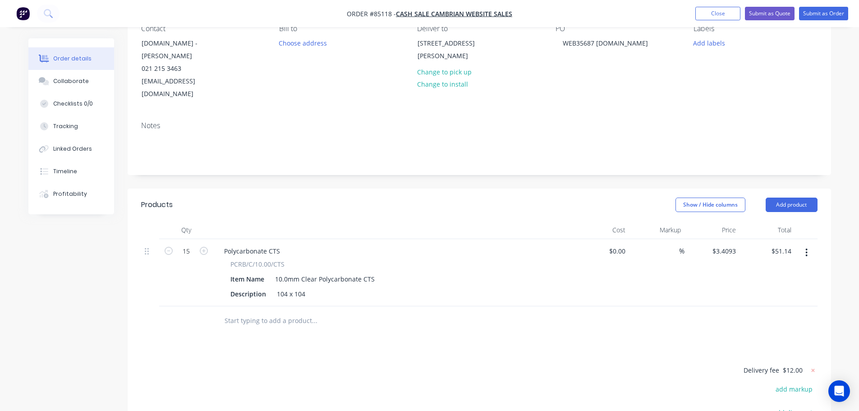
scroll to position [0, 0]
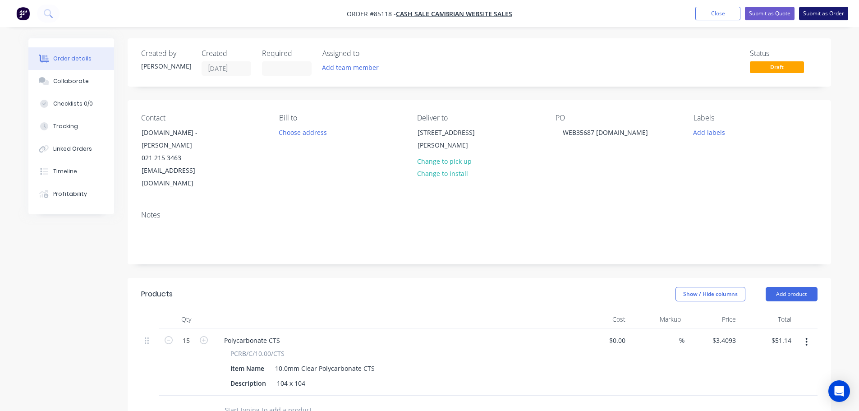
click at [818, 12] on button "Submit as Order" at bounding box center [823, 14] width 49 height 14
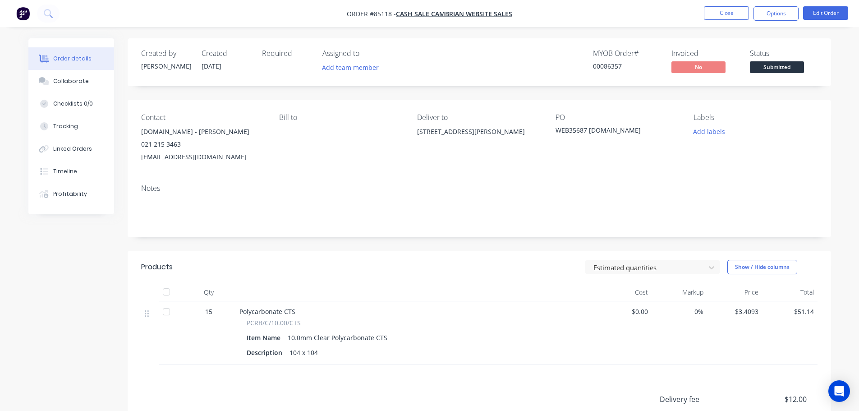
click at [767, 5] on nav "Order #85118 - cash sale CAMBRIAN WEBSITE SALES Close Options Edit Order" at bounding box center [429, 13] width 859 height 27
click at [768, 16] on button "Options" at bounding box center [776, 13] width 45 height 14
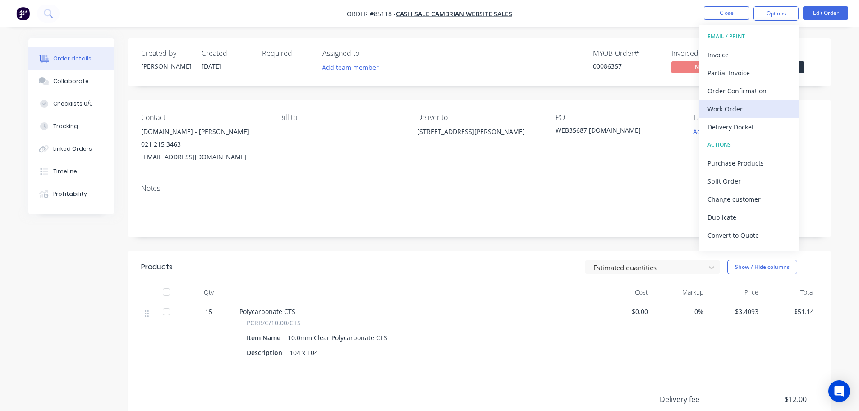
click at [740, 110] on div "Work Order" at bounding box center [749, 108] width 83 height 13
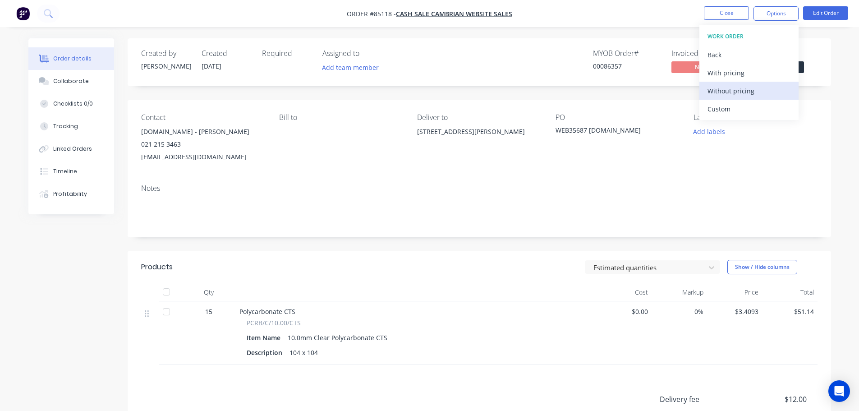
click at [745, 89] on div "Without pricing" at bounding box center [749, 90] width 83 height 13
click at [746, 95] on div "Order Confirmation" at bounding box center [749, 90] width 83 height 13
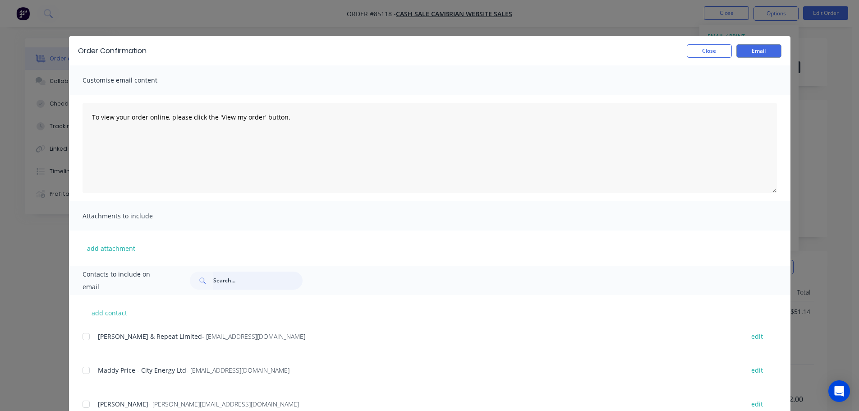
click at [242, 280] on input "text" at bounding box center [257, 280] width 89 height 18
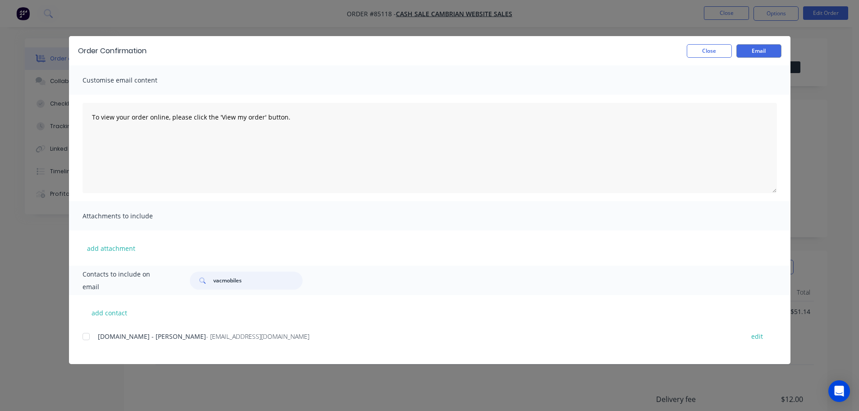
click at [87, 336] on div at bounding box center [86, 336] width 18 height 18
type input "vacmobiles"
click at [346, 387] on div "Order Confirmation Close Email Customise email content To view your order onlin…" at bounding box center [429, 205] width 859 height 411
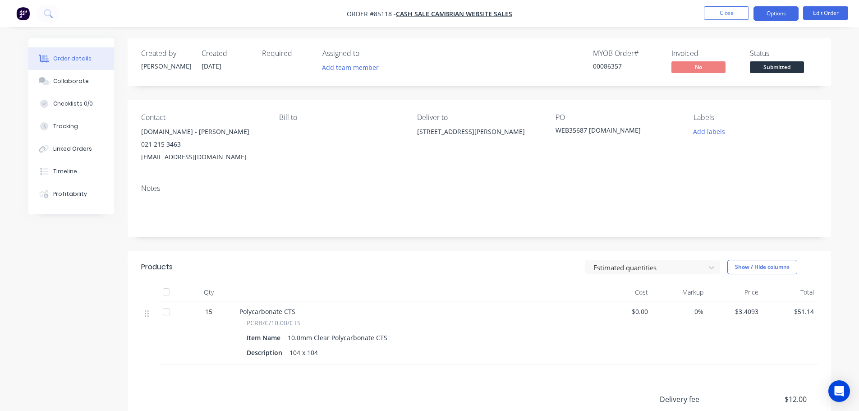
click at [774, 14] on button "Options" at bounding box center [776, 13] width 45 height 14
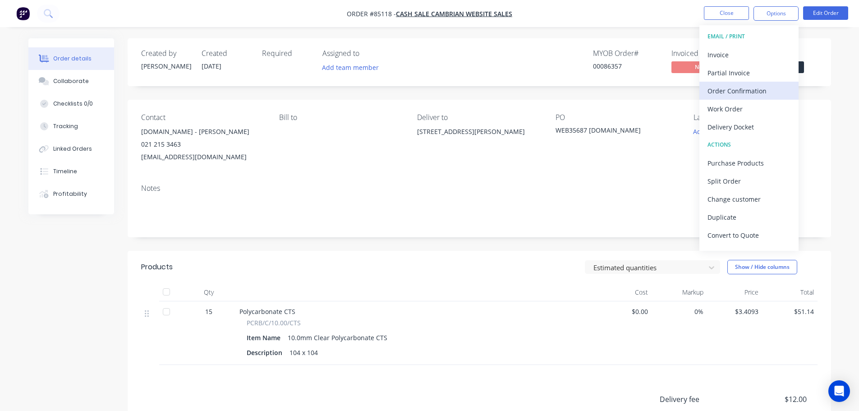
click at [745, 89] on div "Order Confirmation" at bounding box center [749, 90] width 83 height 13
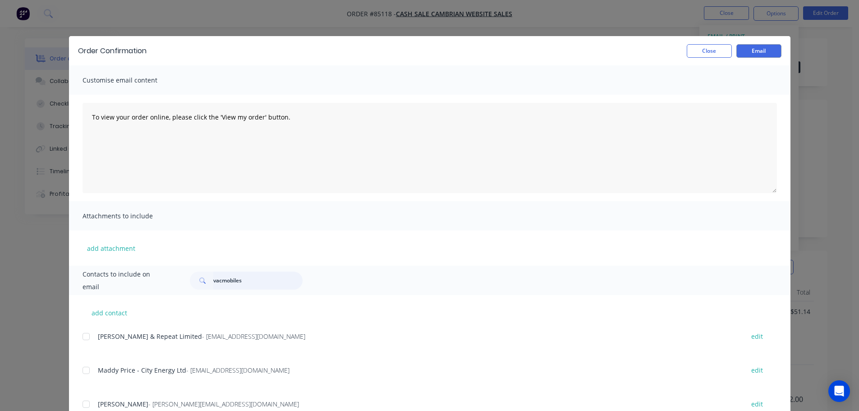
click at [273, 285] on input "vacmobiles" at bounding box center [257, 280] width 89 height 18
type input "vacmobiles"
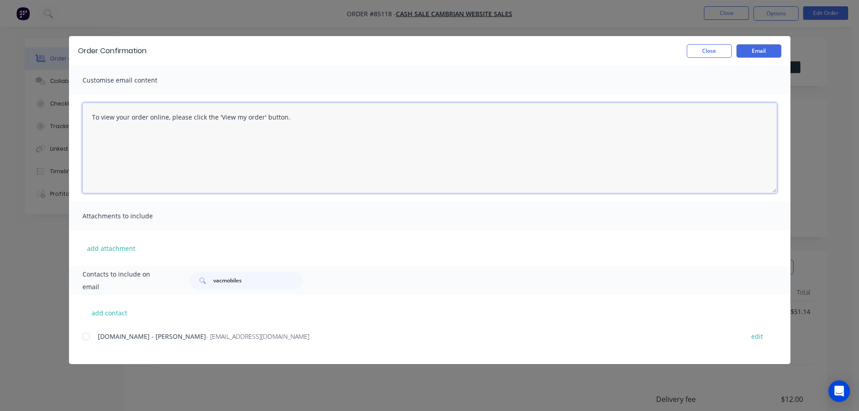
click at [310, 148] on textarea "To view your order online, please click the 'View my order' button." at bounding box center [430, 148] width 694 height 90
paste textarea "[PERSON_NAME] you for your order, confirmation of your order is attached. Your …"
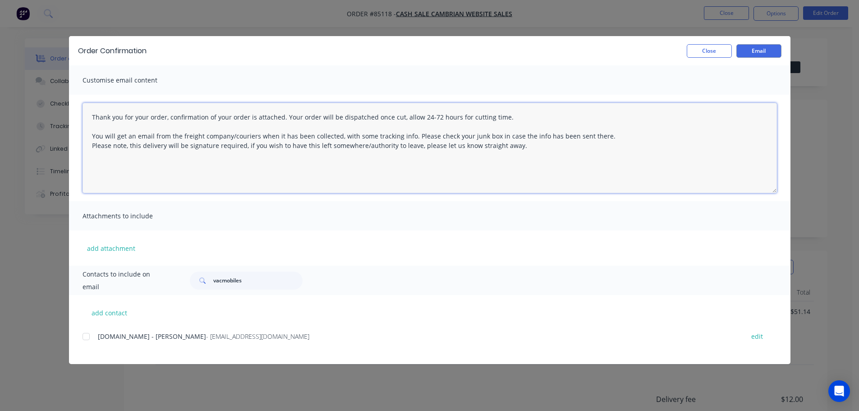
click at [87, 333] on div at bounding box center [86, 336] width 18 height 18
type textarea "Thank you for your order, confirmation of your order is attached. Your order wi…"
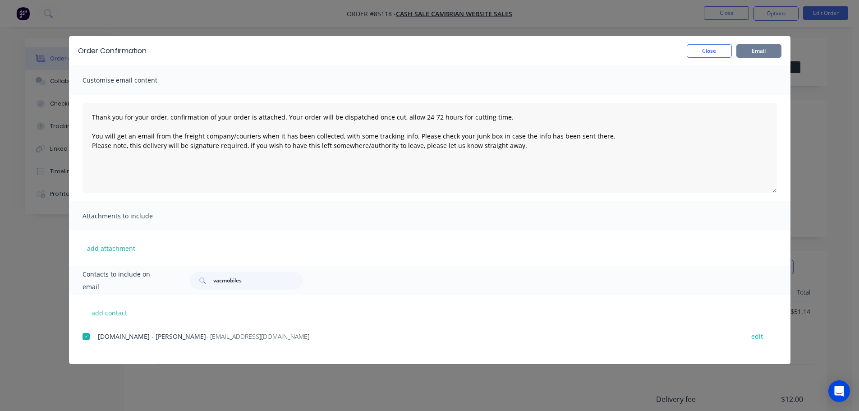
click at [769, 54] on button "Email" at bounding box center [758, 51] width 45 height 14
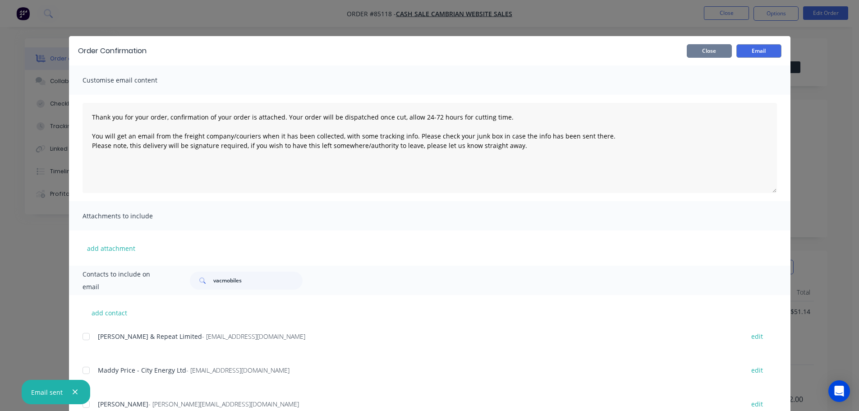
click at [704, 52] on button "Close" at bounding box center [709, 51] width 45 height 14
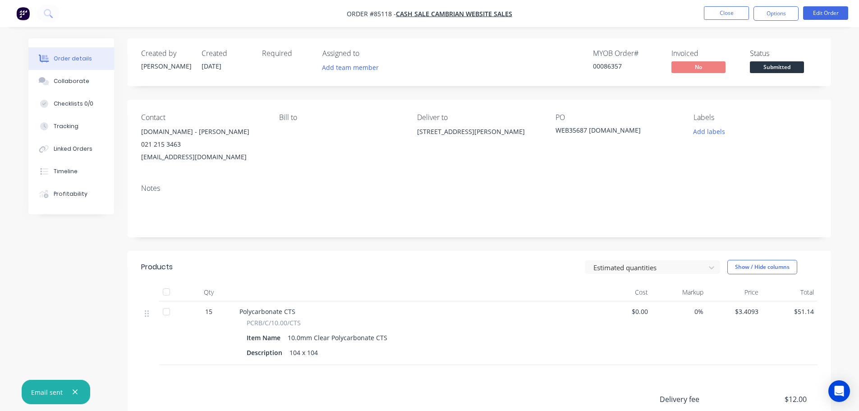
click at [756, 41] on div "Created by [PERSON_NAME] Created [DATE] Required Assigned to Add team member MY…" at bounding box center [479, 62] width 703 height 48
click at [722, 135] on button "Add labels" at bounding box center [709, 131] width 41 height 12
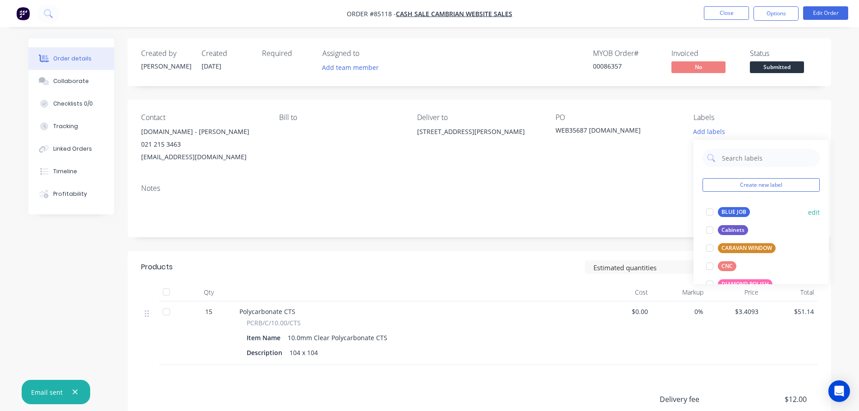
click at [725, 214] on div "BLUE JOB" at bounding box center [734, 212] width 32 height 10
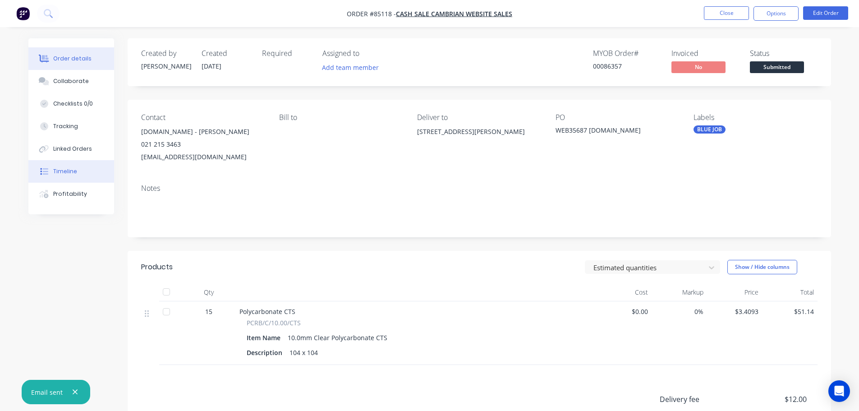
click at [41, 174] on icon at bounding box center [40, 171] width 1 height 7
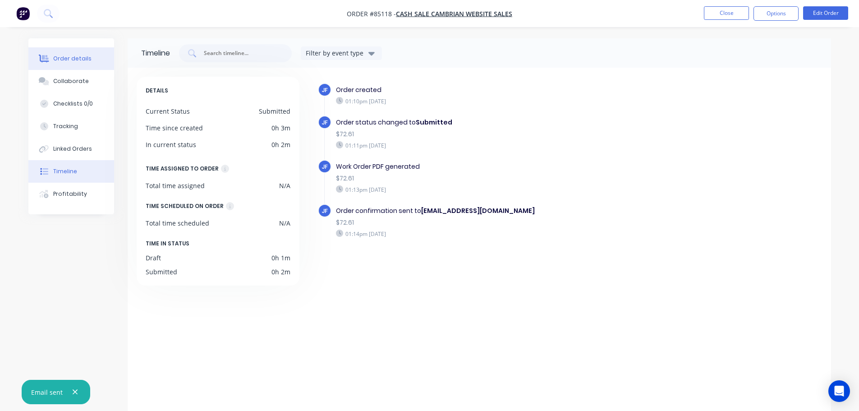
click at [52, 69] on button "Order details" at bounding box center [71, 58] width 86 height 23
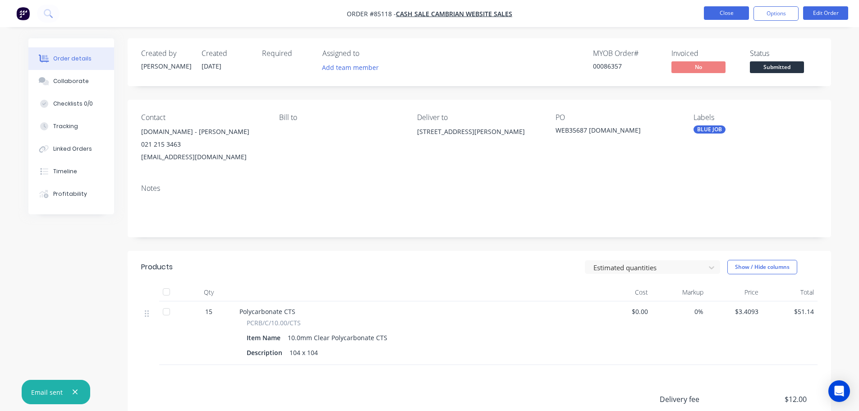
click at [739, 13] on button "Close" at bounding box center [726, 13] width 45 height 14
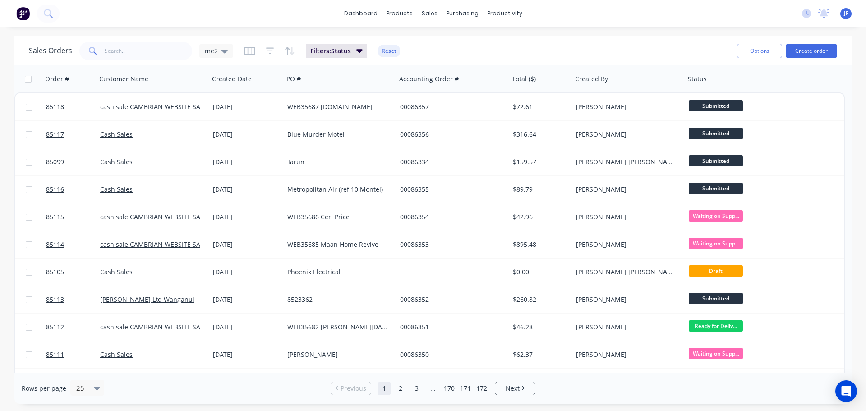
click at [340, 30] on div "dashboard products sales purchasing productivity dashboard products Product Cat…" at bounding box center [433, 205] width 866 height 411
click at [832, 46] on button "Create order" at bounding box center [811, 51] width 51 height 14
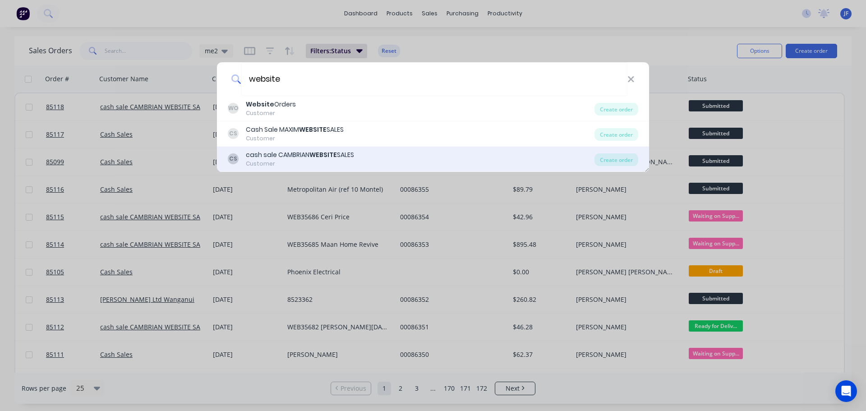
type input "website"
click at [458, 158] on div "CS cash sale CAMBRIAN WEBSITE SALES Customer" at bounding box center [411, 159] width 367 height 18
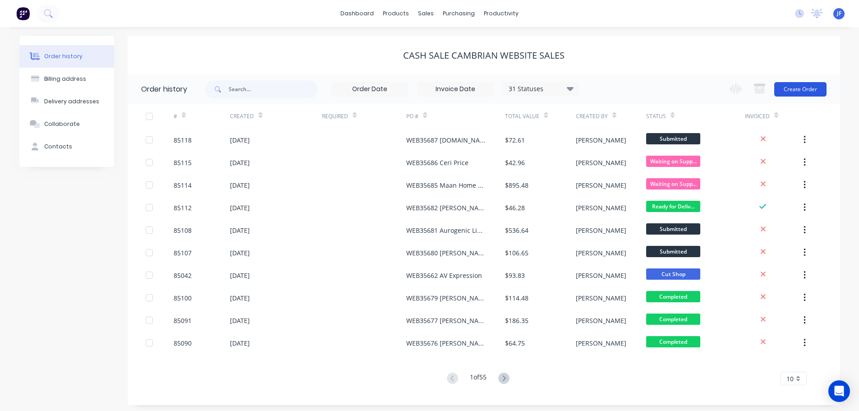
click at [803, 86] on button "Create Order" at bounding box center [800, 89] width 52 height 14
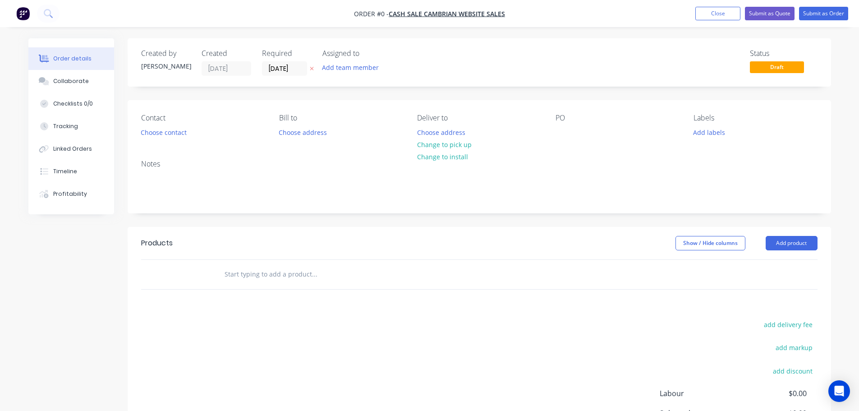
click at [314, 70] on button "button" at bounding box center [311, 69] width 9 height 10
click at [159, 132] on button "Choose contact" at bounding box center [163, 132] width 55 height 12
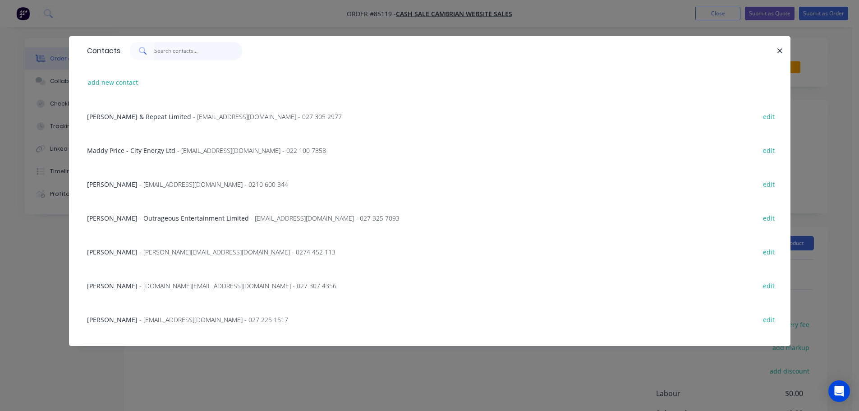
click at [183, 50] on input "text" at bounding box center [198, 51] width 88 height 18
paste input "Shot Productions Limited"
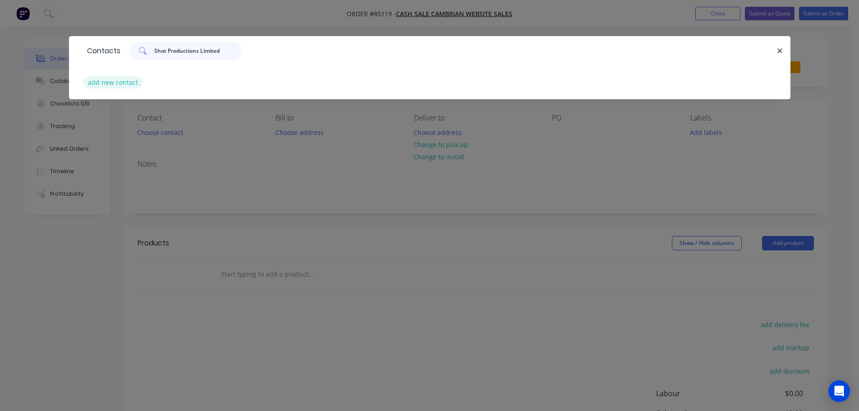
type input "Shot Productions Limited"
click at [127, 84] on button "add new contact" at bounding box center [113, 82] width 60 height 12
select select "NZ"
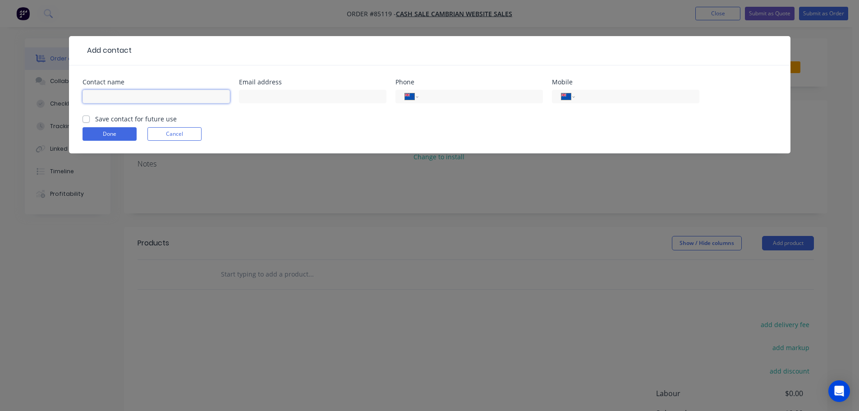
click at [130, 93] on input "text" at bounding box center [156, 97] width 147 height 14
paste input "Shot Productions Limited"
type input "Shot Productions Limited"
click at [132, 118] on label "Save contact for future use" at bounding box center [136, 118] width 82 height 9
click at [90, 118] on input "Save contact for future use" at bounding box center [86, 118] width 7 height 9
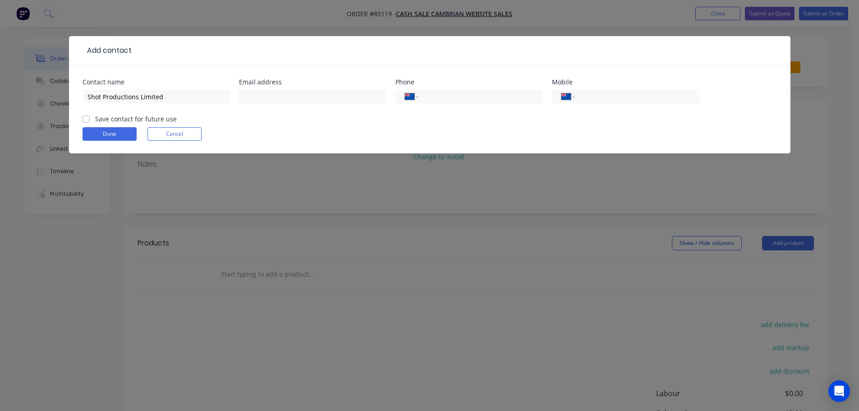
checkbox input "true"
click at [181, 96] on input "Shot Productions Limited" at bounding box center [156, 97] width 147 height 14
paste input "[PERSON_NAME]"
type input "Shot Productions Limited - [PERSON_NAME]"
click at [270, 104] on div at bounding box center [312, 100] width 147 height 27
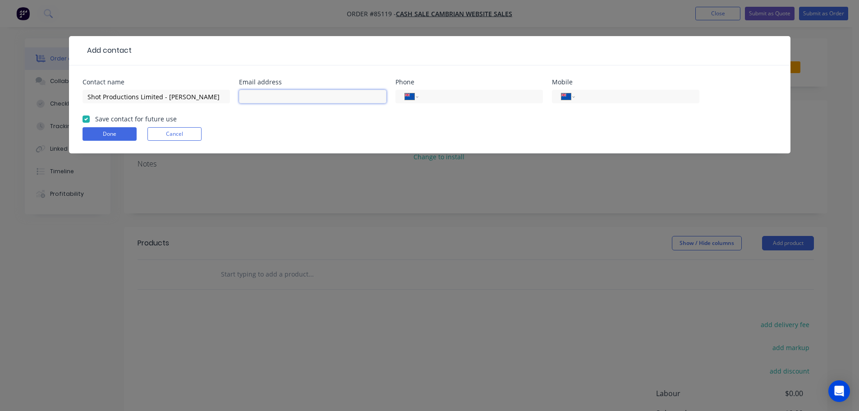
click at [258, 101] on input "text" at bounding box center [312, 97] width 147 height 14
paste input "[EMAIL_ADDRESS][DOMAIN_NAME]"
type input "[EMAIL_ADDRESS][DOMAIN_NAME]"
click at [630, 103] on div "International [GEOGRAPHIC_DATA] [GEOGRAPHIC_DATA] [GEOGRAPHIC_DATA] [GEOGRAPHIC…" at bounding box center [625, 100] width 147 height 27
click at [627, 97] on input "tel" at bounding box center [635, 97] width 108 height 10
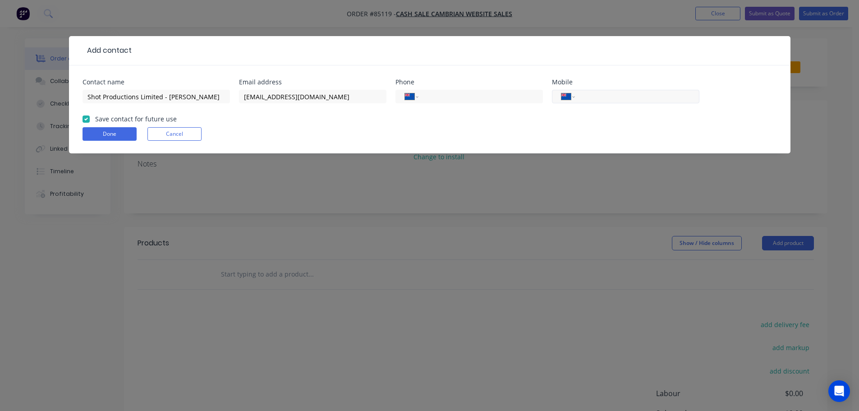
paste input "027 629 5934"
type input "027 629 5934"
click at [120, 134] on button "Done" at bounding box center [110, 134] width 54 height 14
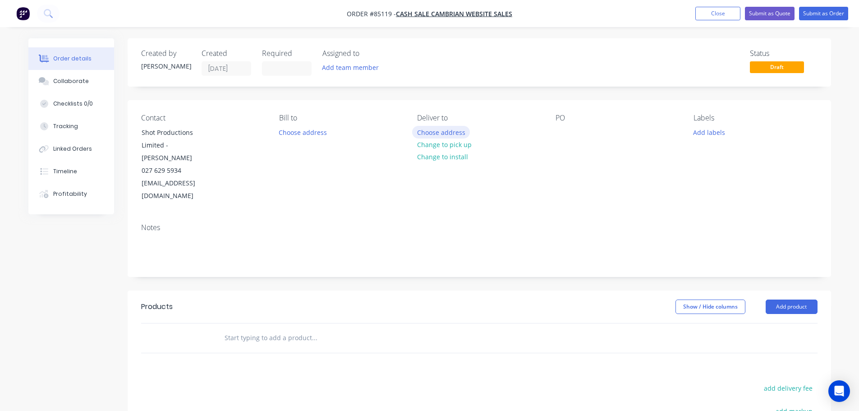
click at [434, 133] on button "Choose address" at bounding box center [441, 132] width 58 height 12
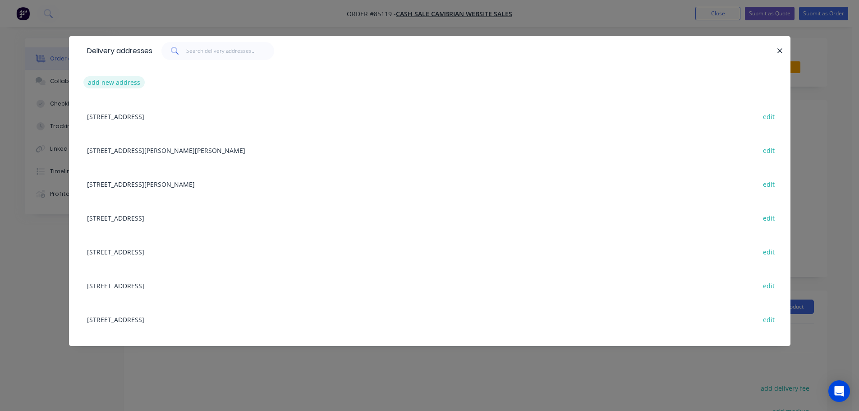
click at [111, 78] on button "add new address" at bounding box center [114, 82] width 62 height 12
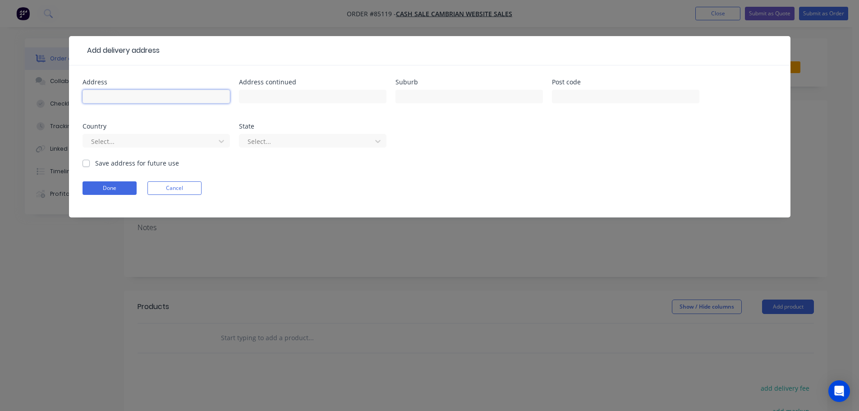
click at [121, 96] on input "text" at bounding box center [156, 97] width 147 height 14
paste input "[STREET_ADDRESS]"
type input "[STREET_ADDRESS]"
click at [278, 96] on input "text" at bounding box center [312, 97] width 147 height 14
paste input "[STREET_ADDRESS]"
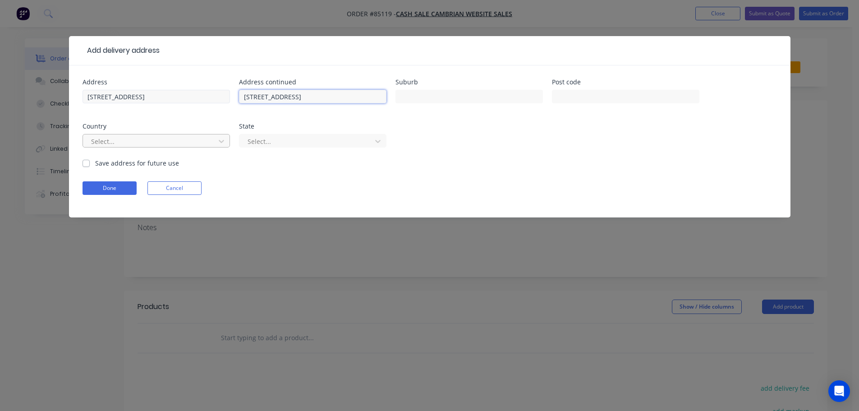
type input "[STREET_ADDRESS]"
click at [192, 98] on input "[STREET_ADDRESS]" at bounding box center [156, 97] width 147 height 14
paste input "[STREET_ADDRESS]"
type input "[STREET_ADDRESS]"
click at [247, 98] on input "[STREET_ADDRESS]" at bounding box center [312, 97] width 147 height 14
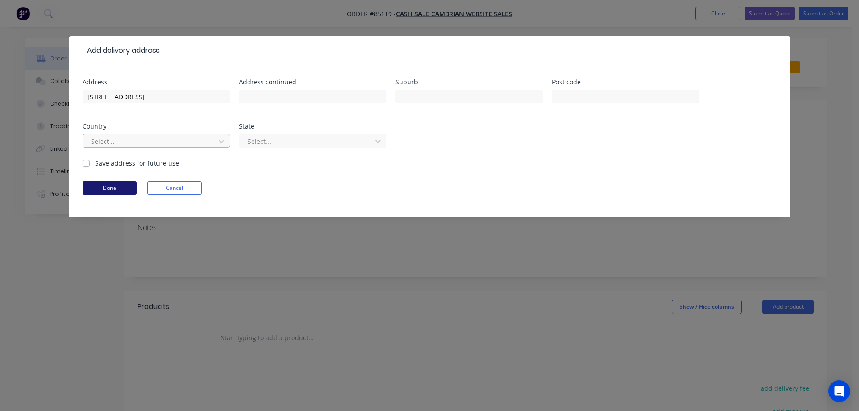
click at [100, 188] on button "Done" at bounding box center [110, 188] width 54 height 14
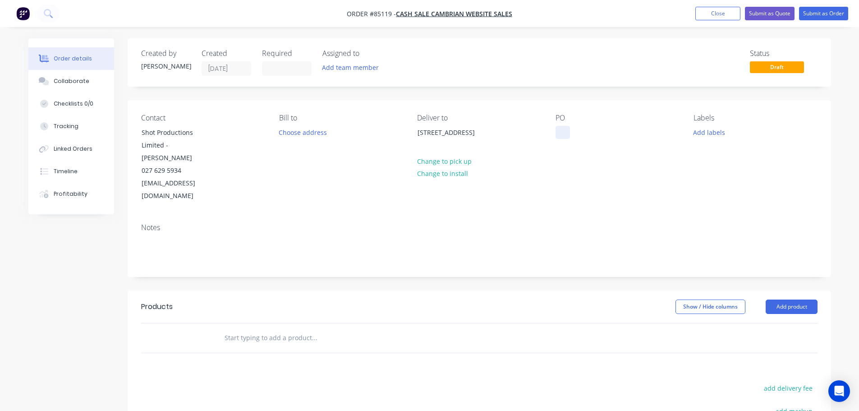
click at [558, 137] on div at bounding box center [563, 132] width 14 height 13
drag, startPoint x: 139, startPoint y: 133, endPoint x: 230, endPoint y: 131, distance: 90.7
click at [230, 131] on div "Contact Shot Productions Limited - [PERSON_NAME] 027 629 5934 [EMAIL_ADDRESS][D…" at bounding box center [203, 158] width 124 height 89
copy div "Shot Productions Limited"
click at [597, 131] on div "WEB35688" at bounding box center [579, 132] width 46 height 13
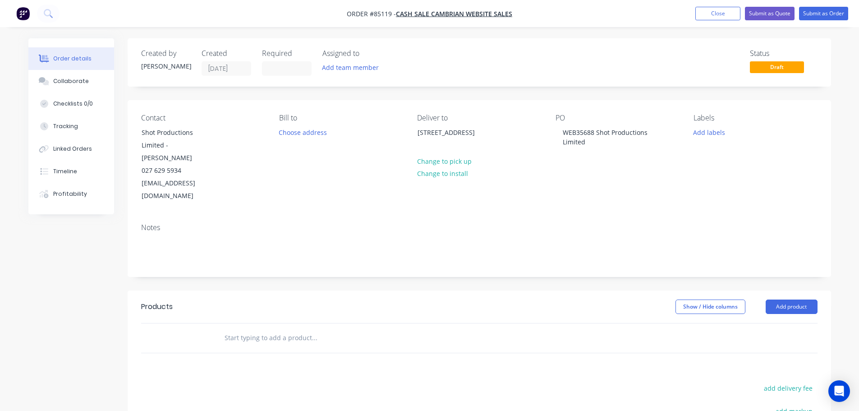
click at [308, 329] on input "text" at bounding box center [314, 338] width 180 height 18
click at [284, 329] on input "text" at bounding box center [314, 338] width 180 height 18
paste input "PCT032025-1220"
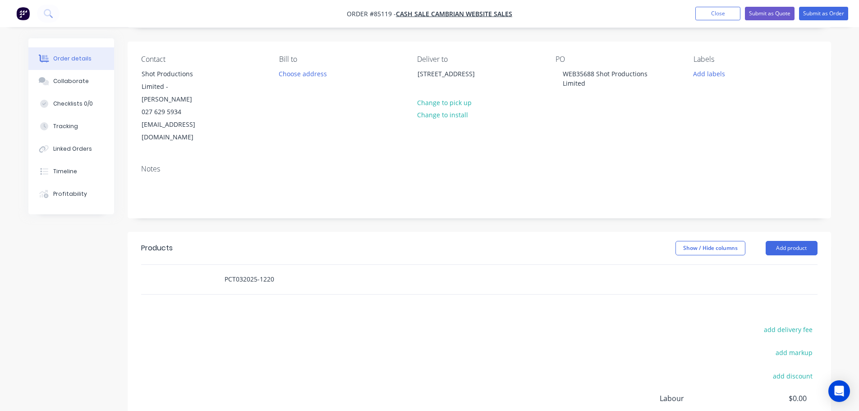
scroll to position [90, 0]
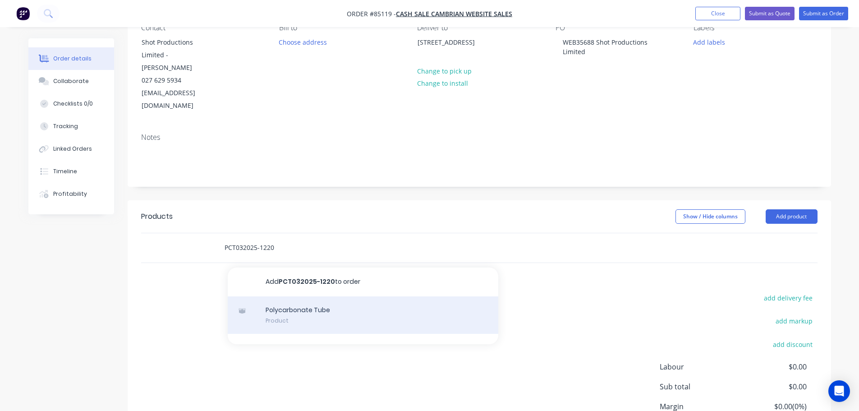
type input "PCT032025-1220"
click at [385, 296] on div "Polycarbonate Tube Product" at bounding box center [363, 315] width 271 height 38
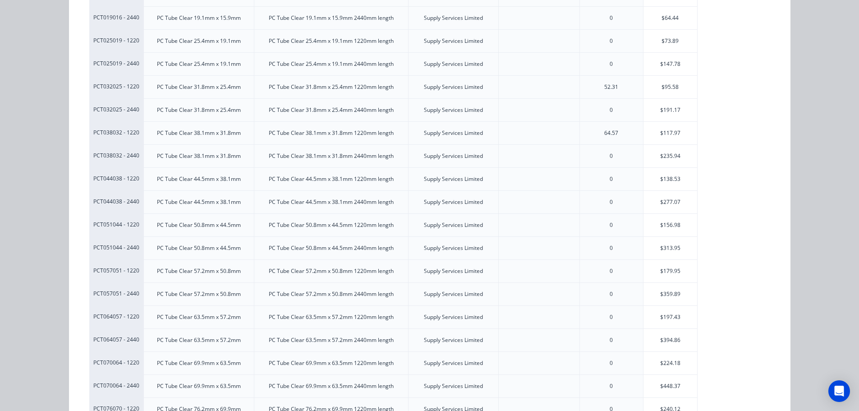
scroll to position [271, 0]
click at [674, 114] on div "$95.58" at bounding box center [671, 108] width 54 height 23
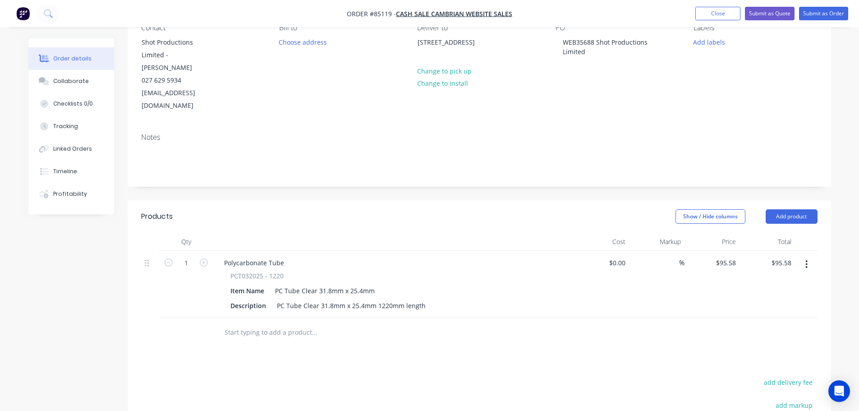
click at [271, 323] on input "text" at bounding box center [314, 332] width 180 height 18
drag, startPoint x: 228, startPoint y: 250, endPoint x: 305, endPoint y: 248, distance: 77.1
click at [305, 271] on div "PCT032025 - 1220 Item Name PC Tube Clear 31.8mm x 25.4mm Description PC Tube Cl…" at bounding box center [394, 291] width 354 height 41
copy span "PCT032025 - 1220"
click at [276, 323] on input "text" at bounding box center [314, 332] width 180 height 18
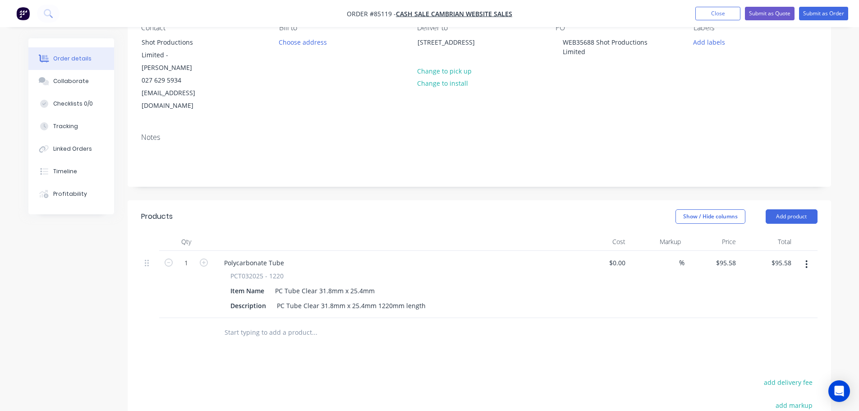
paste input "PCT032025 - 1220"
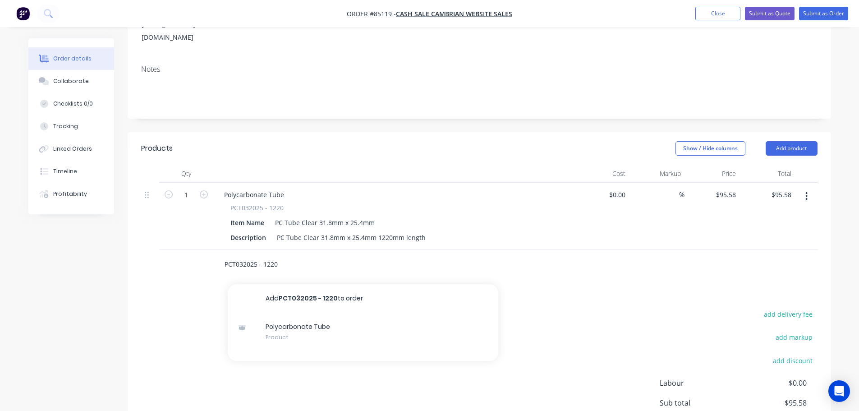
scroll to position [180, 0]
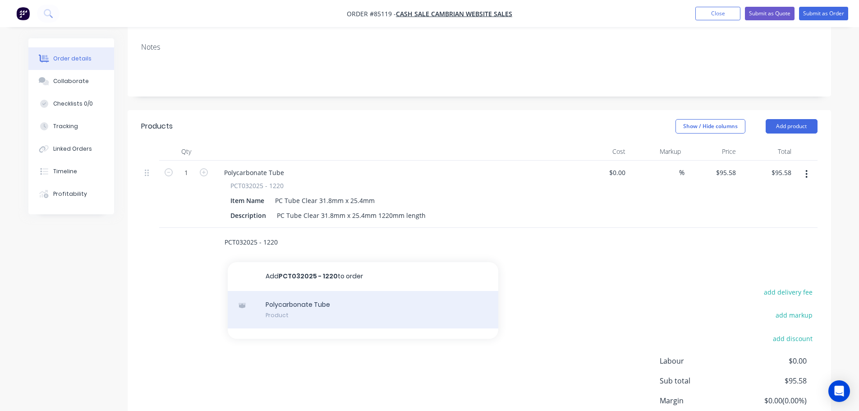
type input "PCT032025 - 1220"
click at [291, 291] on div "Polycarbonate Tube Product" at bounding box center [363, 310] width 271 height 38
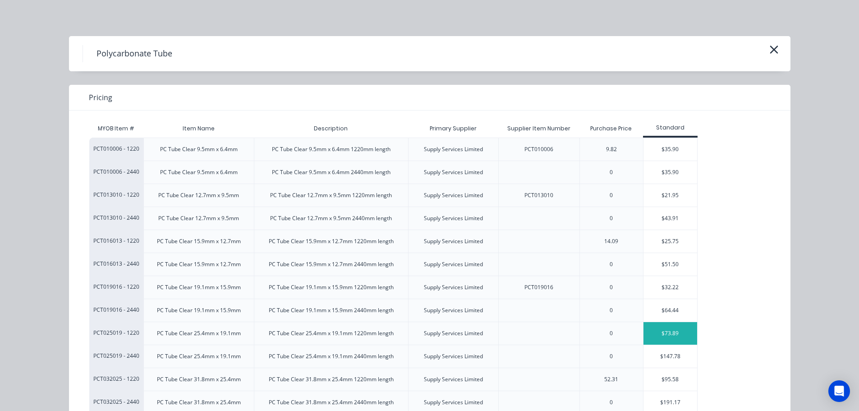
click at [654, 333] on div "$73.89" at bounding box center [671, 333] width 54 height 23
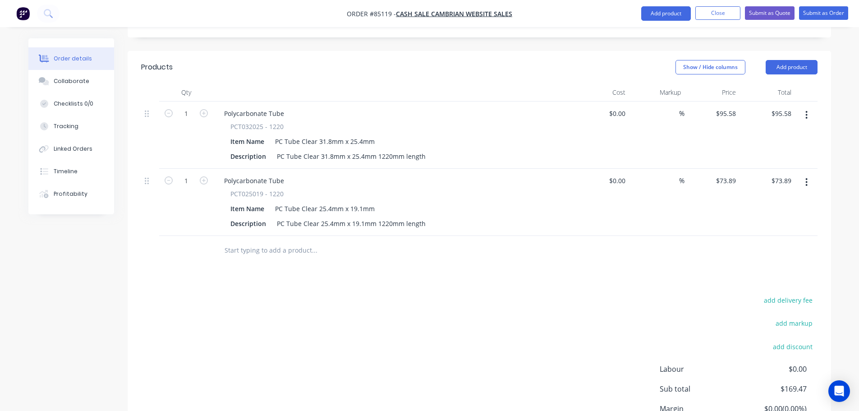
scroll to position [271, 0]
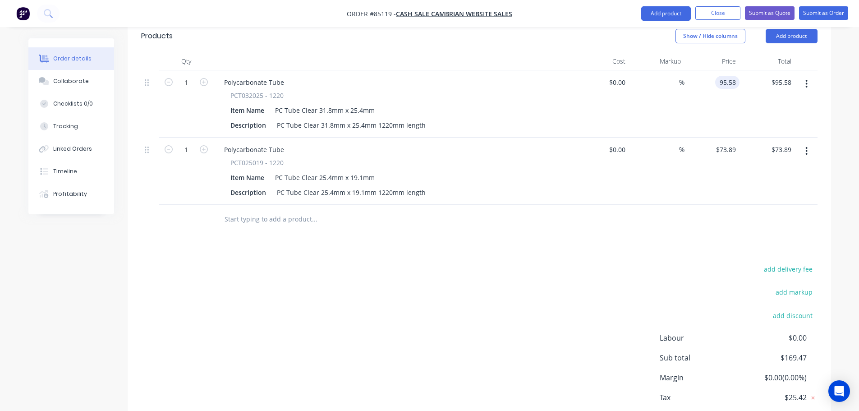
click at [726, 76] on input "95.58" at bounding box center [729, 82] width 21 height 13
type input "$105.14"
click at [736, 143] on div "73.89 $73.89" at bounding box center [727, 149] width 24 height 13
type input "$81.28"
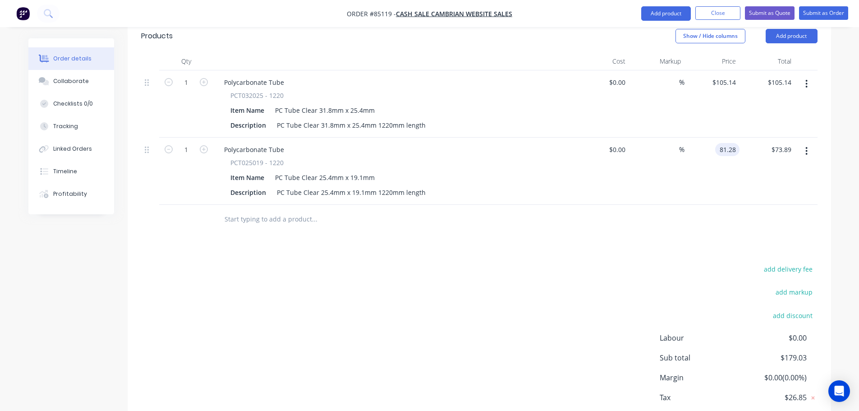
type input "$81.28"
drag, startPoint x: 731, startPoint y: 177, endPoint x: 763, endPoint y: 225, distance: 57.3
click at [731, 178] on div "$81.28 81.28" at bounding box center [712, 171] width 55 height 67
click at [775, 263] on button "add delivery fee" at bounding box center [788, 269] width 58 height 12
type input "12.36"
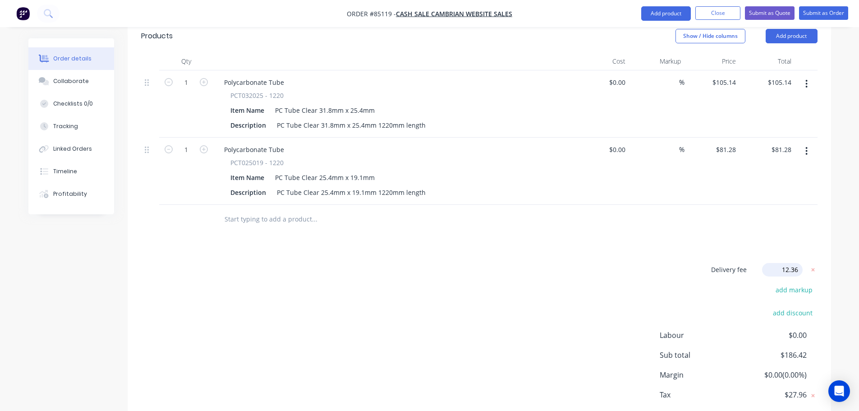
click at [581, 267] on div "Delivery fee Delivery fee Delivery fee name (Optional) 12.36 12.36 $0 add marku…" at bounding box center [479, 349] width 676 height 172
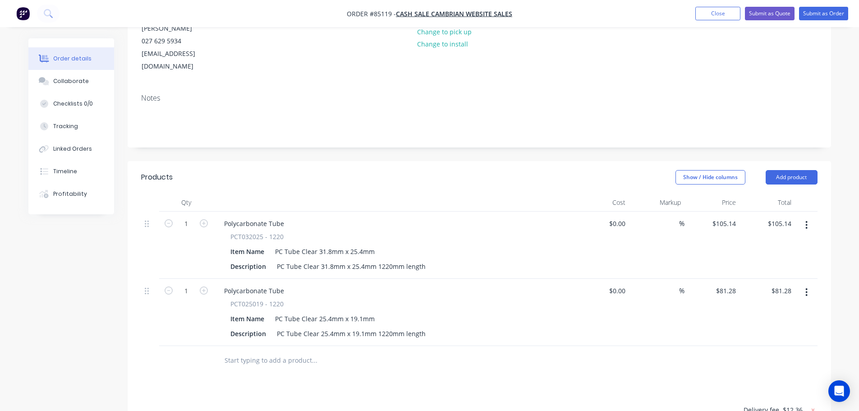
scroll to position [23, 0]
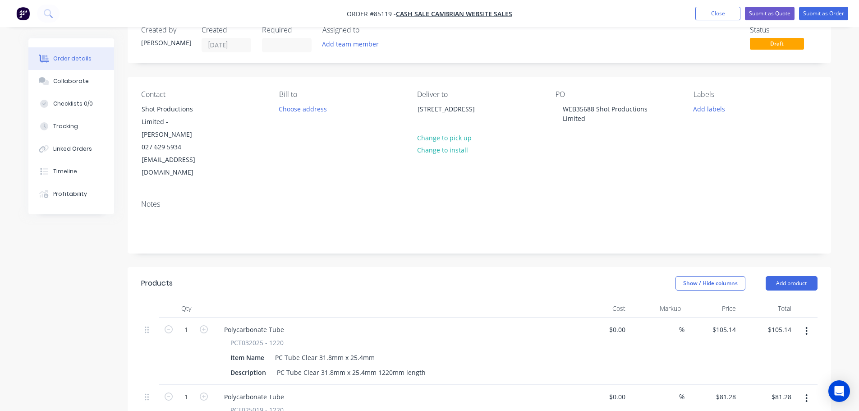
click at [715, 115] on div "Labels Add labels" at bounding box center [756, 134] width 124 height 89
click at [715, 110] on button "Add labels" at bounding box center [709, 108] width 41 height 12
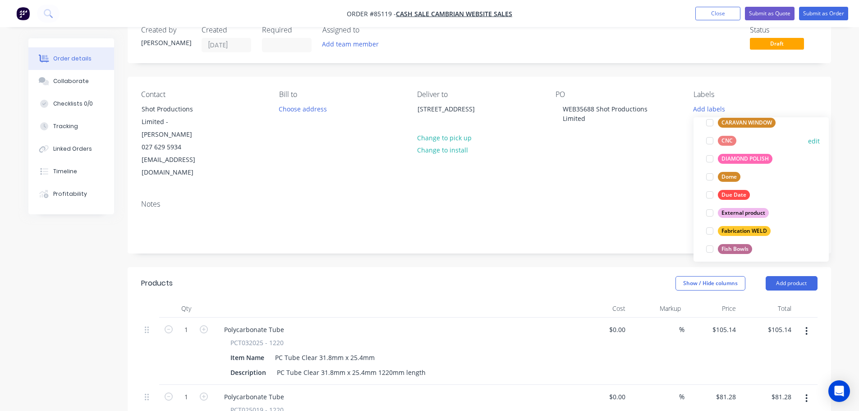
scroll to position [180, 0]
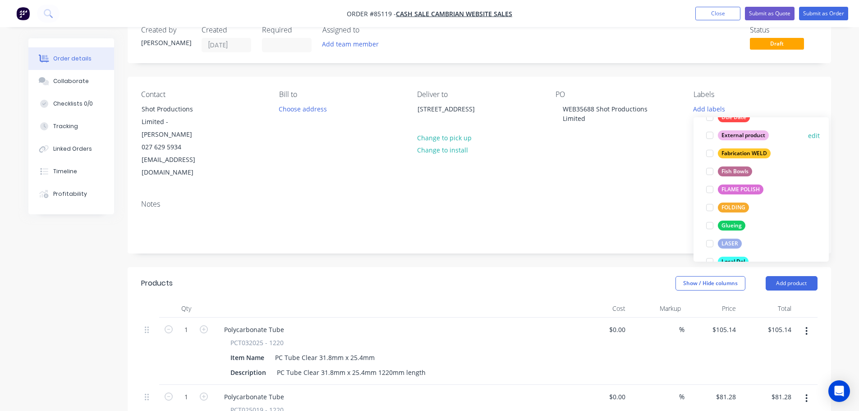
click at [740, 135] on div "External product" at bounding box center [743, 135] width 51 height 10
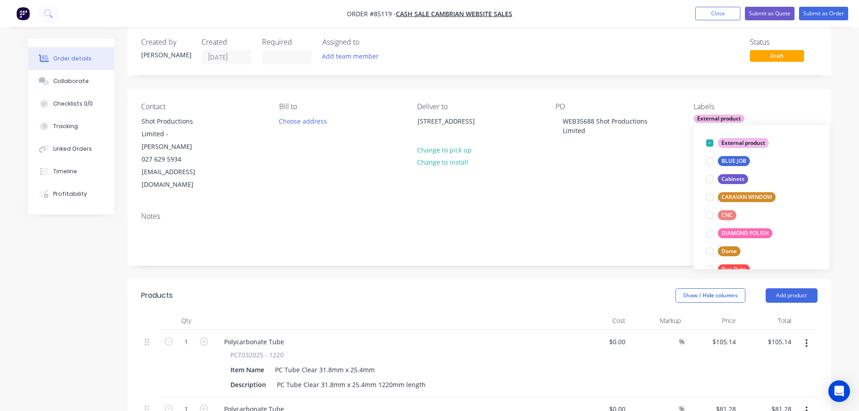
scroll to position [0, 0]
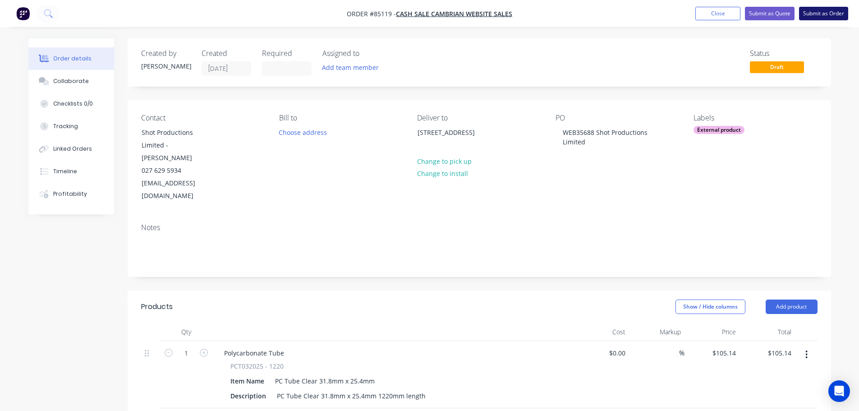
click at [819, 16] on button "Submit as Order" at bounding box center [823, 14] width 49 height 14
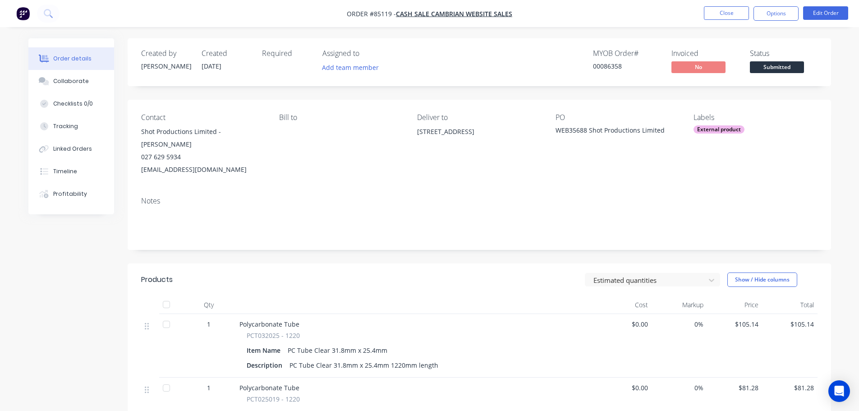
click at [599, 61] on div "MYOB Order # 00086358" at bounding box center [627, 62] width 68 height 26
click at [603, 65] on div "00086358" at bounding box center [627, 65] width 68 height 9
copy div "00086358"
click at [772, 20] on button "Options" at bounding box center [776, 13] width 45 height 14
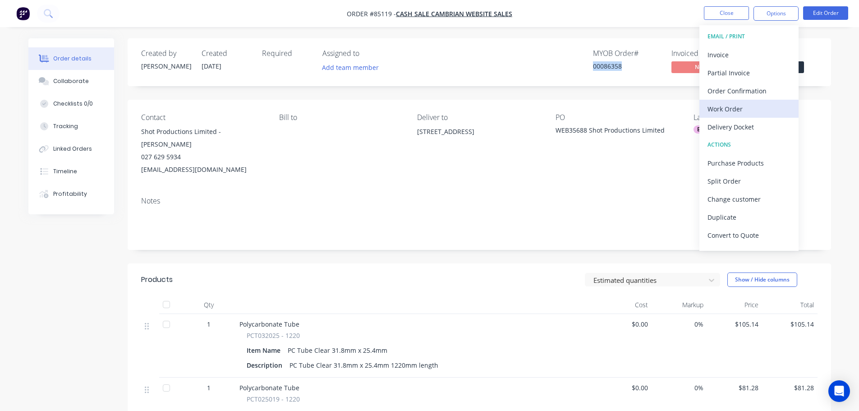
click at [745, 105] on div "Work Order" at bounding box center [749, 108] width 83 height 13
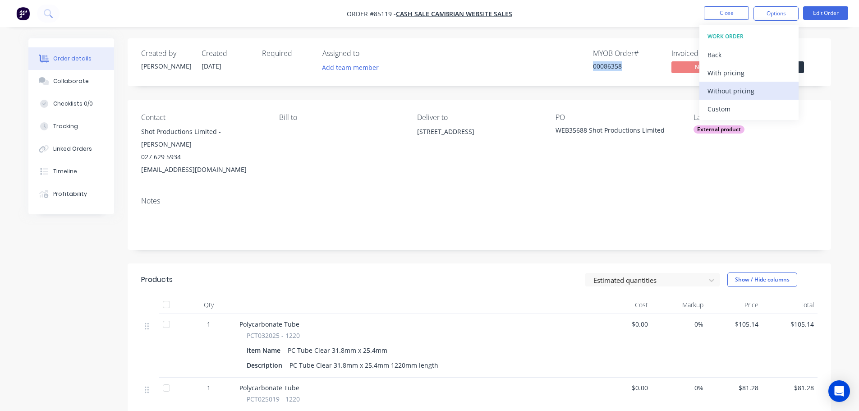
click at [747, 92] on div "Without pricing" at bounding box center [749, 90] width 83 height 13
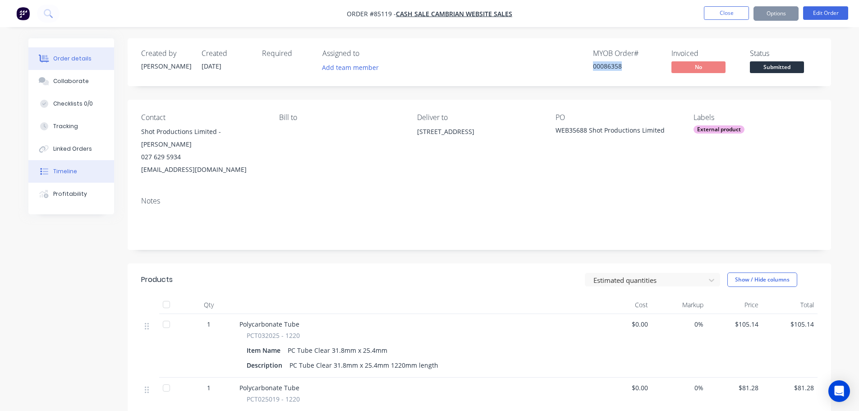
drag, startPoint x: 59, startPoint y: 172, endPoint x: 74, endPoint y: 101, distance: 72.3
click at [59, 172] on div "Timeline" at bounding box center [65, 171] width 24 height 8
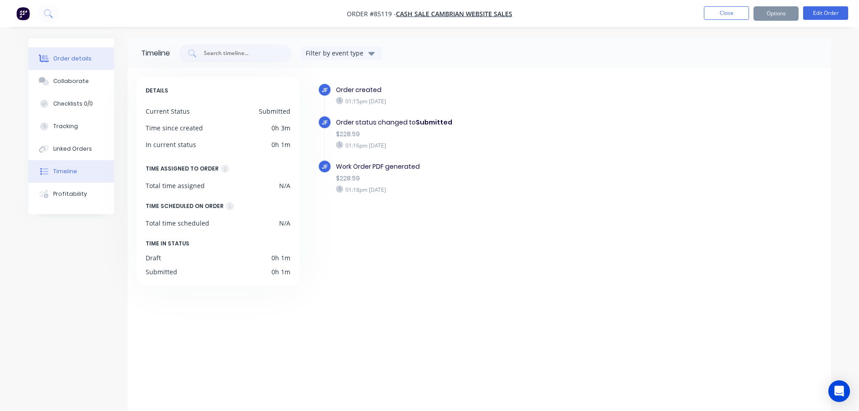
click at [84, 66] on button "Order details" at bounding box center [71, 58] width 86 height 23
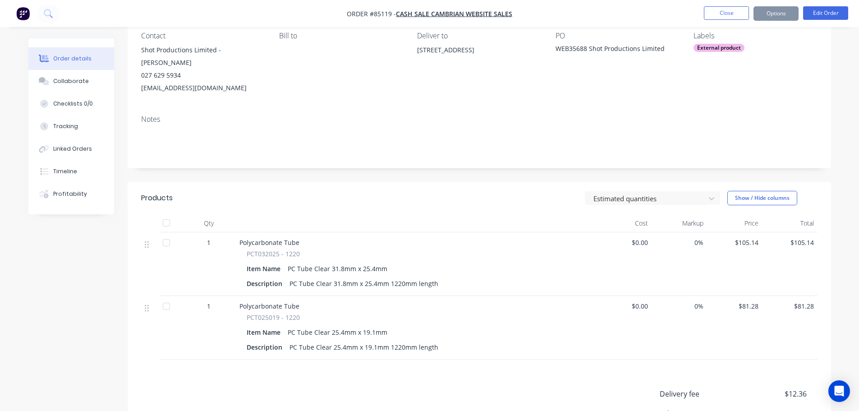
scroll to position [18, 0]
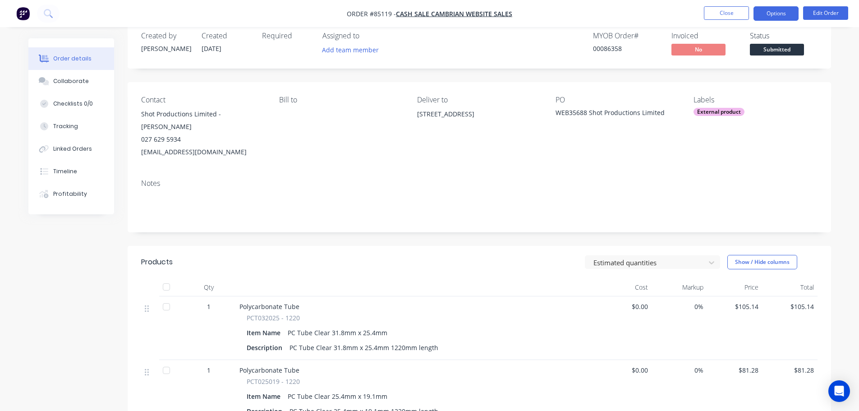
click at [765, 16] on button "Options" at bounding box center [776, 13] width 45 height 14
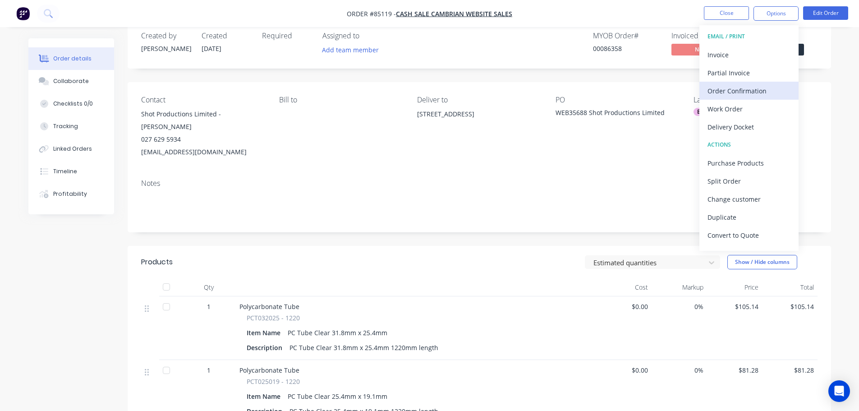
click at [747, 93] on div "Order Confirmation" at bounding box center [749, 90] width 83 height 13
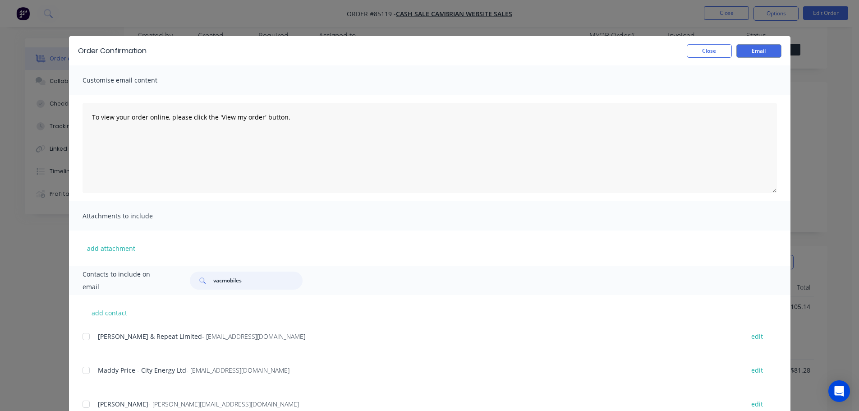
click at [268, 273] on input "vacmobiles" at bounding box center [257, 280] width 89 height 18
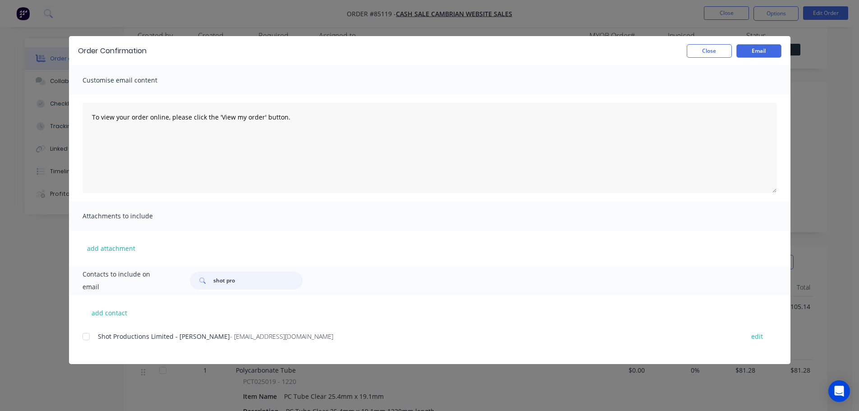
click at [92, 339] on div at bounding box center [86, 336] width 18 height 18
type input "shot pro"
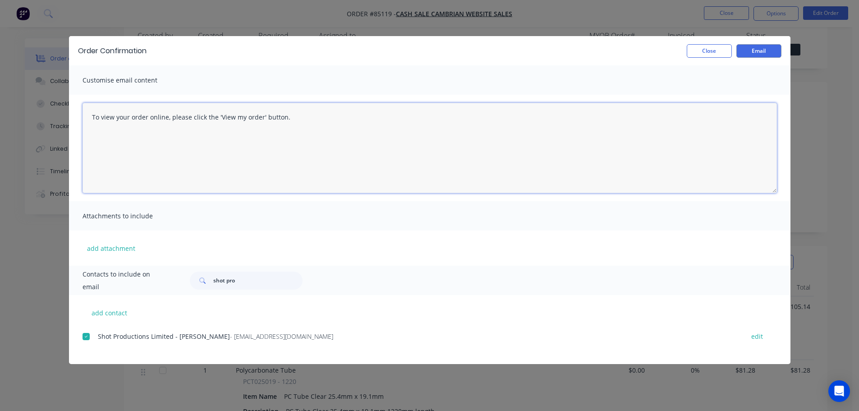
drag, startPoint x: 255, startPoint y: 143, endPoint x: 499, endPoint y: 103, distance: 246.7
click at [256, 143] on textarea "To view your order online, please click the 'View my order' button." at bounding box center [430, 148] width 694 height 90
paste textarea "[PERSON_NAME] you for your order, confirmation of your order is attached. Your …"
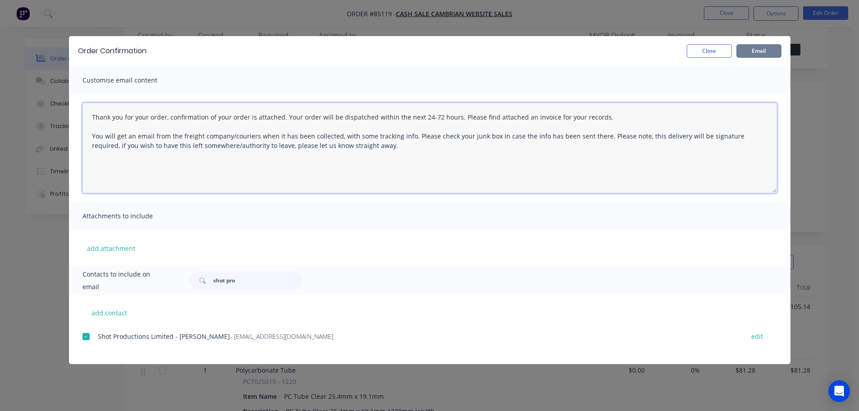
type textarea "Thank you for your order, confirmation of your order is attached. Your order wi…"
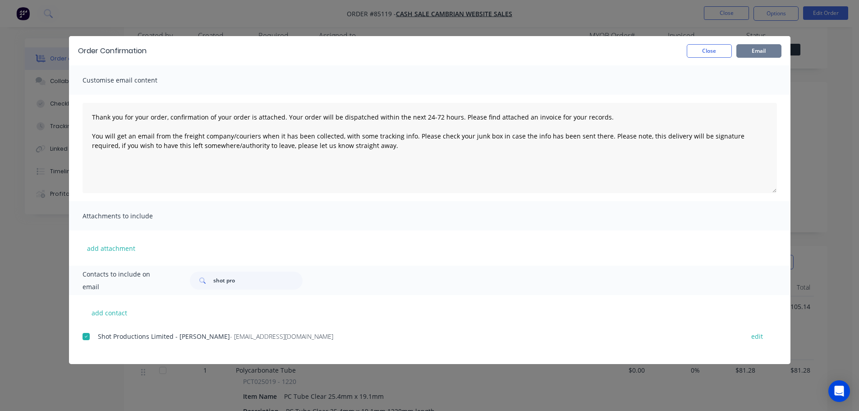
click at [749, 50] on button "Email" at bounding box center [758, 51] width 45 height 14
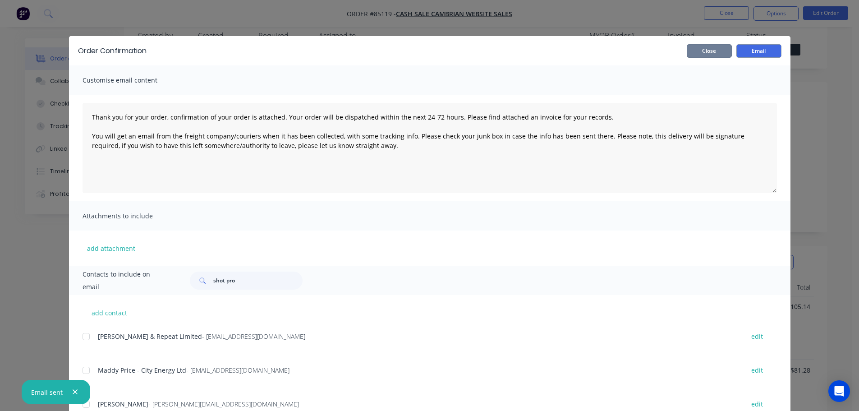
click at [712, 52] on button "Close" at bounding box center [709, 51] width 45 height 14
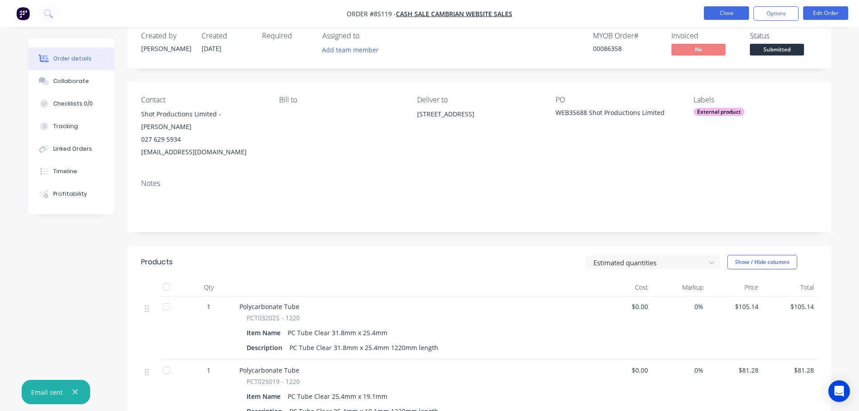
click at [738, 9] on button "Close" at bounding box center [726, 13] width 45 height 14
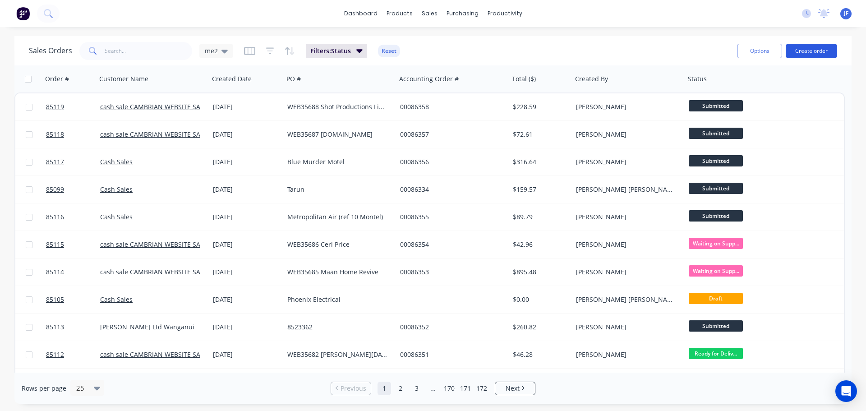
click at [827, 53] on button "Create order" at bounding box center [811, 51] width 51 height 14
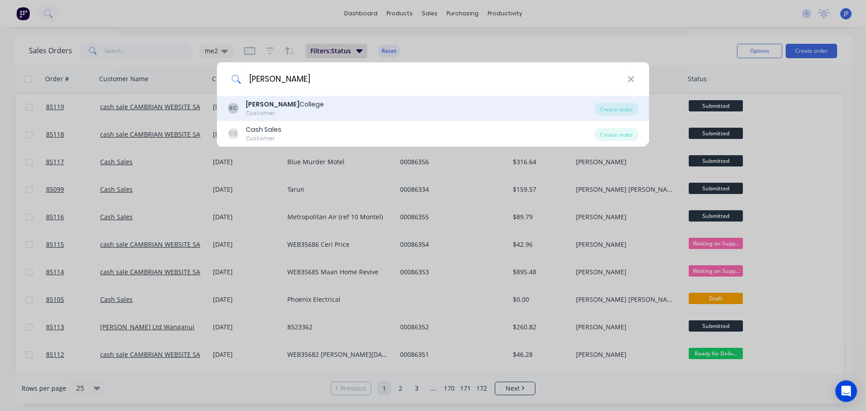
type input "[PERSON_NAME]"
click at [381, 109] on div "[PERSON_NAME] College Customer" at bounding box center [411, 109] width 367 height 18
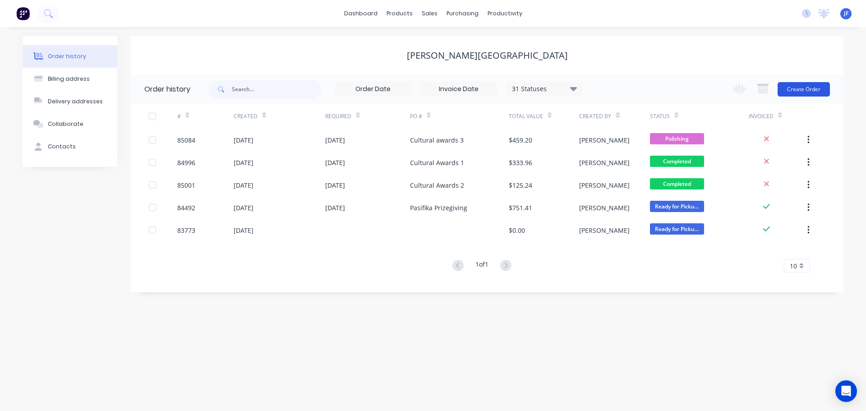
click at [787, 87] on button "Create Order" at bounding box center [803, 89] width 52 height 14
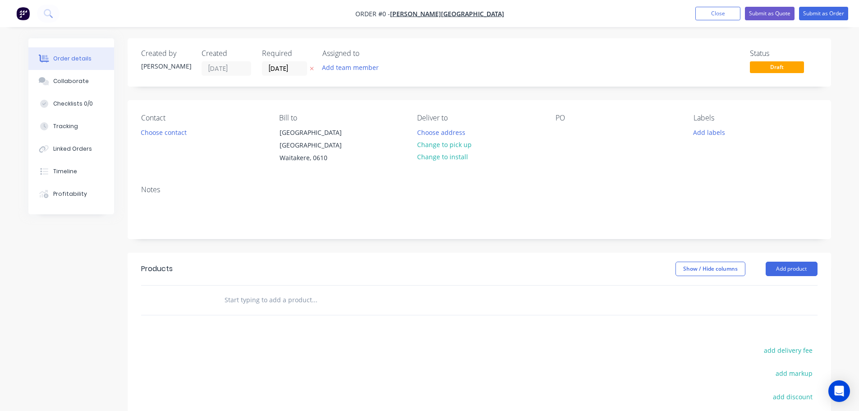
click at [313, 68] on icon "button" at bounding box center [312, 69] width 4 height 4
click at [175, 130] on button "Choose contact" at bounding box center [163, 132] width 55 height 12
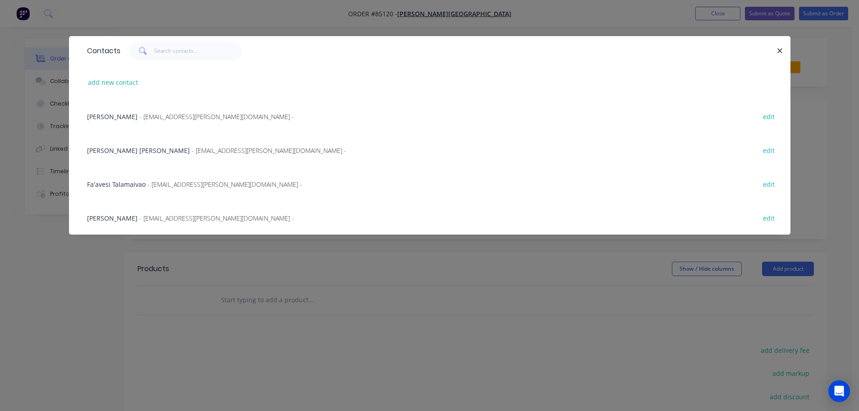
click at [118, 180] on span "Fa'avesi Talamaivao" at bounding box center [116, 184] width 59 height 9
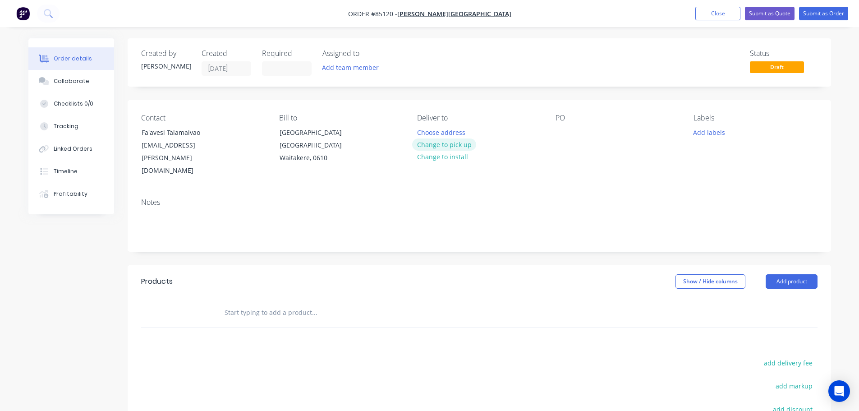
click at [466, 143] on button "Change to pick up" at bounding box center [444, 144] width 64 height 12
click at [567, 127] on div at bounding box center [563, 132] width 14 height 13
click at [582, 128] on div "Pasiticka" at bounding box center [576, 132] width 41 height 13
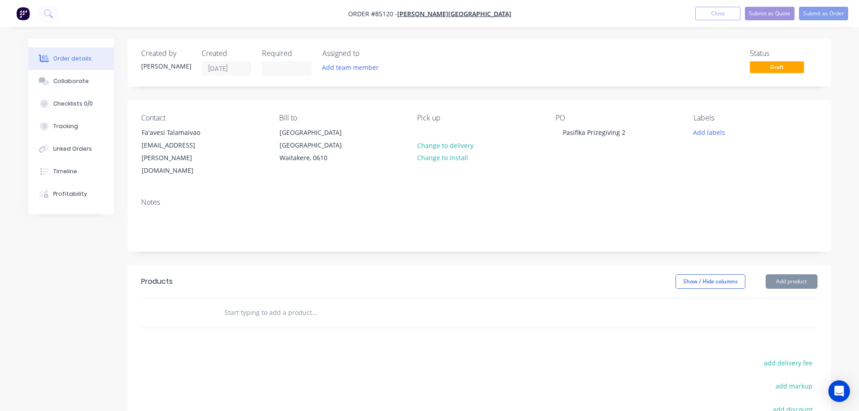
click at [262, 303] on input "text" at bounding box center [314, 312] width 180 height 18
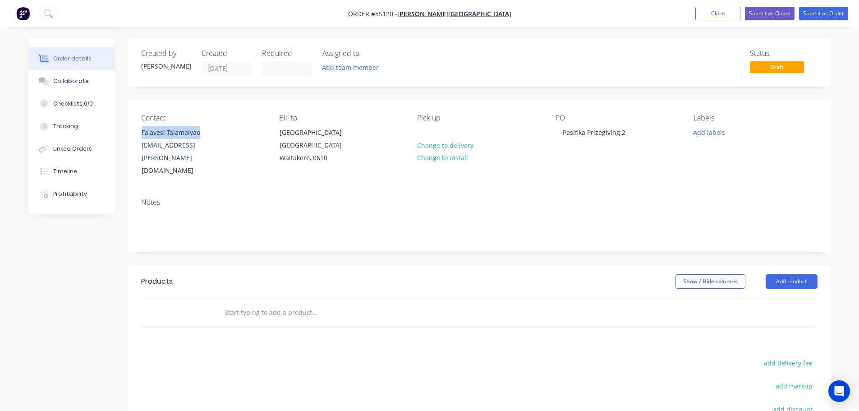
drag, startPoint x: 184, startPoint y: 129, endPoint x: 128, endPoint y: 127, distance: 56.4
click at [128, 127] on div "Contact Fa'avesi Talamaivao [EMAIL_ADDRESS][PERSON_NAME][DOMAIN_NAME] Bill to […" at bounding box center [479, 145] width 703 height 91
copy div "Fa'avesi Talamaivao"
click at [259, 304] on input "text" at bounding box center [314, 312] width 180 height 18
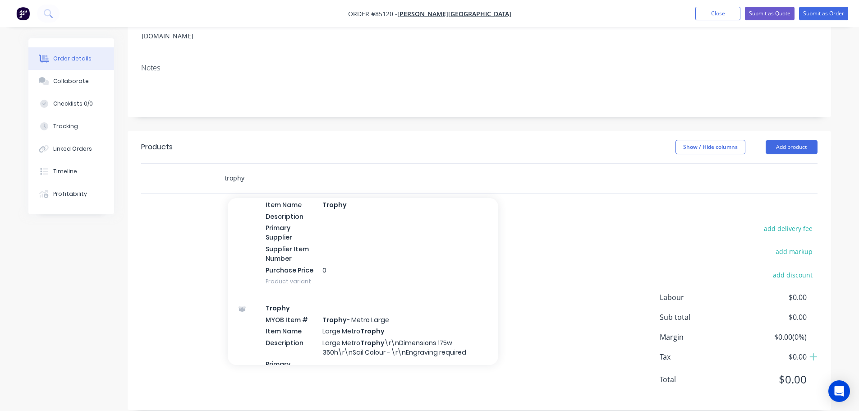
scroll to position [1082, 0]
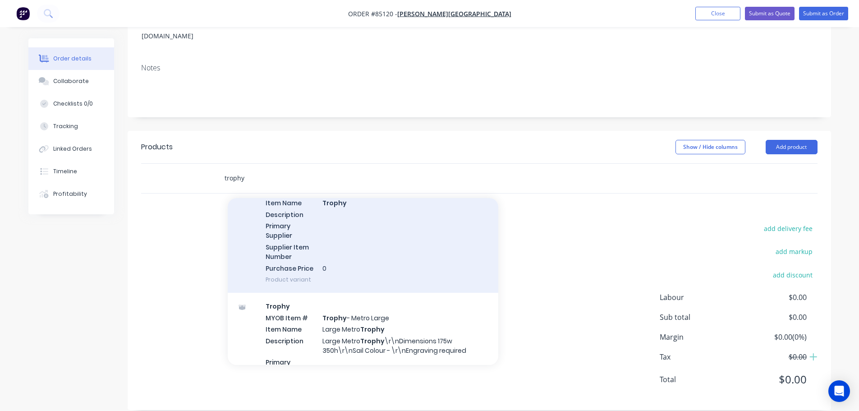
type input "trophy"
click at [348, 228] on div "Trophy MYOB Item # TROPHY Item Name Trophy Description Primary Supplier Supplie…" at bounding box center [363, 229] width 271 height 127
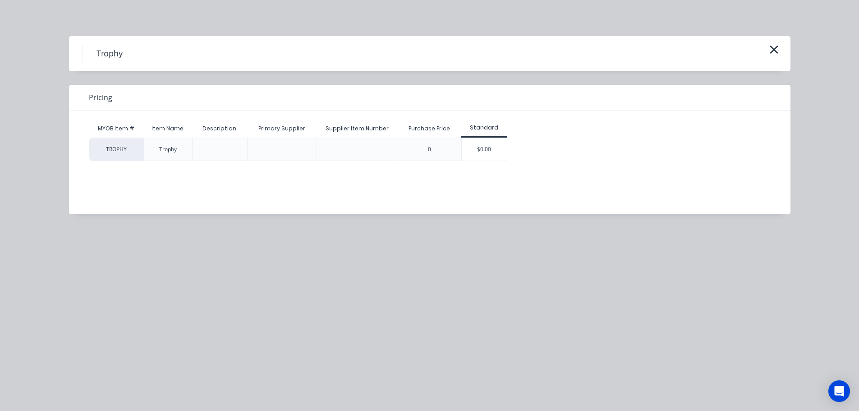
click at [501, 141] on div "$0.00" at bounding box center [484, 149] width 45 height 23
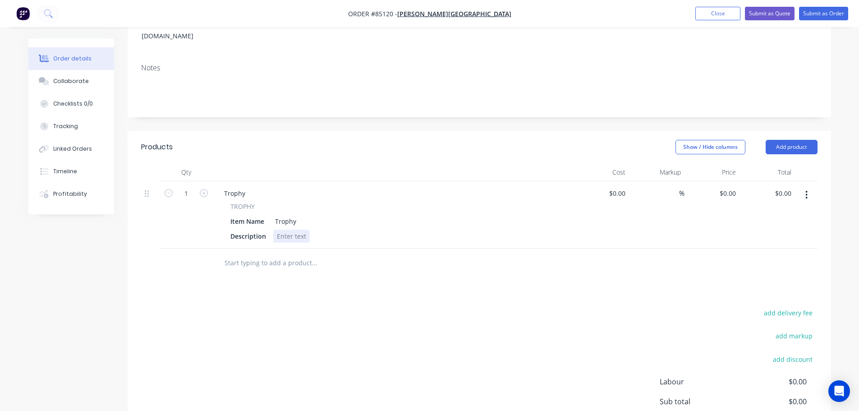
click at [293, 230] on div at bounding box center [291, 236] width 37 height 13
paste div
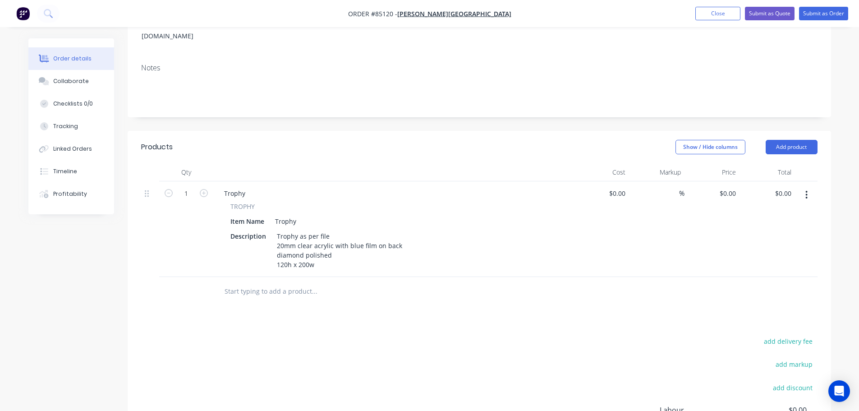
click at [342, 302] on div "Products Show / Hide columns Add product Qty Cost Markup Price Total 1 Trophy T…" at bounding box center [479, 327] width 703 height 392
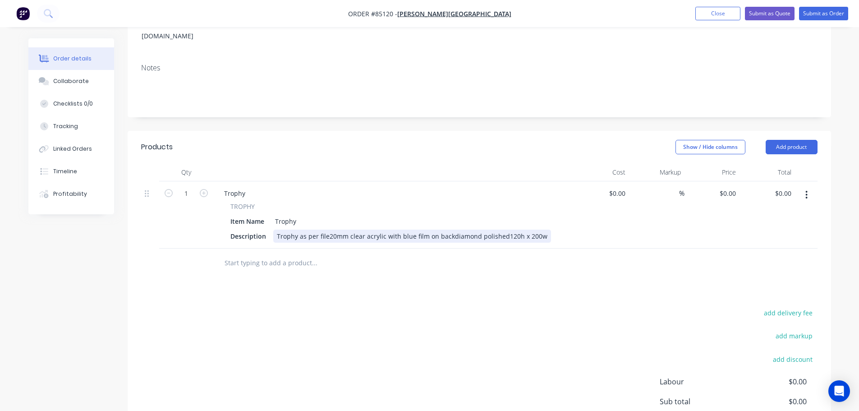
click at [326, 230] on div "Trophy as per file20mm clear acrylic with blue film on backdiamond polished120h…" at bounding box center [412, 236] width 278 height 13
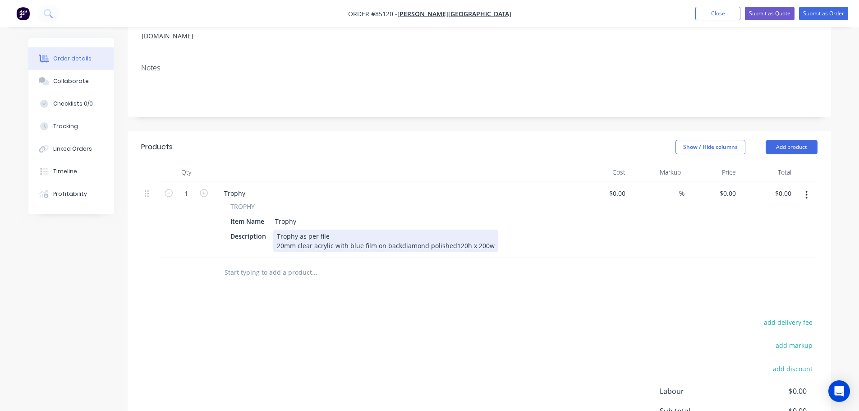
click at [397, 233] on div "Trophy as per file 20mm clear acrylic with blue film on backdiamond polished120…" at bounding box center [385, 241] width 225 height 23
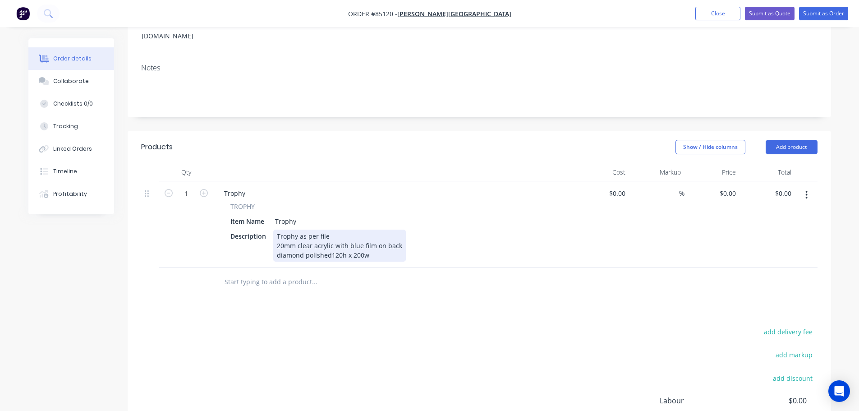
click at [328, 240] on div "Trophy as per file 20mm clear acrylic with blue film on back diamond polished12…" at bounding box center [339, 246] width 133 height 32
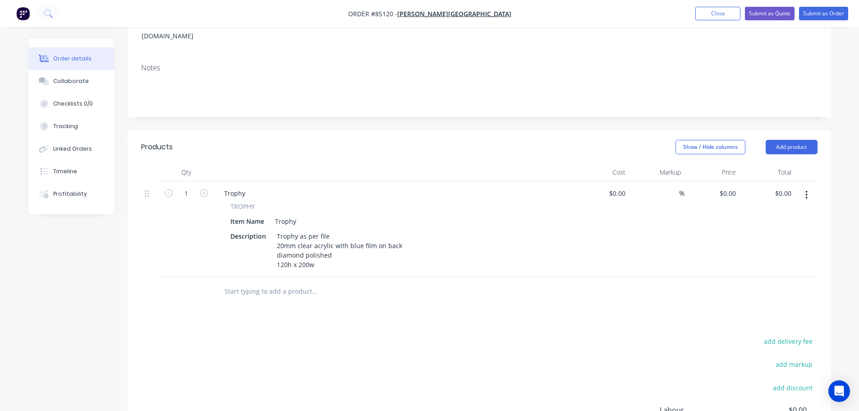
click at [382, 299] on div "Products Show / Hide columns Add product Qty Cost Markup Price Total 1 Trophy T…" at bounding box center [479, 327] width 703 height 392
click at [724, 184] on div "0 $0.00" at bounding box center [712, 229] width 55 height 96
paste input "36.30"
type input "$36.30"
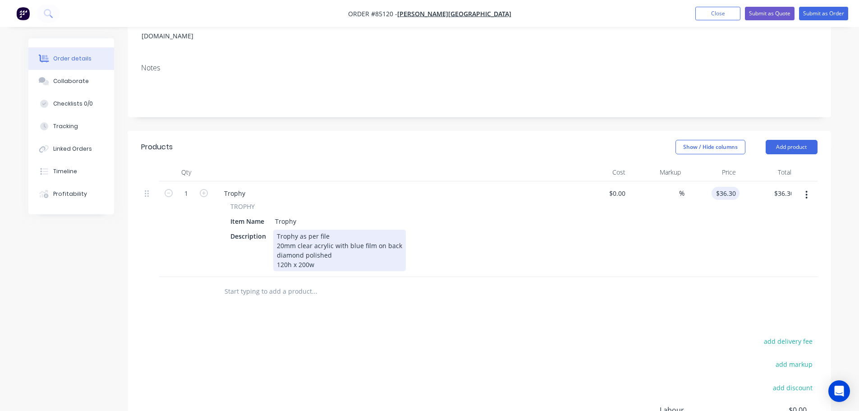
click at [373, 251] on div "Trophy as per file 20mm clear acrylic with blue film on back diamond polished 1…" at bounding box center [339, 250] width 133 height 41
click at [359, 256] on div "Trophy as per file 20mm clear acrylic with blue film on back diamond polished 1…" at bounding box center [339, 250] width 133 height 41
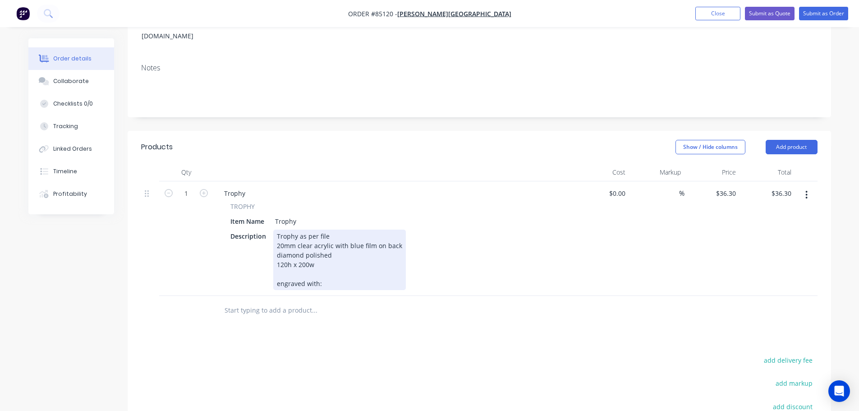
click at [331, 276] on div "Trophy as per file 20mm clear acrylic with blue film on back diamond polished 1…" at bounding box center [339, 260] width 133 height 60
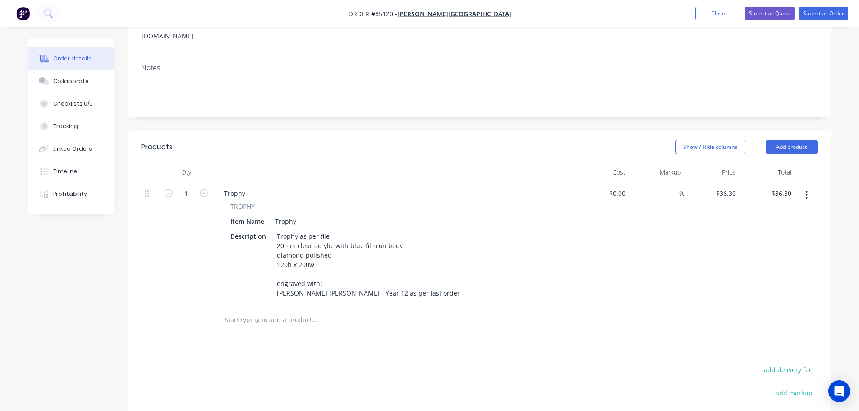
click at [357, 311] on input "text" at bounding box center [314, 320] width 180 height 18
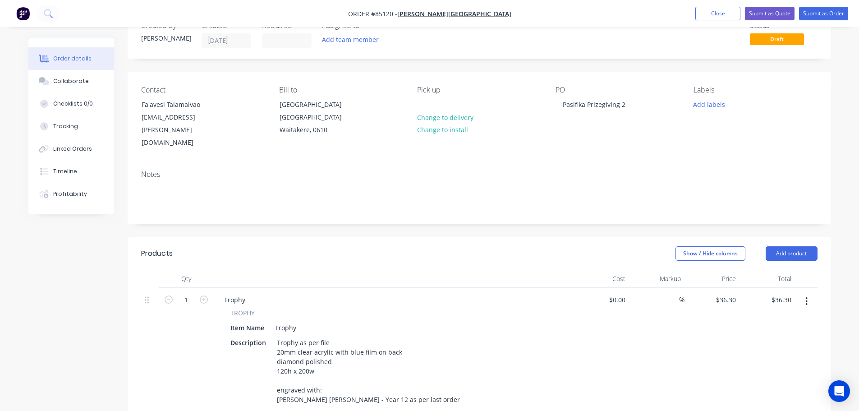
scroll to position [0, 0]
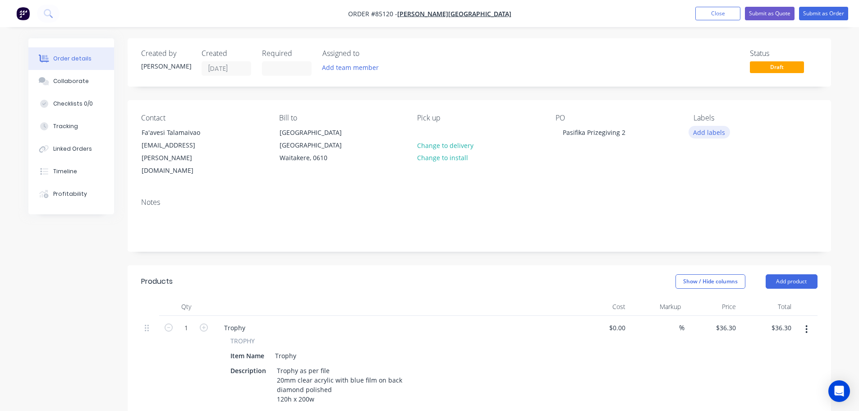
click at [710, 137] on button "Add labels" at bounding box center [709, 132] width 41 height 12
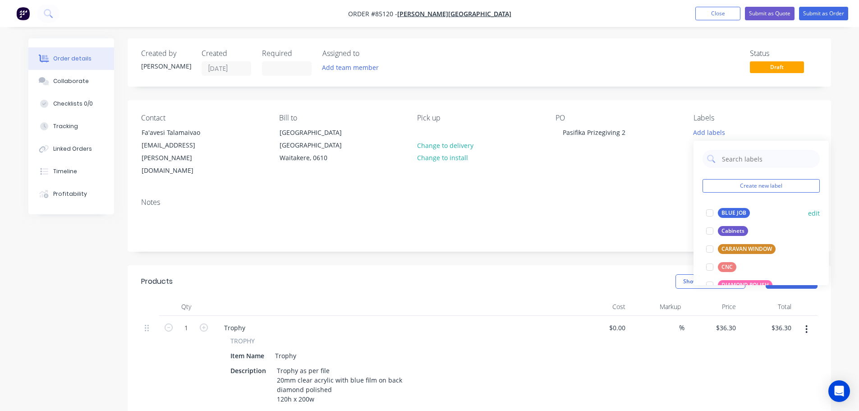
click at [726, 207] on button "BLUE JOB" at bounding box center [728, 213] width 51 height 13
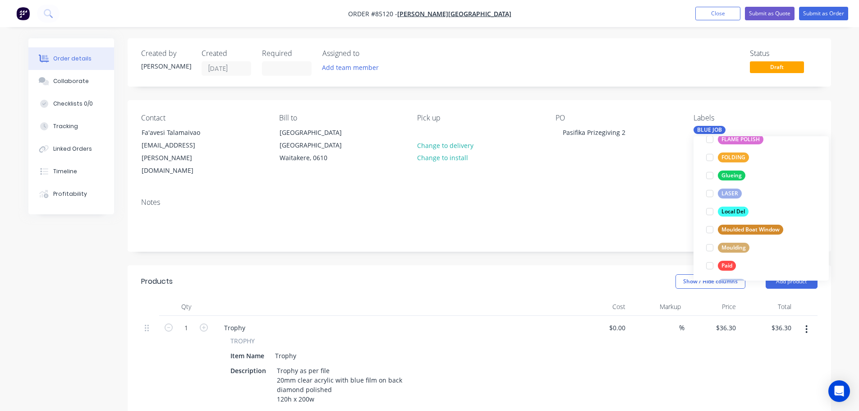
scroll to position [271, 0]
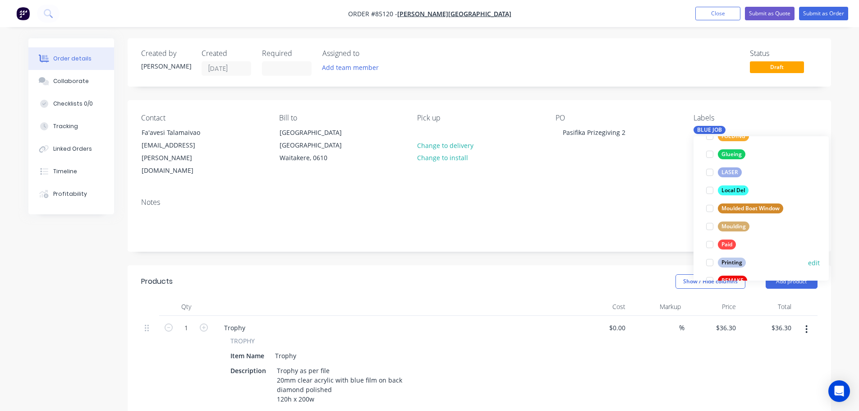
click at [729, 260] on div "Printing" at bounding box center [732, 262] width 28 height 10
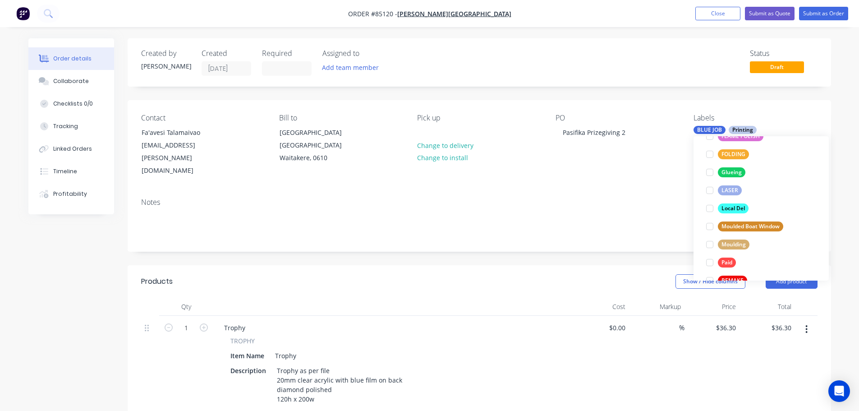
scroll to position [0, 0]
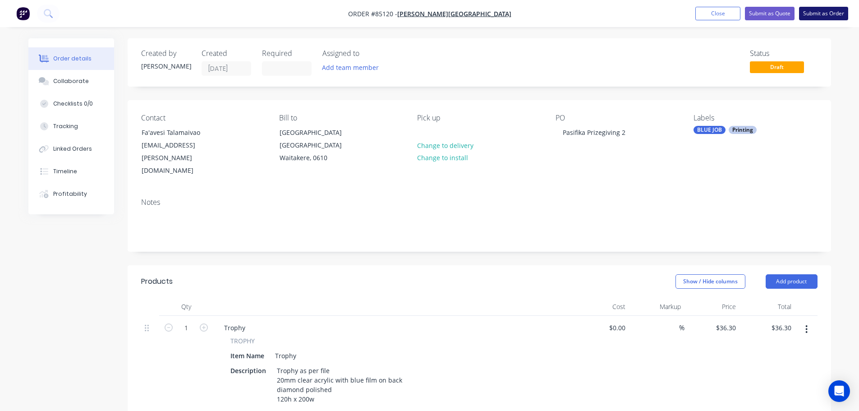
click at [831, 12] on button "Submit as Order" at bounding box center [823, 14] width 49 height 14
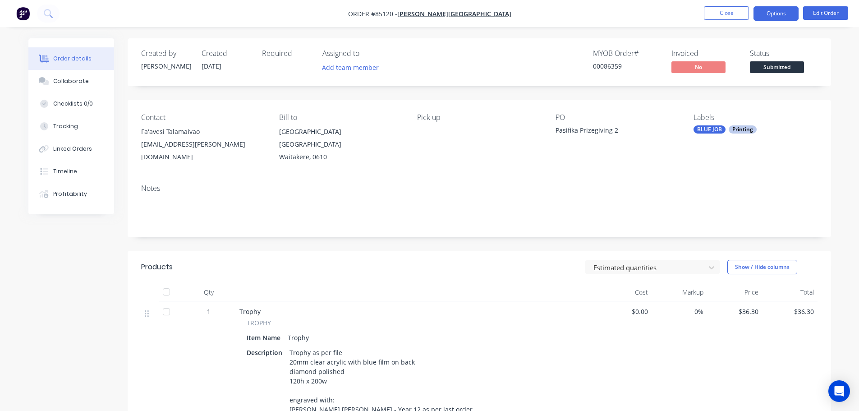
click at [778, 12] on button "Options" at bounding box center [776, 13] width 45 height 14
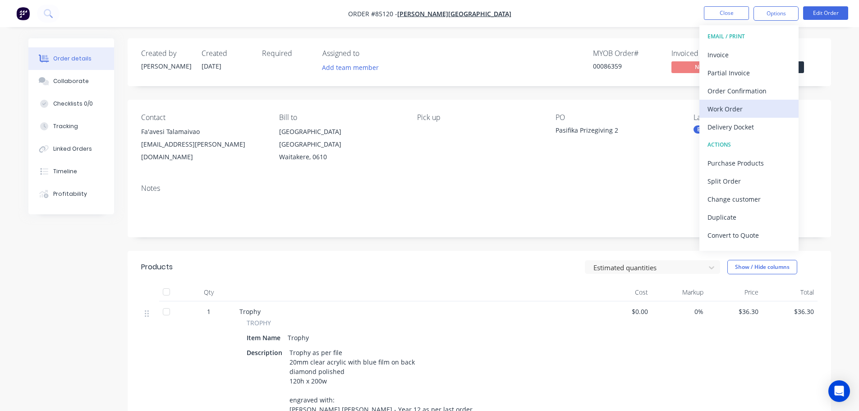
click at [747, 108] on div "Work Order" at bounding box center [749, 108] width 83 height 13
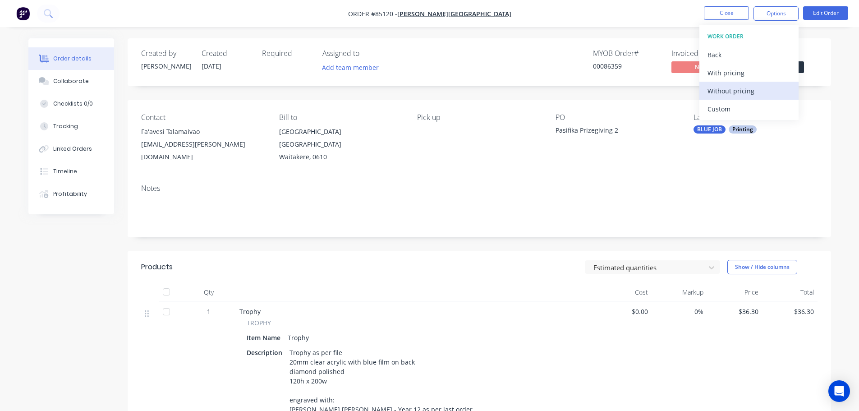
click at [745, 91] on div "Without pricing" at bounding box center [749, 90] width 83 height 13
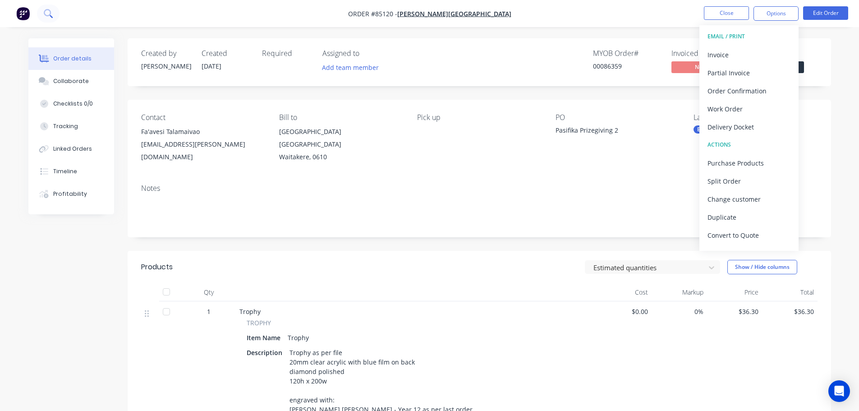
click at [42, 13] on button at bounding box center [48, 14] width 23 height 18
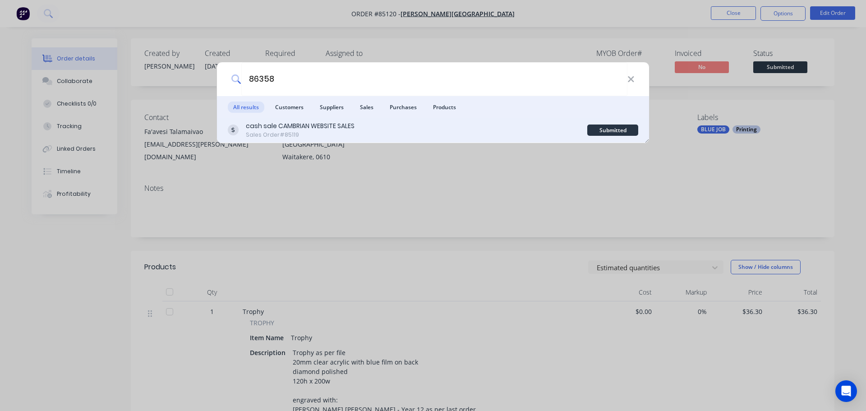
type input "86358"
click at [456, 121] on div "cash sale CAMBRIAN WEBSITE SALES Sales Order #85119" at bounding box center [407, 130] width 359 height 18
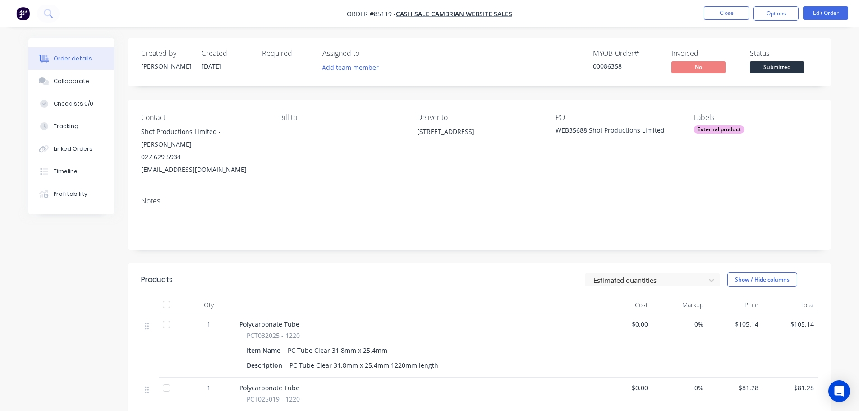
click at [777, 73] on span "Submitted" at bounding box center [777, 66] width 54 height 11
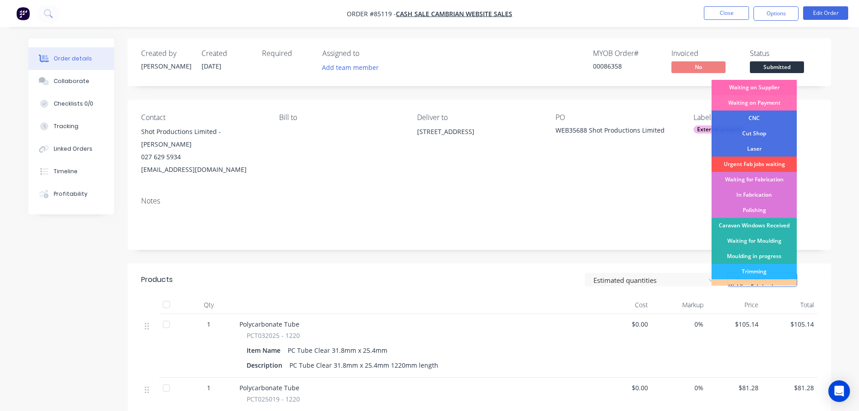
click at [775, 92] on div "Waiting on Supplier" at bounding box center [754, 87] width 85 height 15
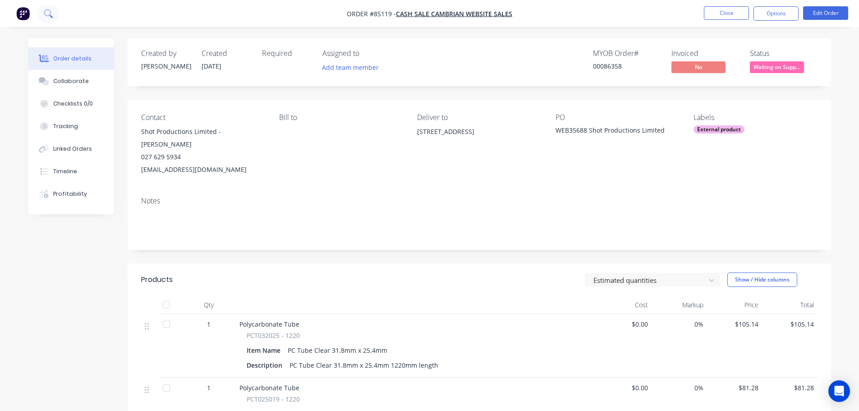
click at [53, 13] on button at bounding box center [48, 14] width 23 height 18
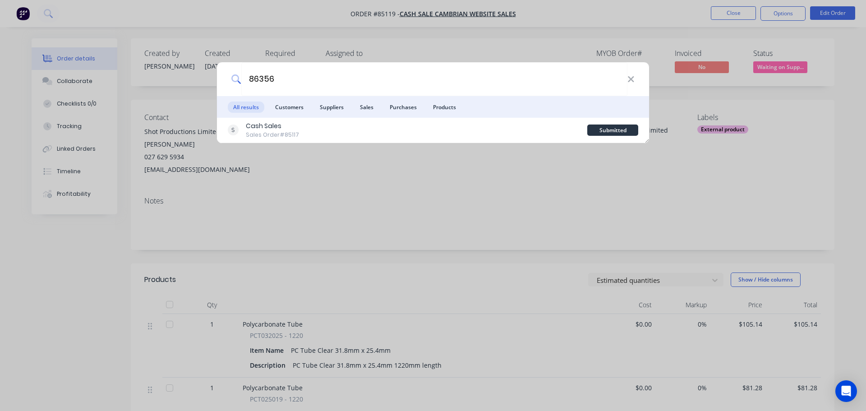
type input "86356"
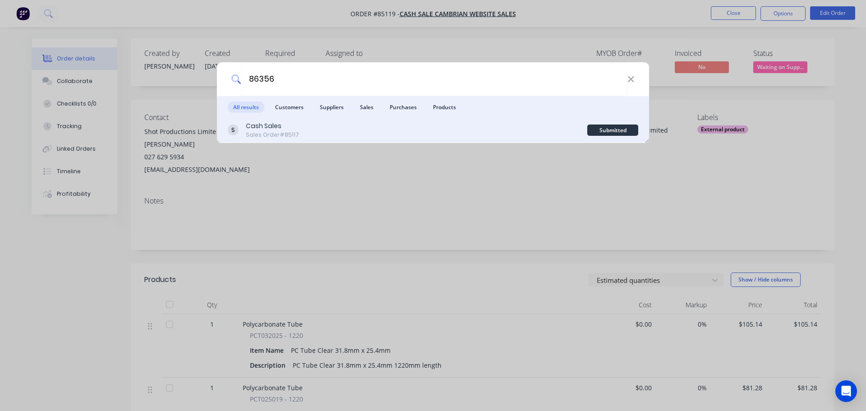
click at [534, 126] on div "Cash Sales Sales Order #85117" at bounding box center [407, 130] width 359 height 18
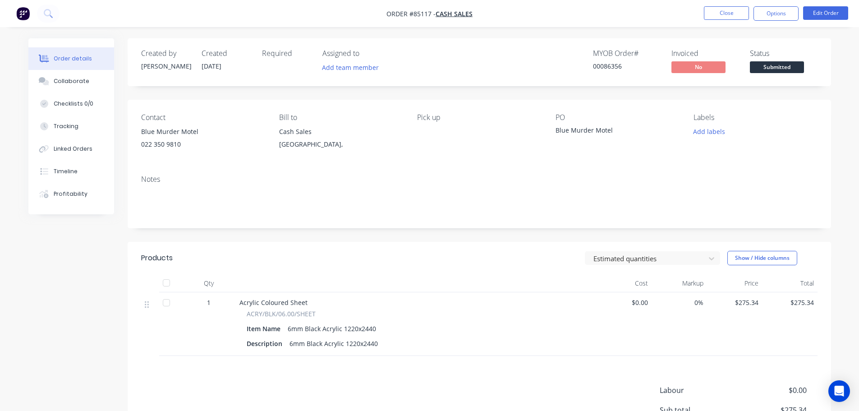
click at [771, 70] on span "Submitted" at bounding box center [777, 66] width 54 height 11
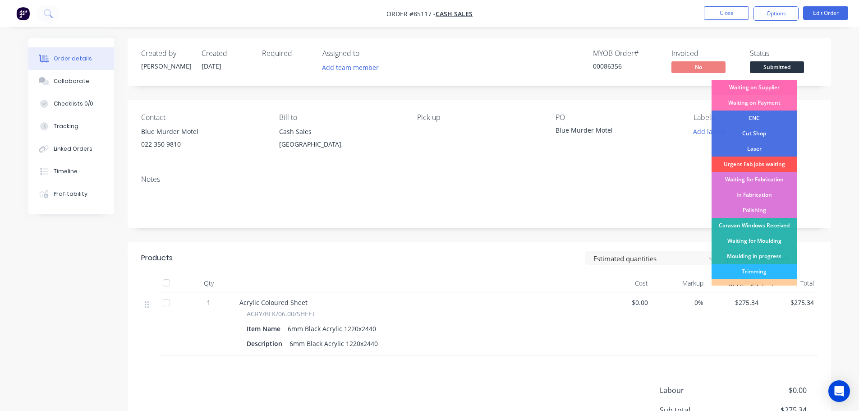
click at [772, 92] on div "Waiting on Supplier" at bounding box center [754, 87] width 85 height 15
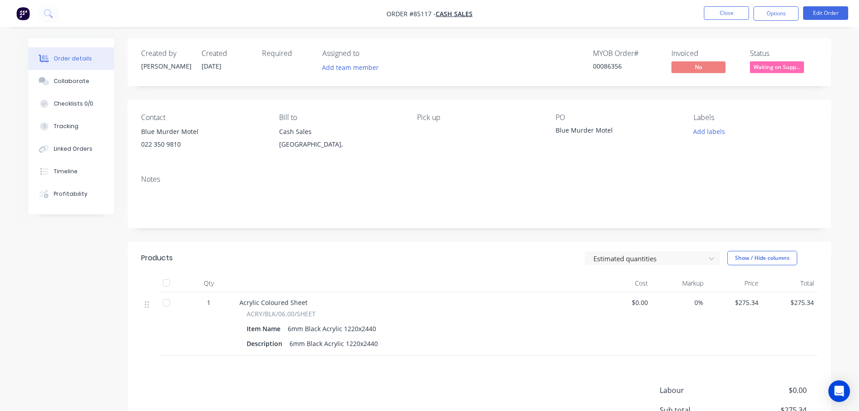
click at [747, 48] on div "Created by [PERSON_NAME] Created [DATE] Required Assigned to Add team member MY…" at bounding box center [479, 62] width 703 height 48
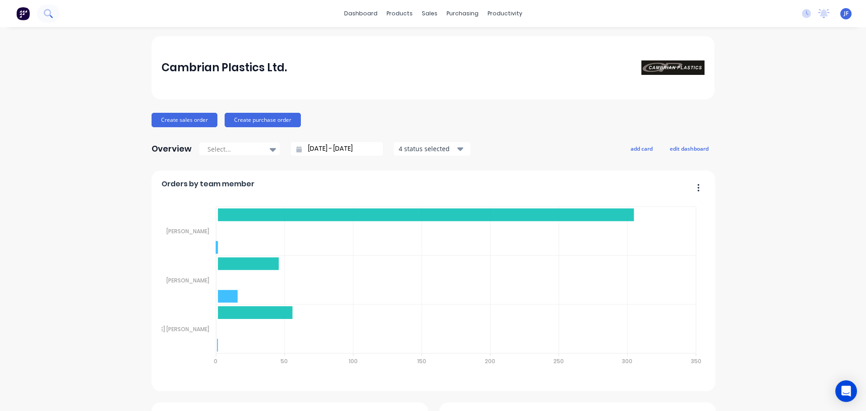
click at [52, 22] on button at bounding box center [48, 14] width 23 height 18
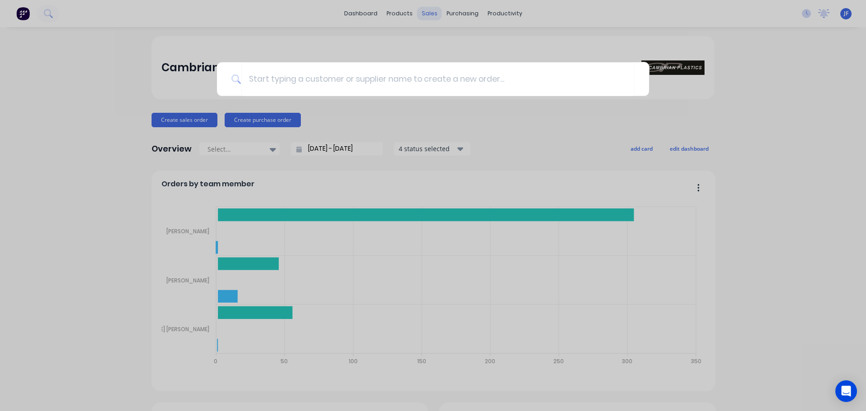
click at [420, 23] on div at bounding box center [433, 205] width 866 height 411
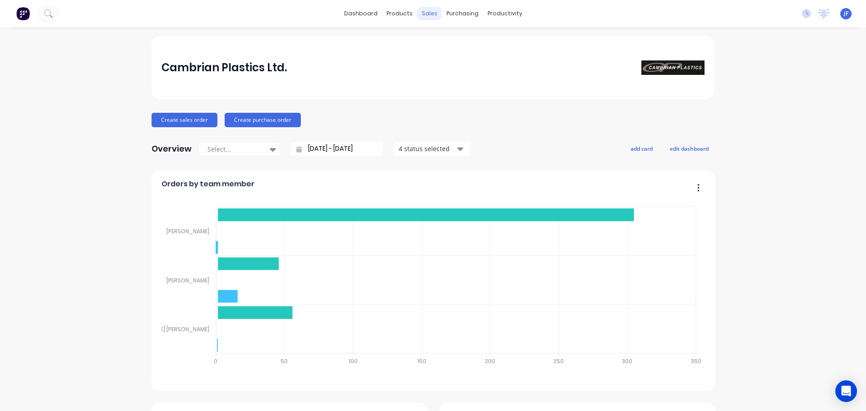
click at [423, 15] on div "sales" at bounding box center [429, 14] width 25 height 14
click at [427, 42] on icon at bounding box center [429, 43] width 8 height 8
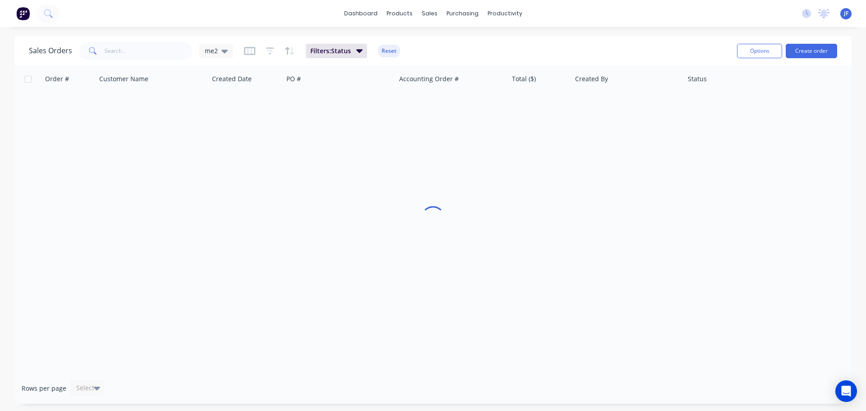
click at [150, 61] on div "Sales Orders me2 Filters: Status Reset" at bounding box center [379, 51] width 701 height 22
click at [145, 53] on input "text" at bounding box center [149, 51] width 88 height 18
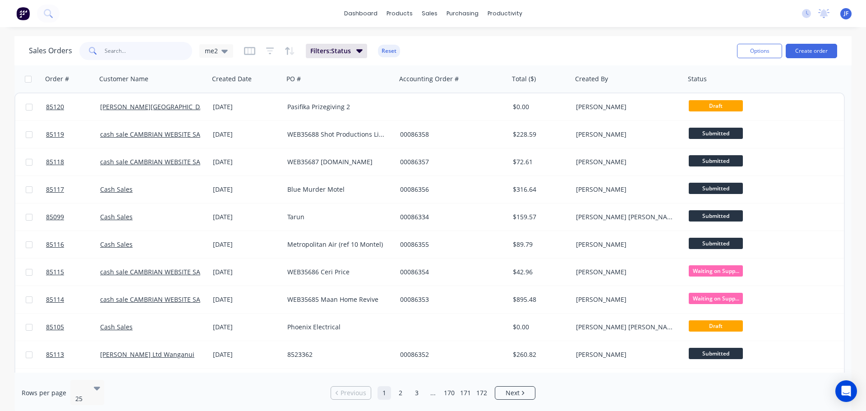
paste input "Fa'avesi Talamaivao"
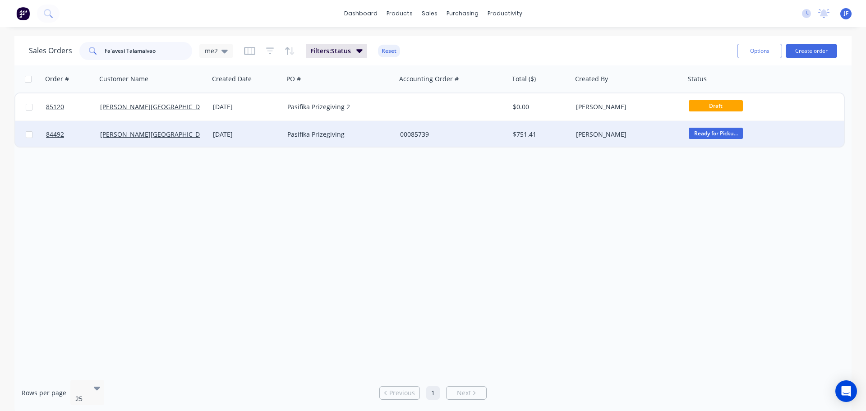
type input "Fa'avesi Talamaivao"
click at [308, 138] on div "Pasifika Prizegiving" at bounding box center [337, 134] width 100 height 9
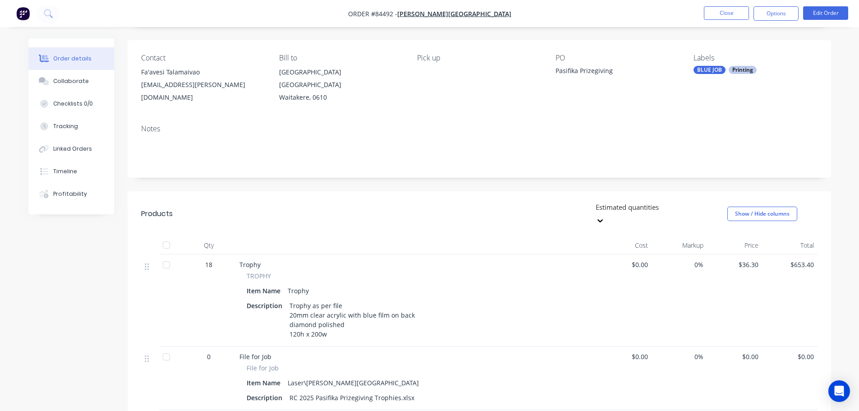
scroll to position [90, 0]
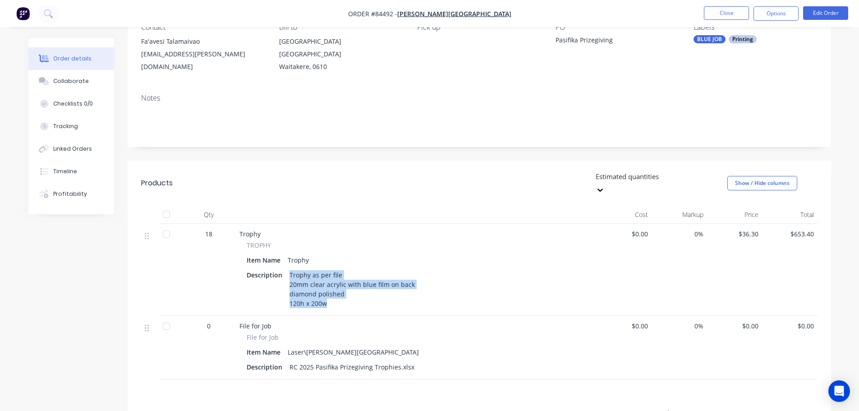
drag, startPoint x: 322, startPoint y: 281, endPoint x: 289, endPoint y: 253, distance: 43.2
click at [289, 268] on div "Trophy as per file 20mm clear acrylic with blue film on back diamond polished 1…" at bounding box center [352, 288] width 133 height 41
copy div "Trophy as per file 20mm clear acrylic with blue film on back diamond polished 1…"
drag, startPoint x: 760, startPoint y: 211, endPoint x: 741, endPoint y: 212, distance: 18.9
click at [741, 224] on div "$36.30" at bounding box center [734, 270] width 55 height 92
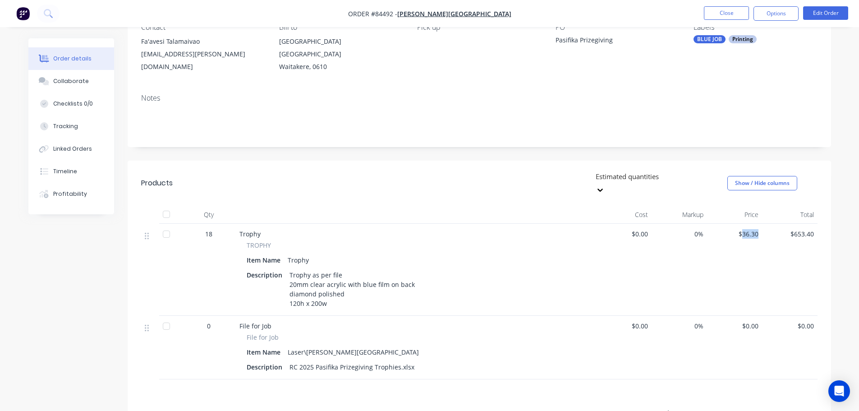
copy span "36.30"
